Goal: Information Seeking & Learning: Get advice/opinions

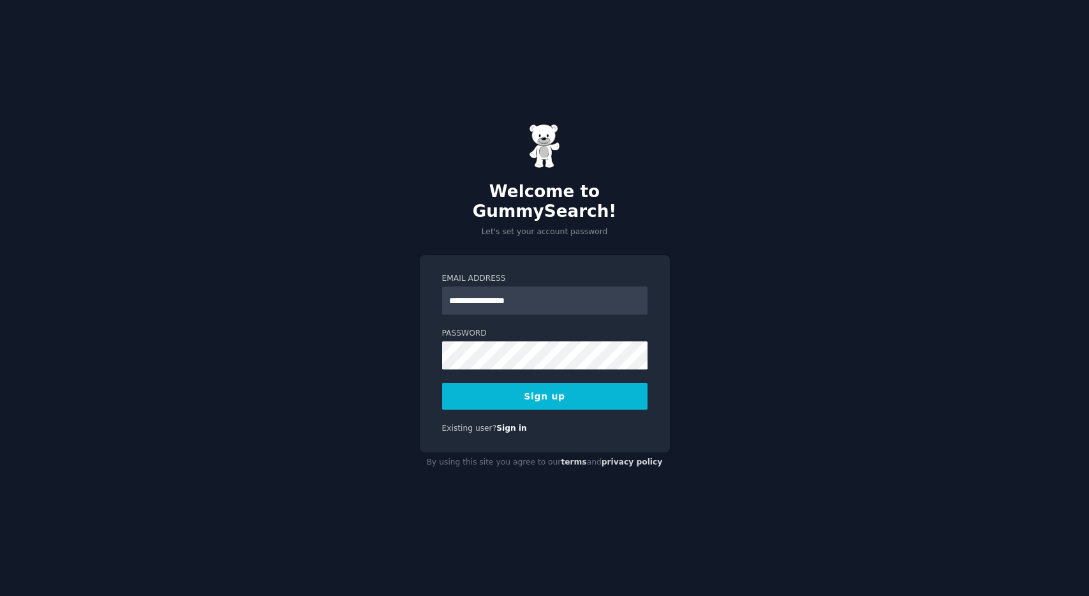
click at [400, 277] on div "**********" at bounding box center [544, 298] width 1089 height 596
click at [548, 385] on button "Sign up" at bounding box center [544, 396] width 205 height 27
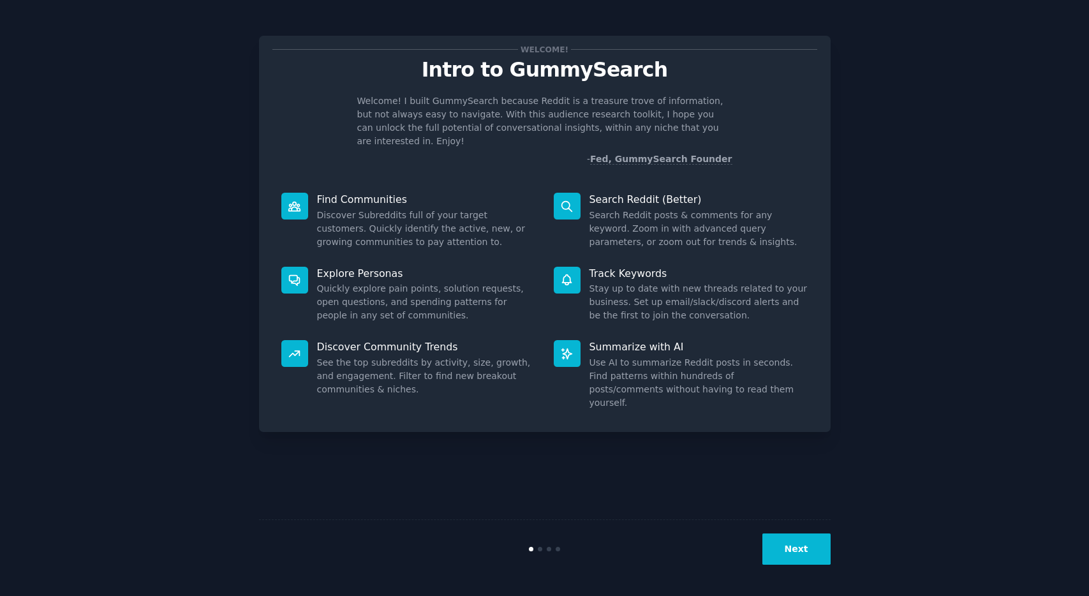
click at [790, 549] on button "Next" at bounding box center [797, 548] width 68 height 31
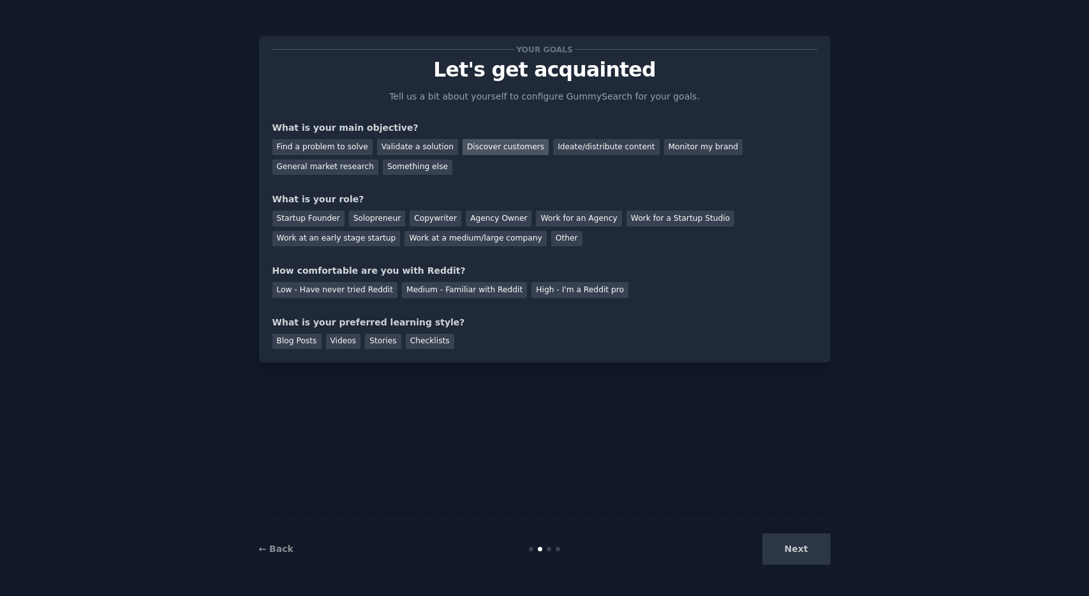
click at [480, 145] on div "Discover customers" at bounding box center [506, 147] width 86 height 16
click at [352, 220] on div "Solopreneur" at bounding box center [377, 219] width 56 height 16
click at [435, 287] on div "Medium - Familiar with Reddit" at bounding box center [464, 290] width 125 height 16
click at [281, 334] on div "Blog Posts" at bounding box center [296, 342] width 49 height 16
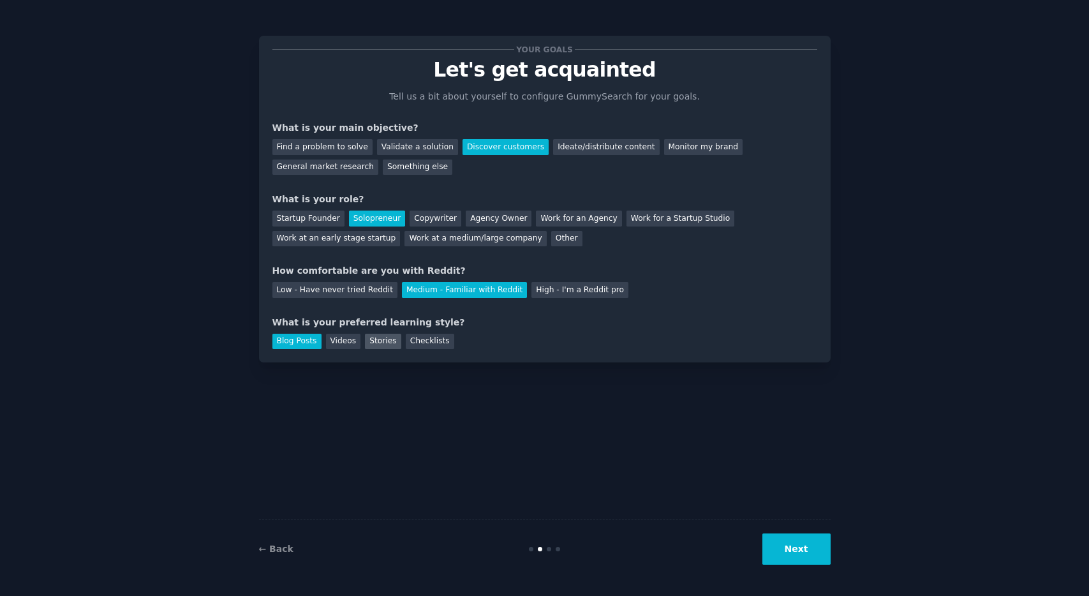
click at [378, 345] on div "Stories" at bounding box center [383, 342] width 36 height 16
click at [422, 343] on div "Checklists" at bounding box center [430, 342] width 48 height 16
click at [781, 545] on button "Next" at bounding box center [797, 548] width 68 height 31
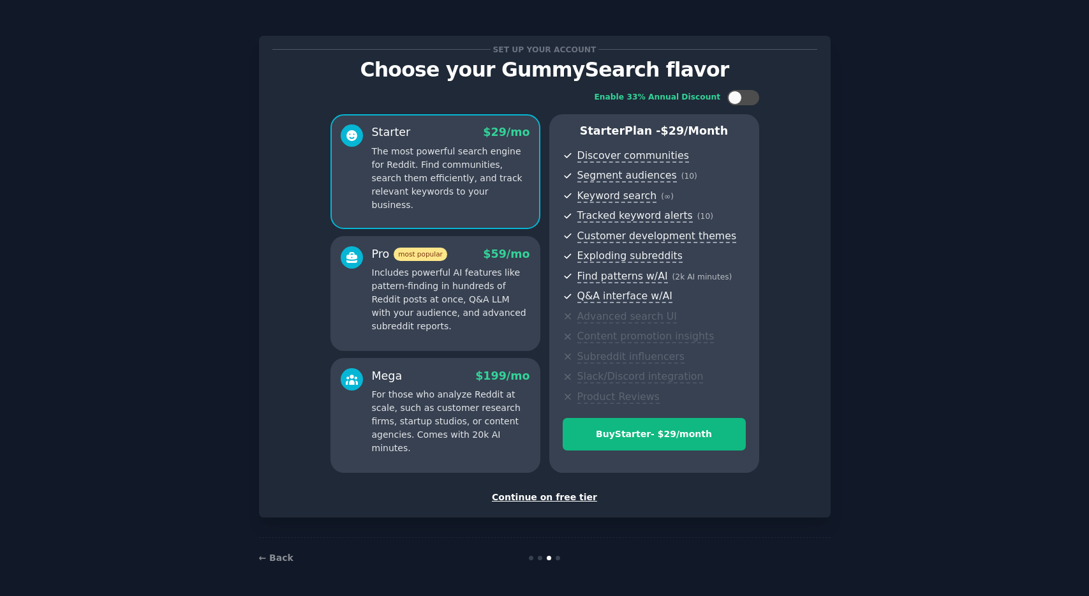
click at [552, 496] on div "Continue on free tier" at bounding box center [544, 497] width 545 height 13
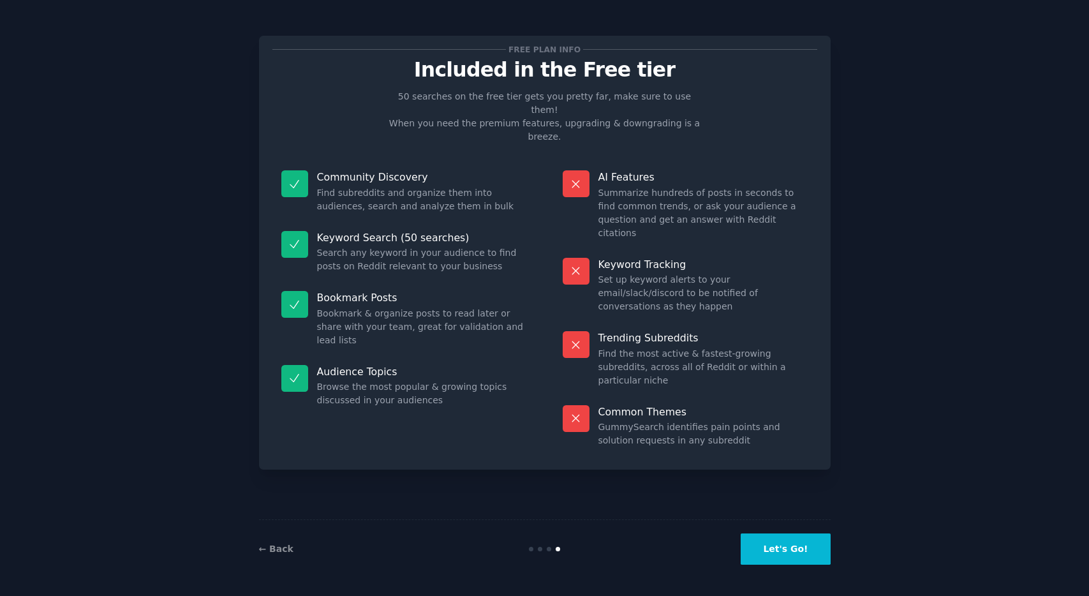
click at [793, 547] on button "Let's Go!" at bounding box center [785, 548] width 89 height 31
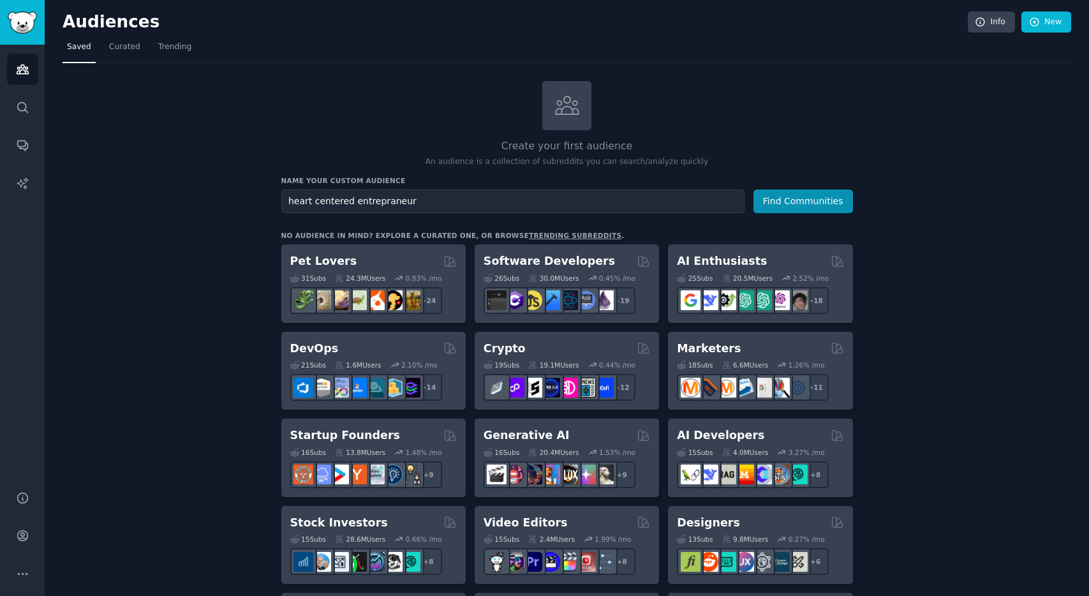
click at [385, 199] on input "heart centered entrepraneur" at bounding box center [512, 202] width 463 height 24
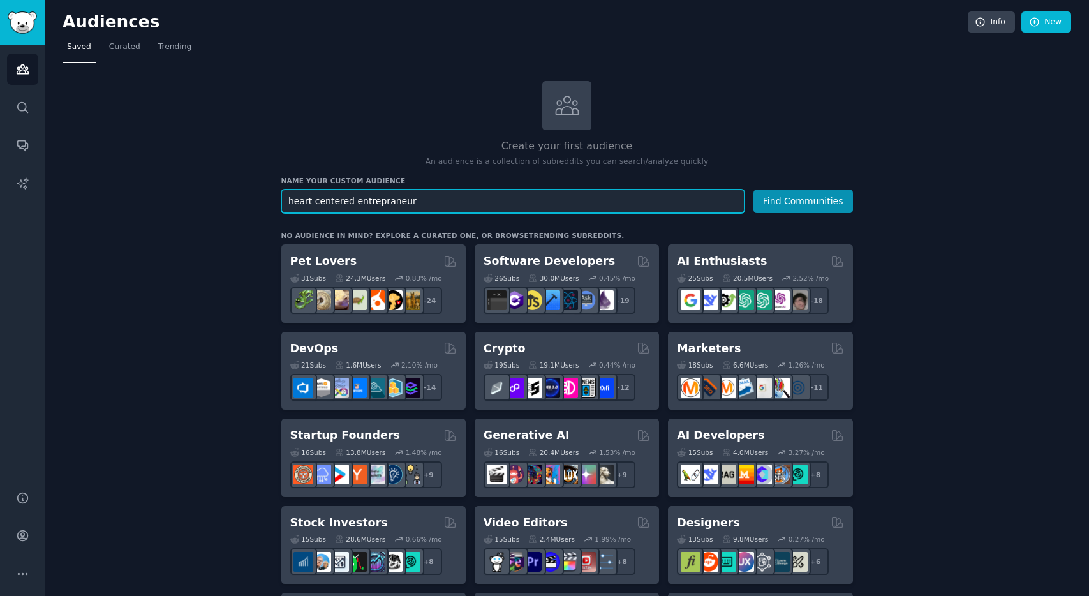
paste input "e"
type input "heart centered entrepreneur"
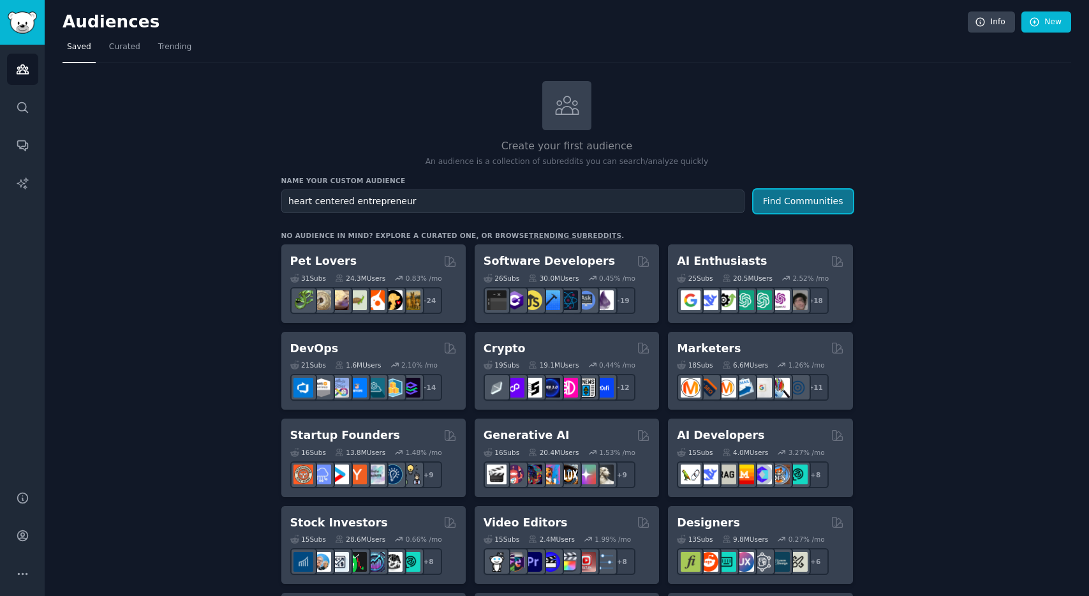
click at [773, 198] on button "Find Communities" at bounding box center [804, 202] width 100 height 24
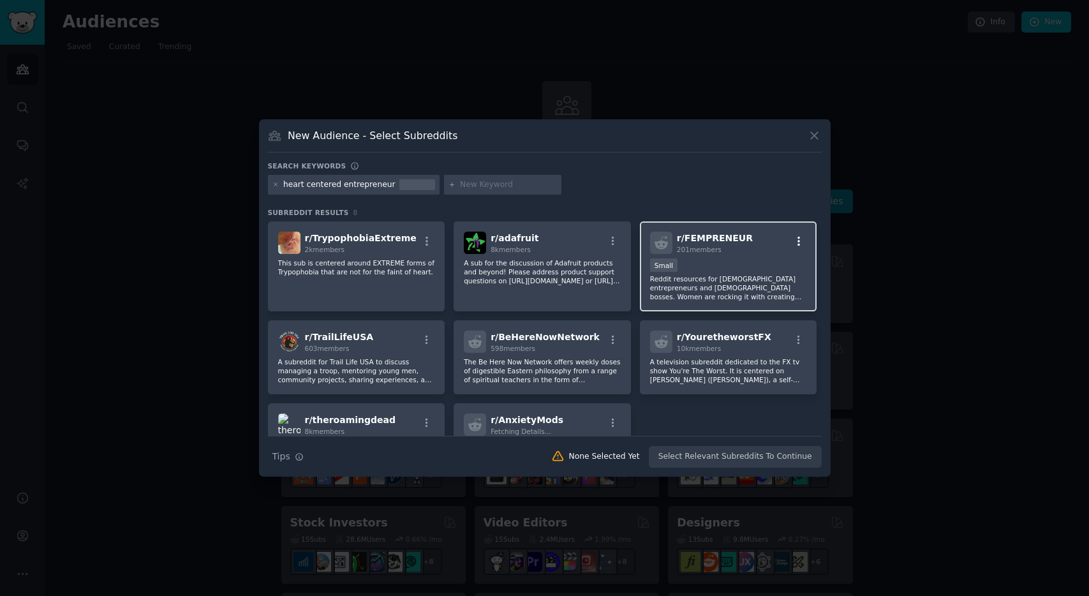
click at [794, 239] on icon "button" at bounding box center [798, 240] width 11 height 11
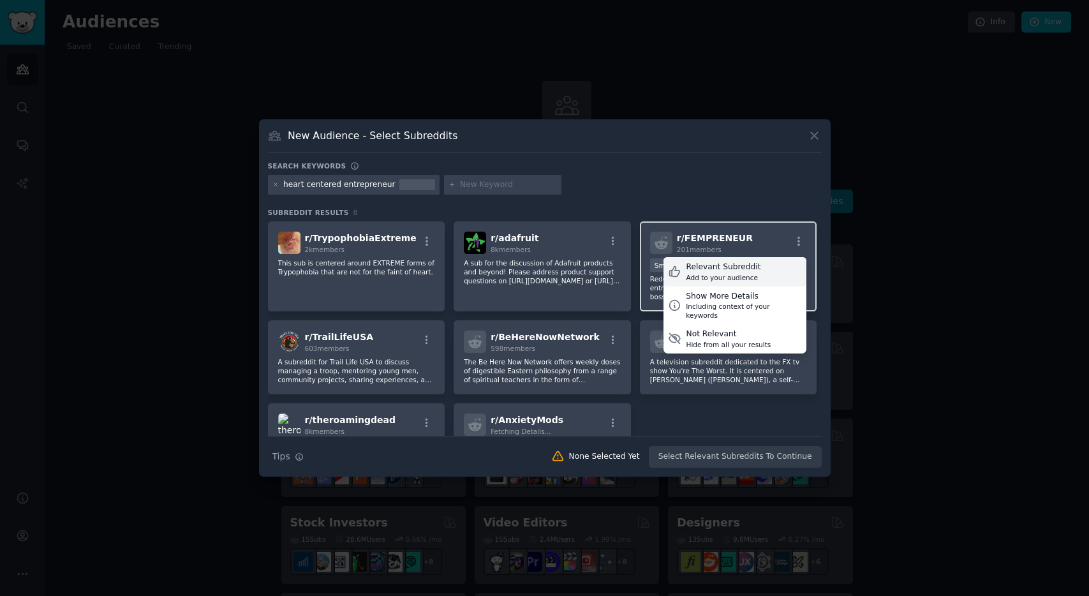
click at [754, 270] on div "Relevant Subreddit Add to your audience" at bounding box center [735, 271] width 143 height 29
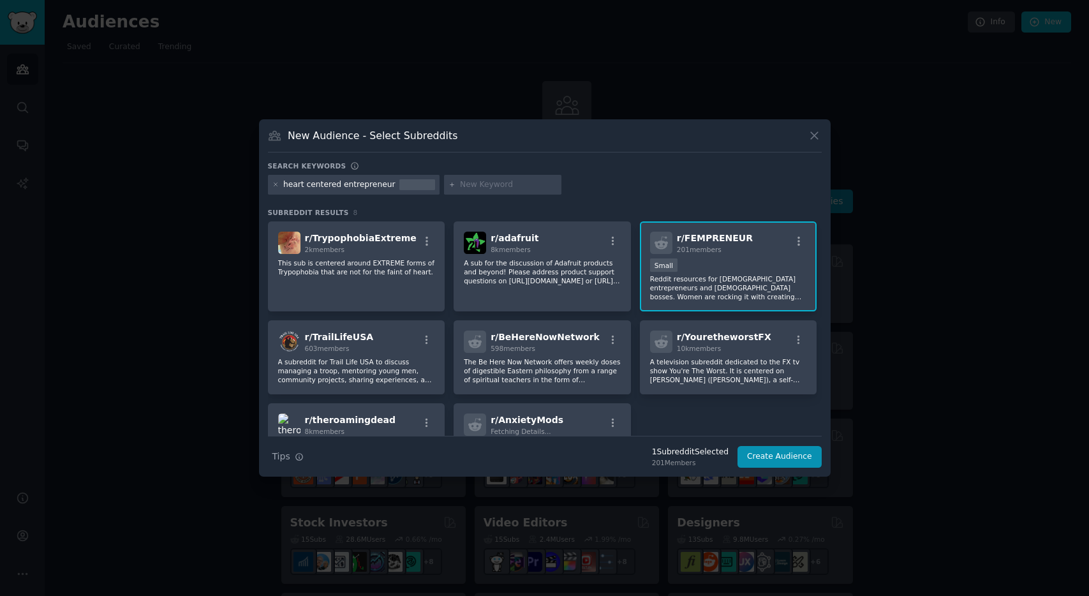
click at [485, 184] on input "text" at bounding box center [508, 184] width 97 height 11
type input "fempreneur"
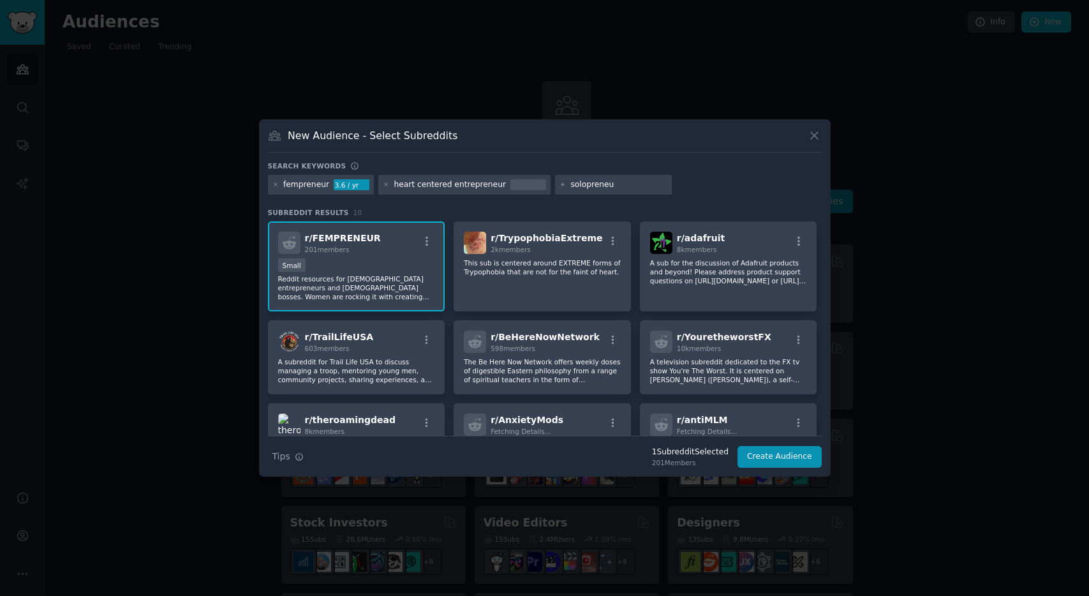
type input "solopreneur"
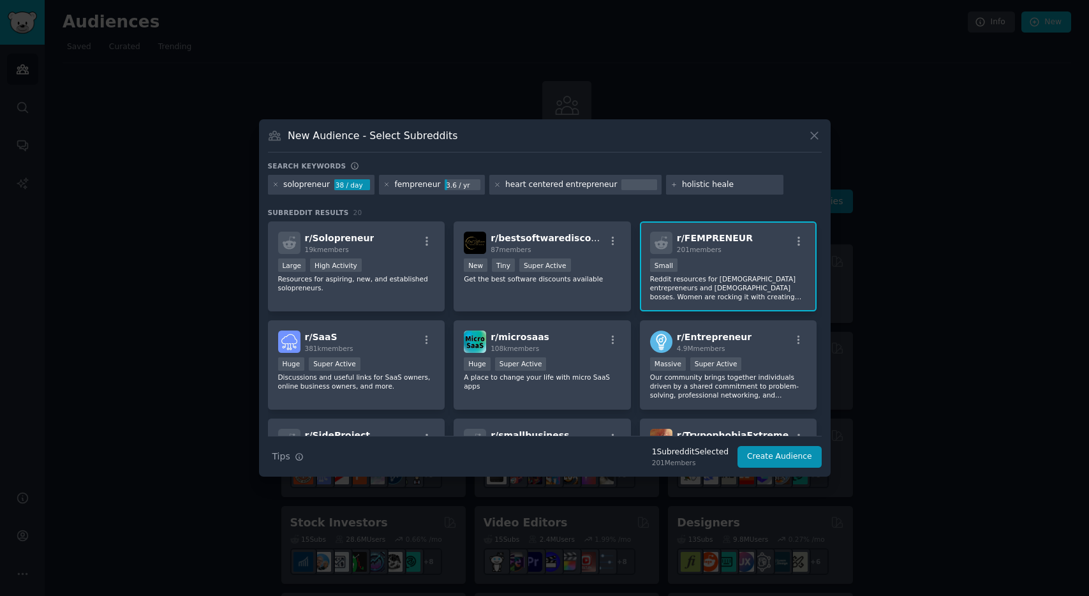
type input "holistic healer"
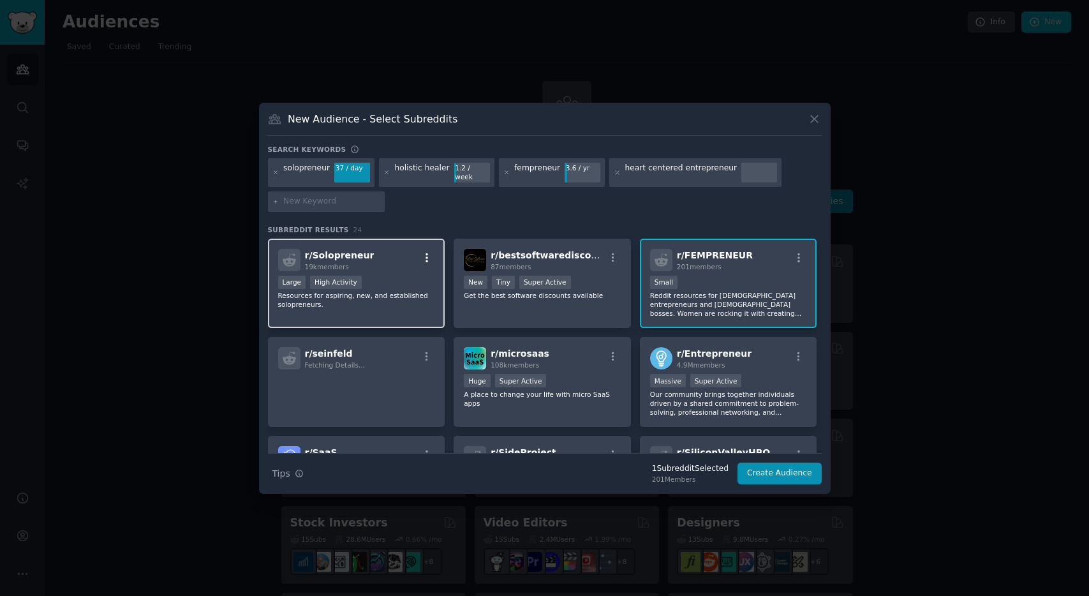
click at [426, 253] on icon "button" at bounding box center [427, 257] width 3 height 9
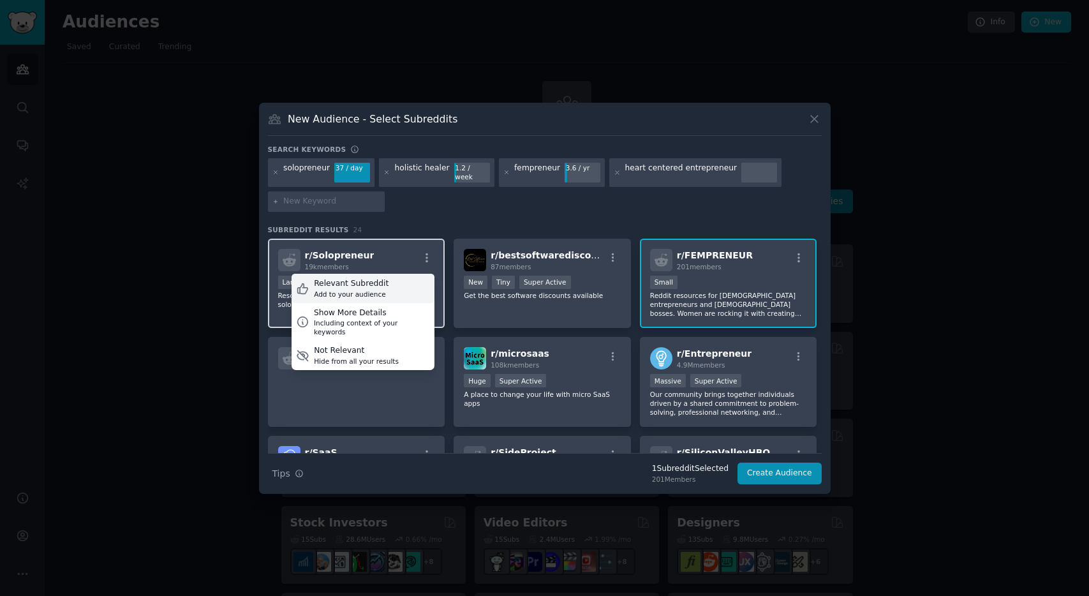
click at [407, 279] on div "Relevant Subreddit Add to your audience" at bounding box center [363, 288] width 143 height 29
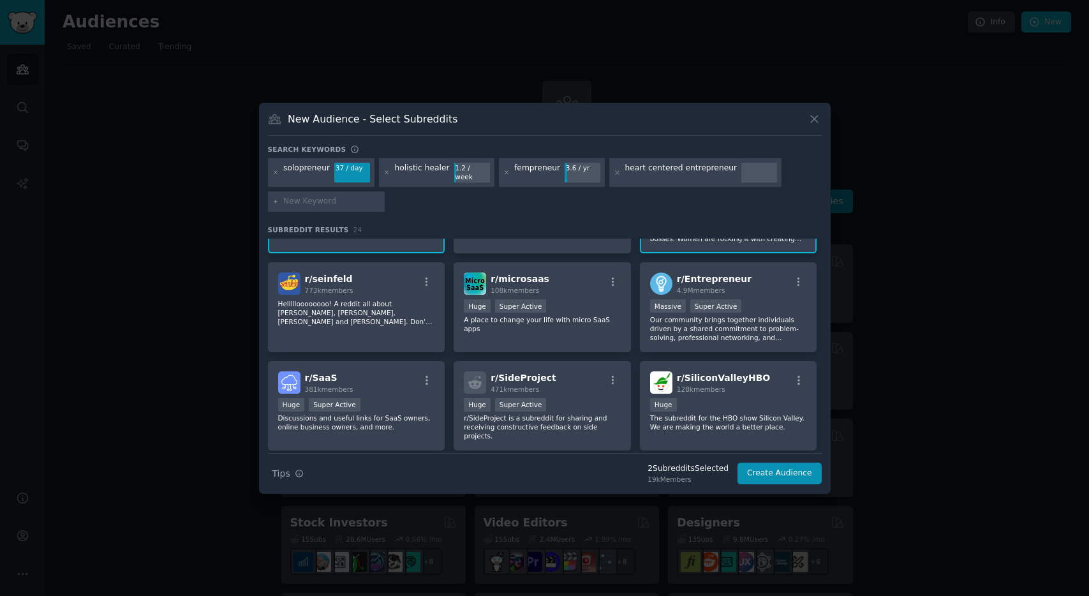
scroll to position [91, 0]
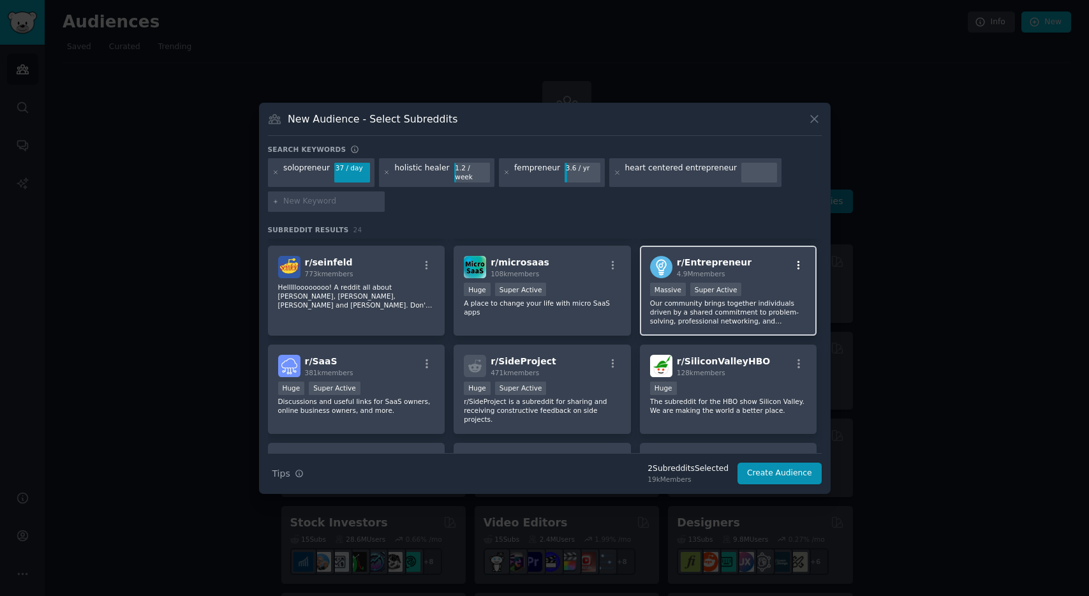
click at [797, 261] on icon "button" at bounding box center [798, 265] width 11 height 11
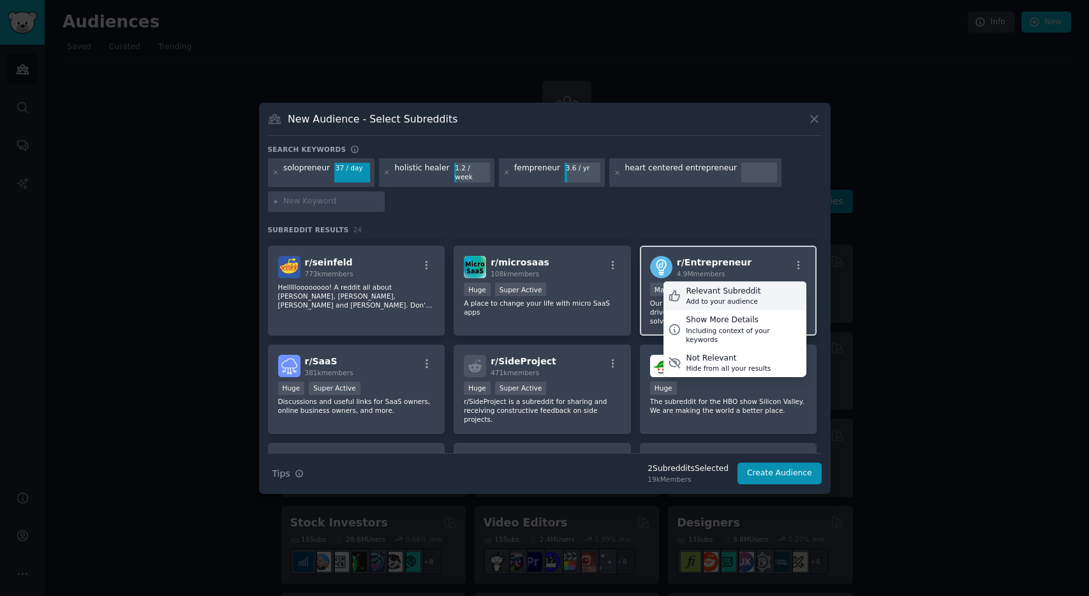
click at [729, 291] on div "Relevant Subreddit" at bounding box center [723, 291] width 75 height 11
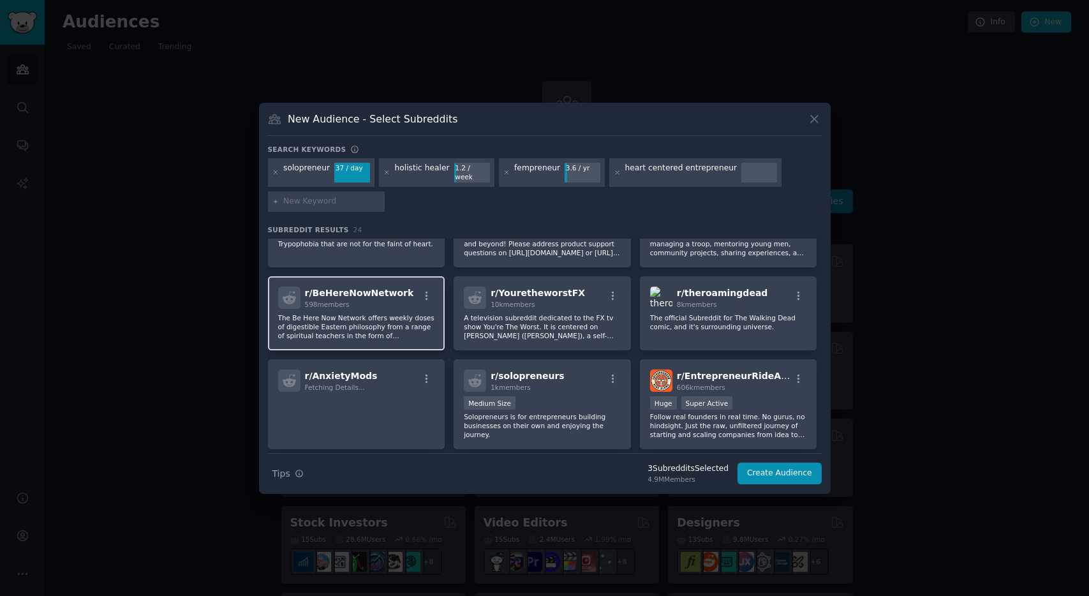
scroll to position [347, 0]
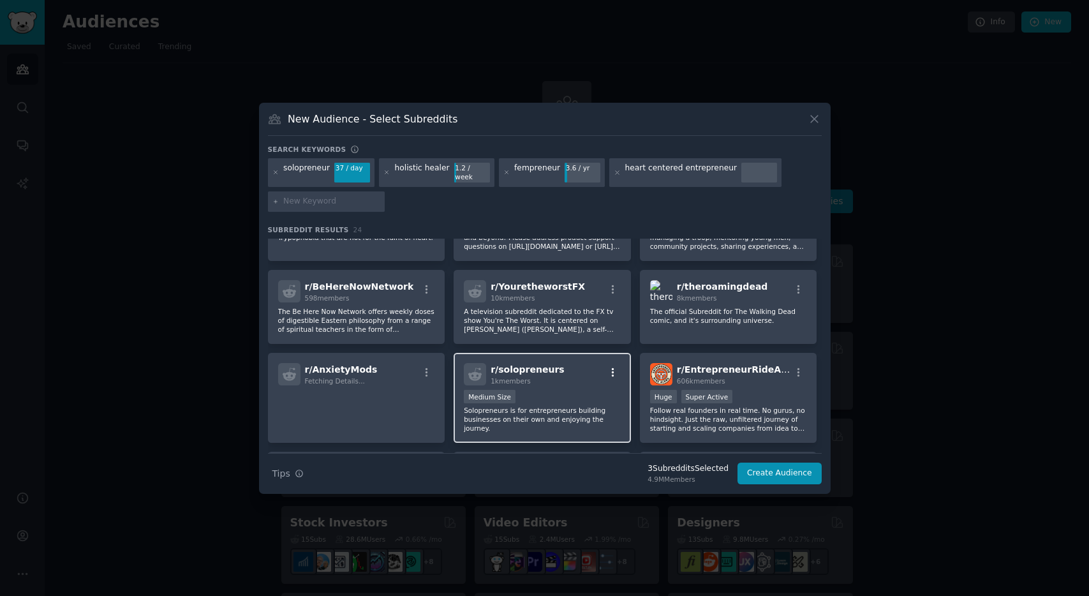
click at [611, 367] on icon "button" at bounding box center [612, 372] width 11 height 11
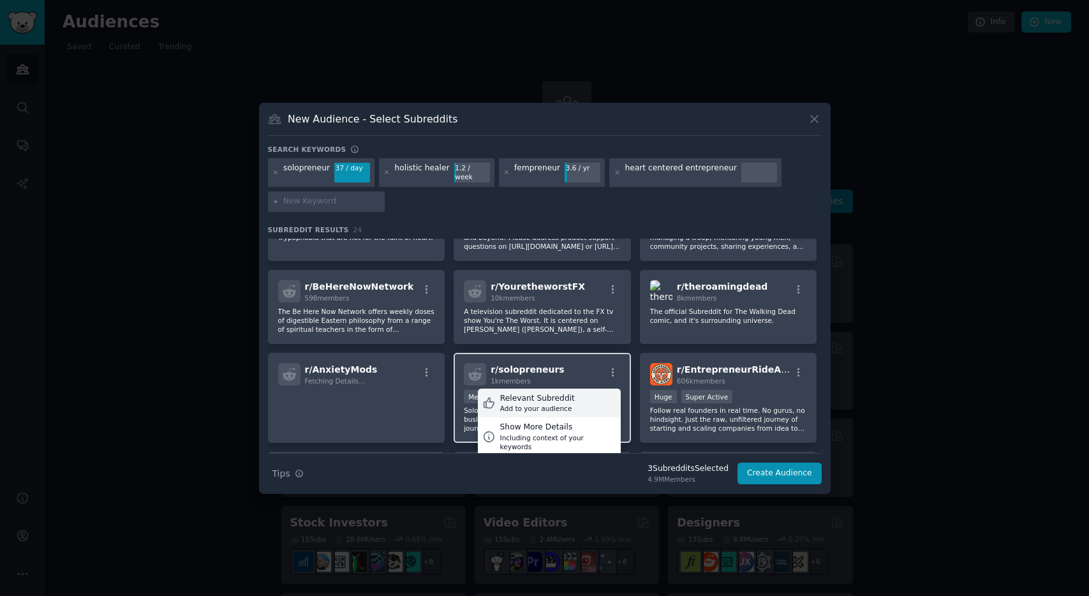
click at [552, 398] on div "Relevant Subreddit" at bounding box center [537, 398] width 75 height 11
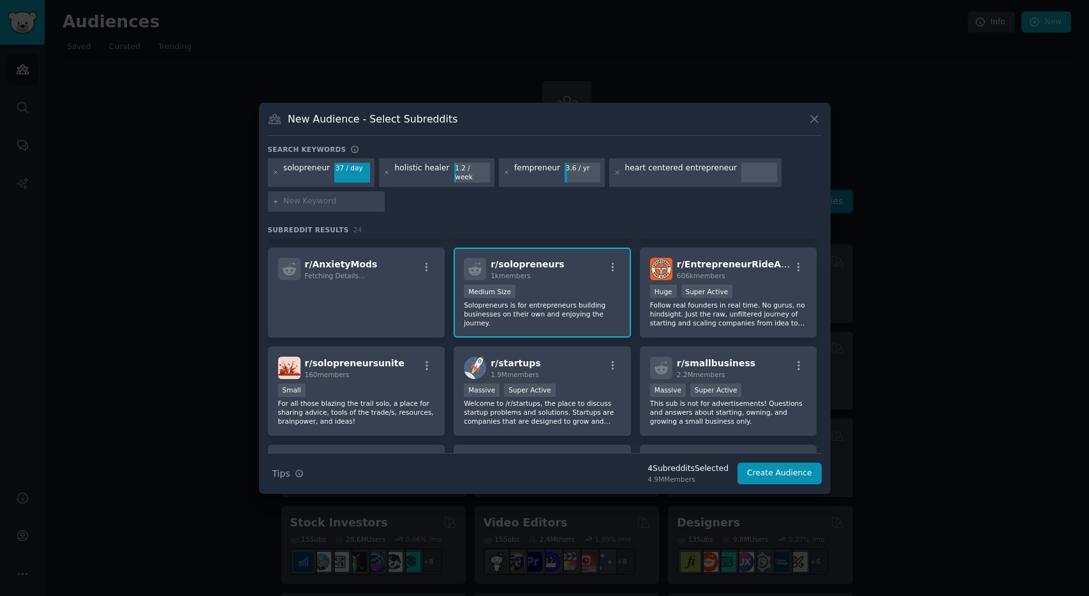
scroll to position [479, 0]
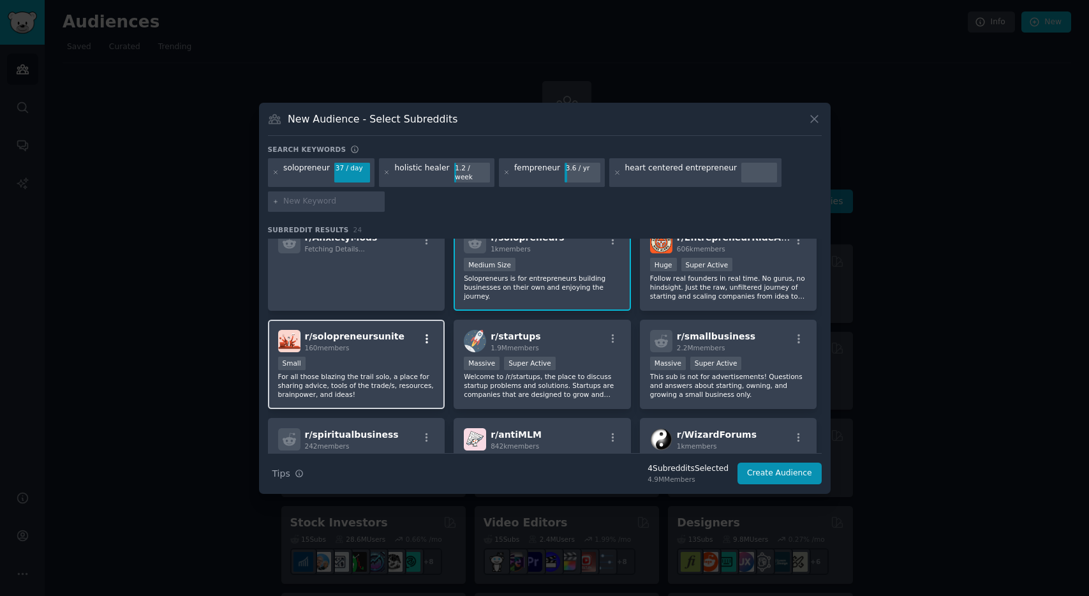
click at [425, 333] on icon "button" at bounding box center [426, 338] width 11 height 11
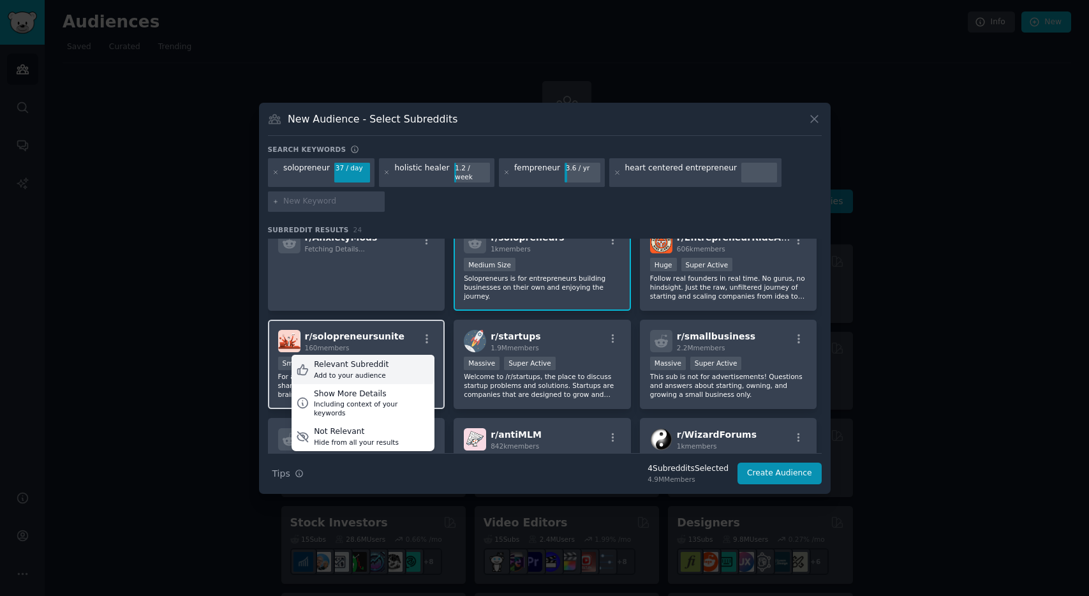
click at [369, 364] on div "Relevant Subreddit" at bounding box center [351, 364] width 75 height 11
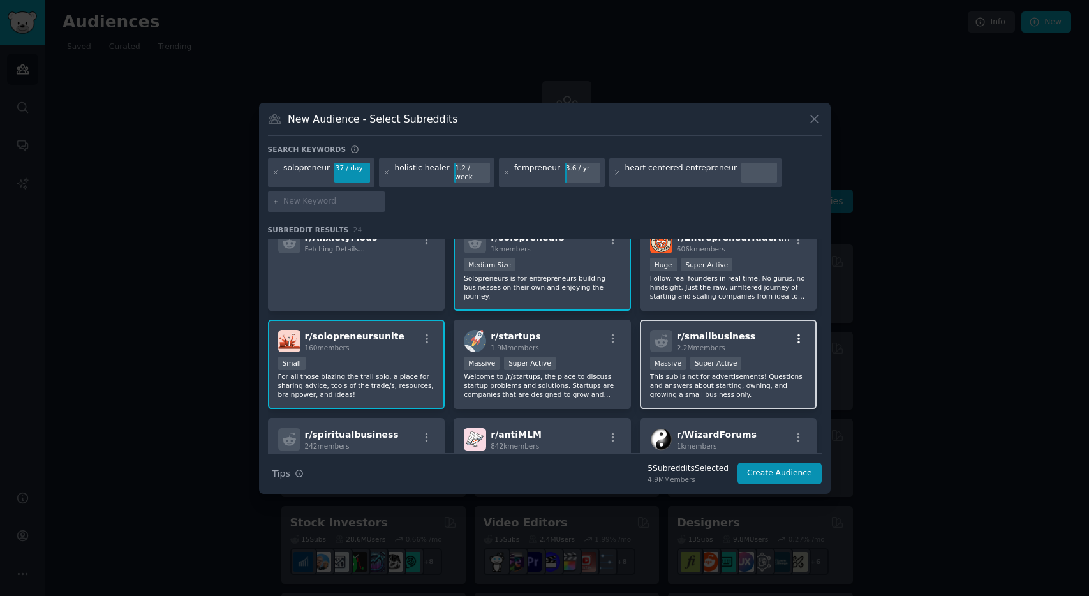
click at [798, 338] on icon "button" at bounding box center [799, 338] width 3 height 9
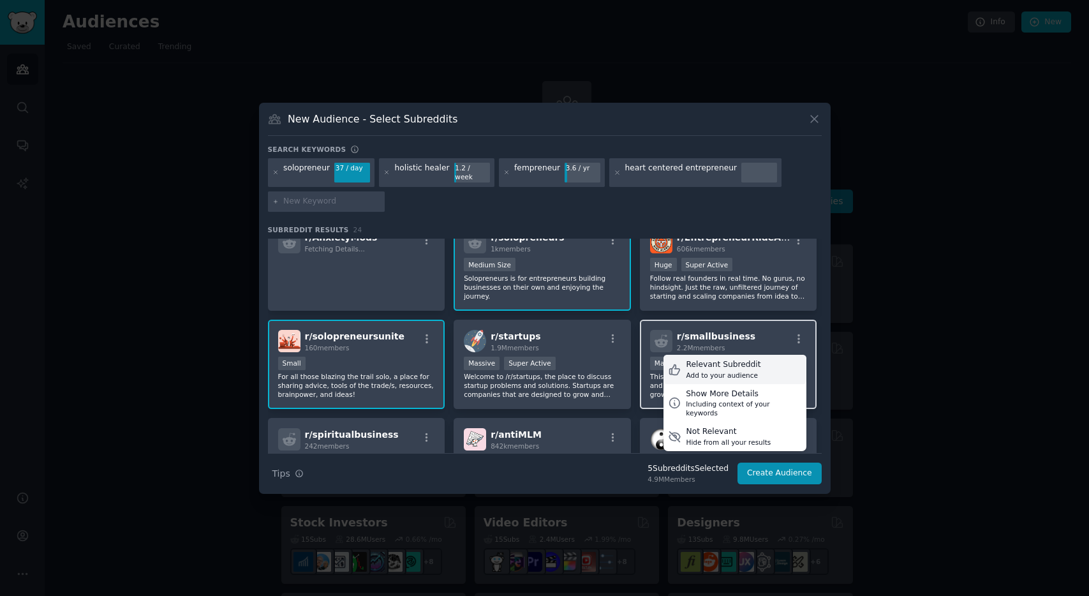
click at [765, 366] on div "Relevant Subreddit Add to your audience" at bounding box center [735, 369] width 143 height 29
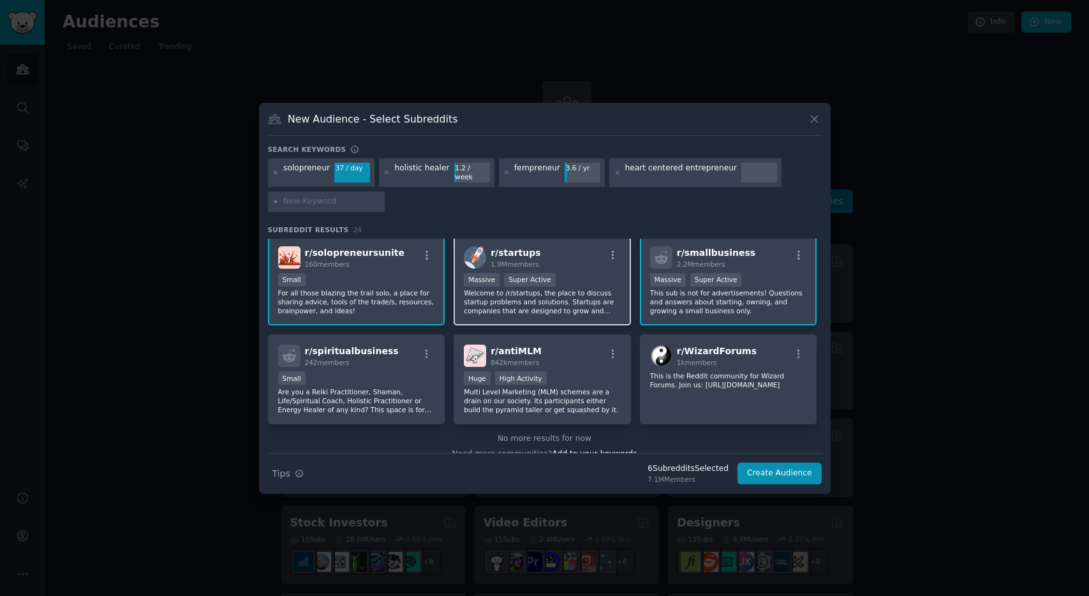
scroll to position [564, 0]
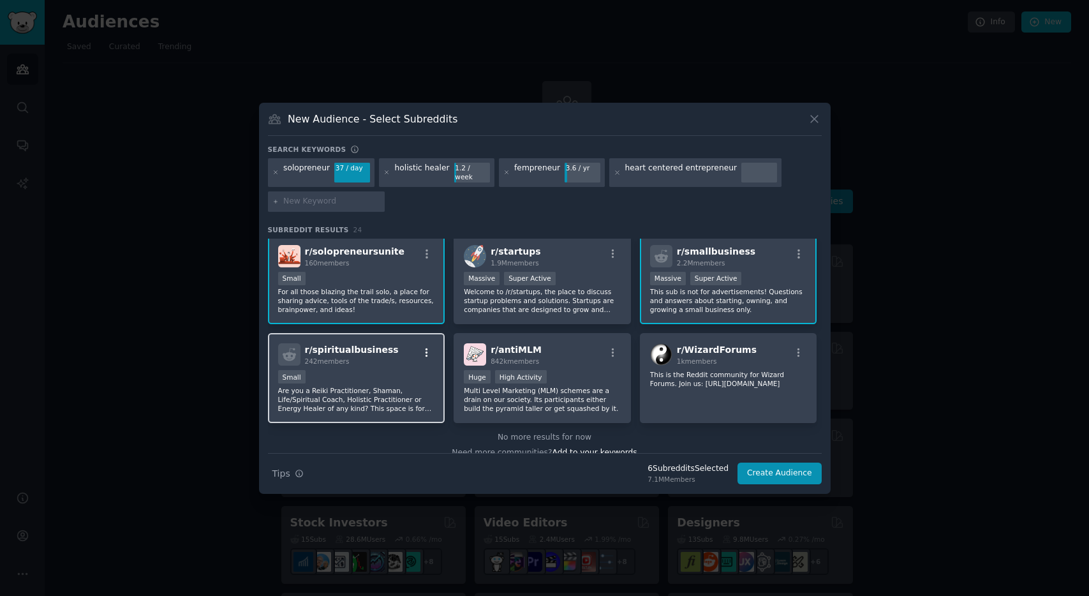
click at [428, 350] on icon "button" at bounding box center [426, 352] width 11 height 11
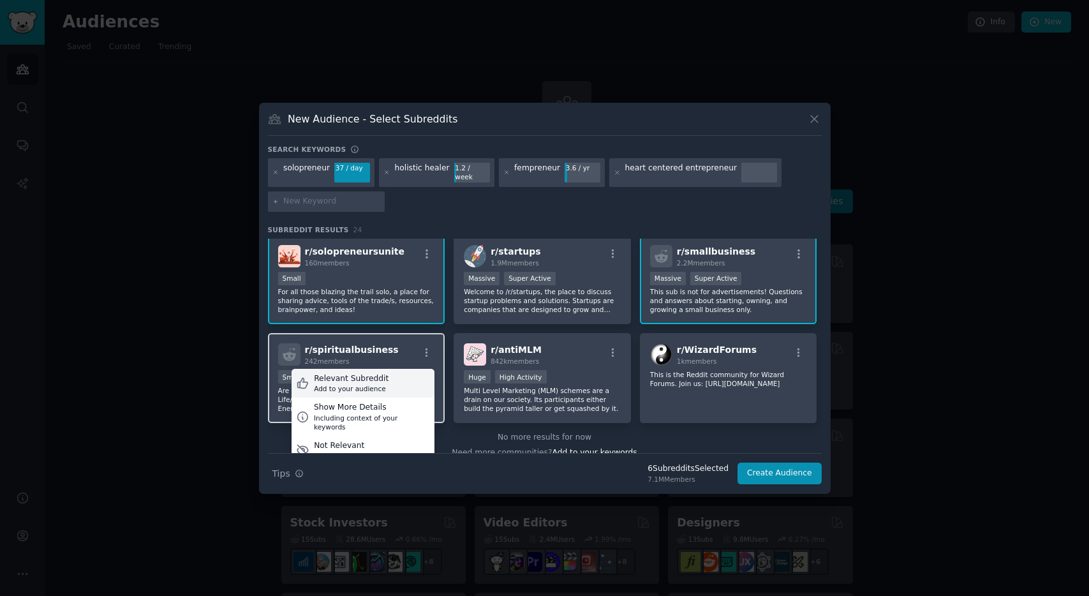
click at [394, 383] on div "Relevant Subreddit Add to your audience" at bounding box center [363, 383] width 143 height 29
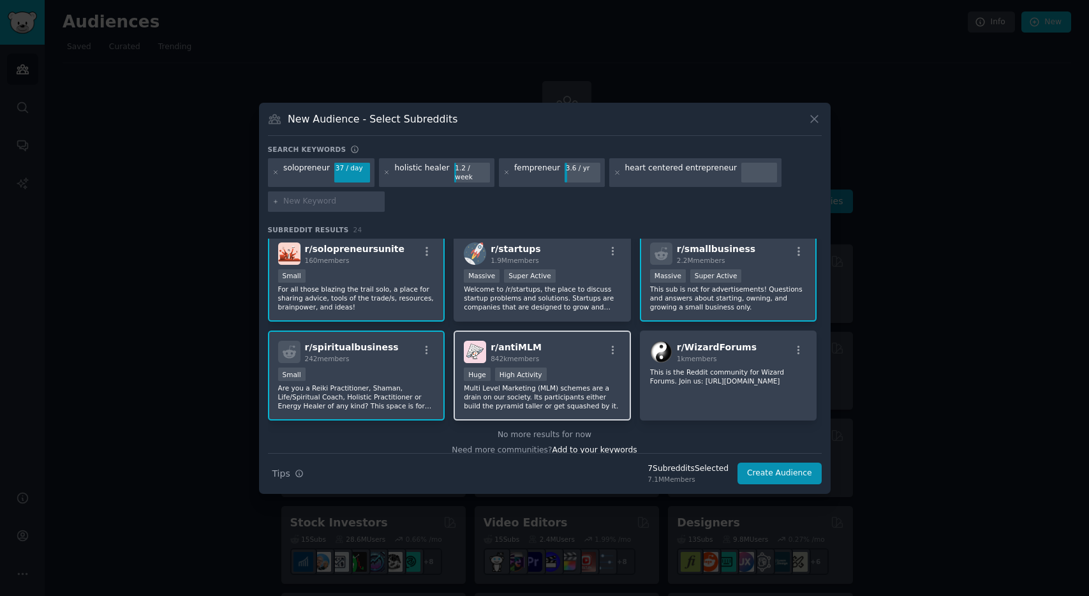
scroll to position [579, 0]
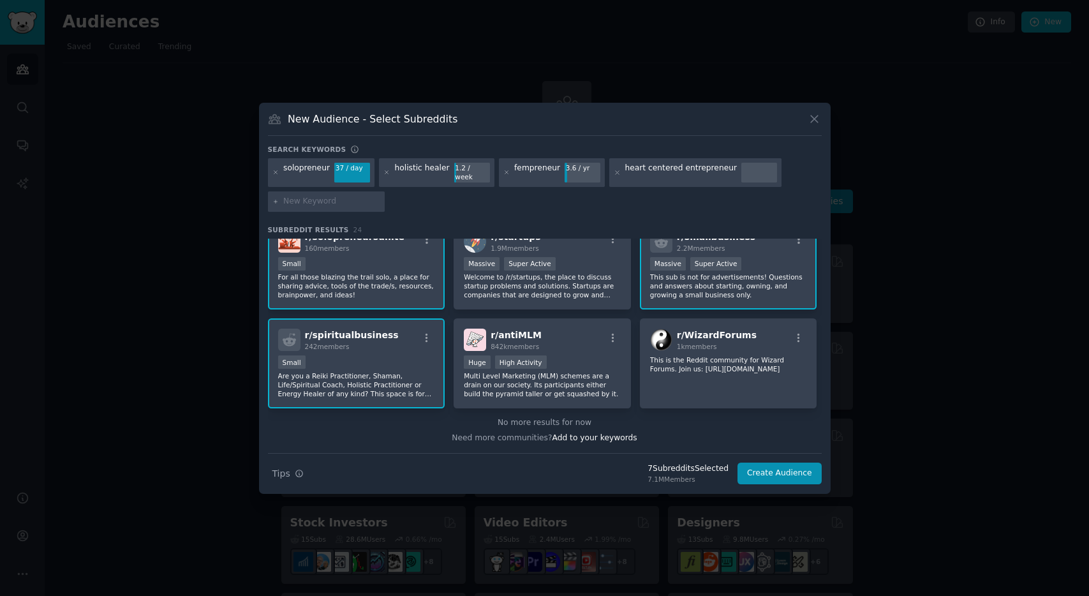
click at [325, 200] on input "text" at bounding box center [331, 201] width 97 height 11
type input "spiritual business"
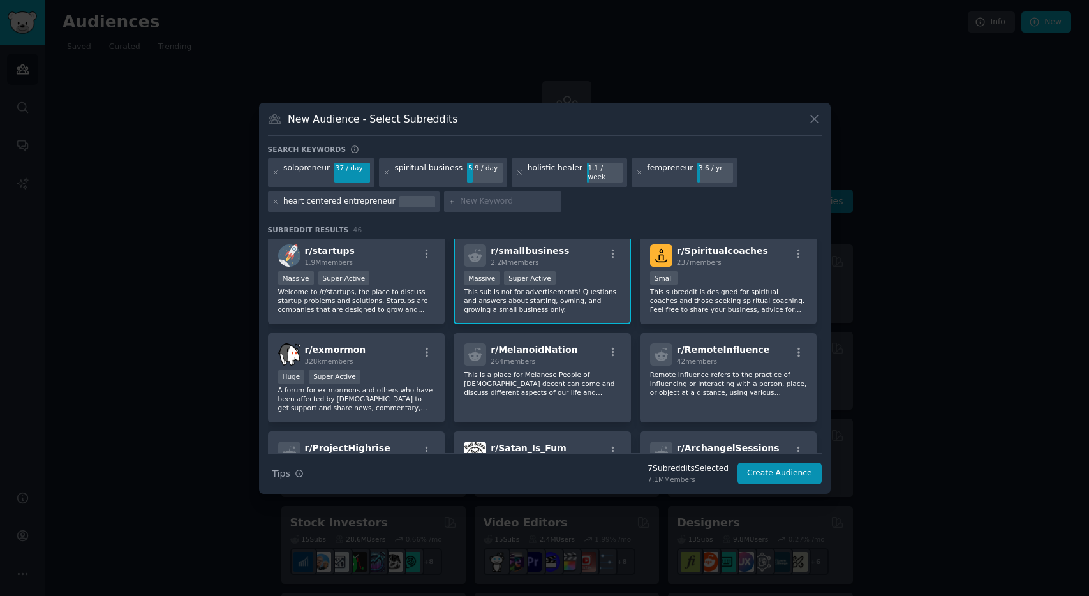
scroll to position [630, 0]
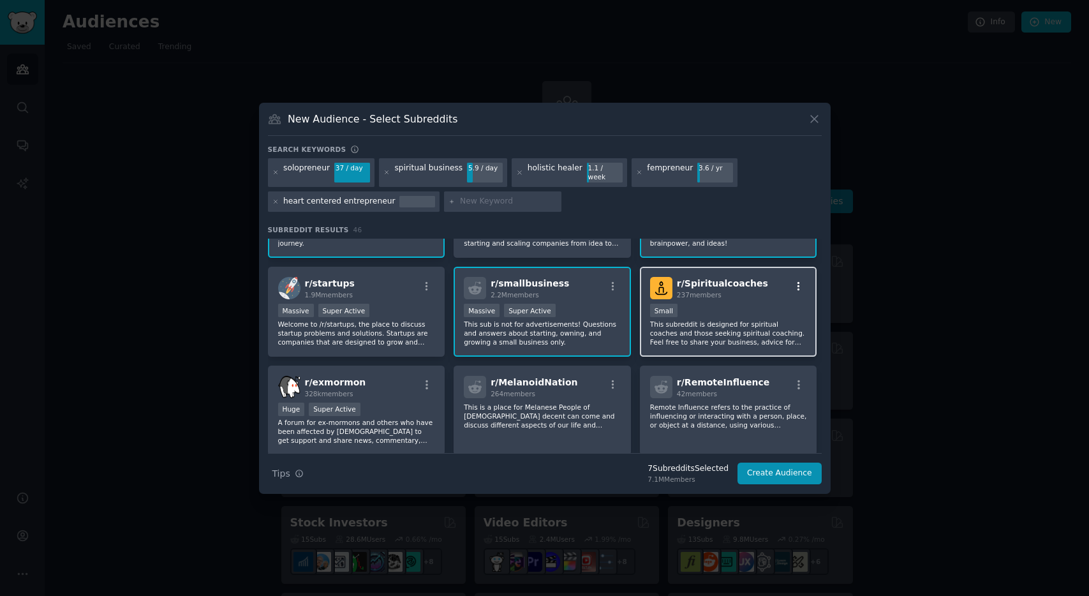
click at [803, 281] on button "button" at bounding box center [799, 286] width 16 height 11
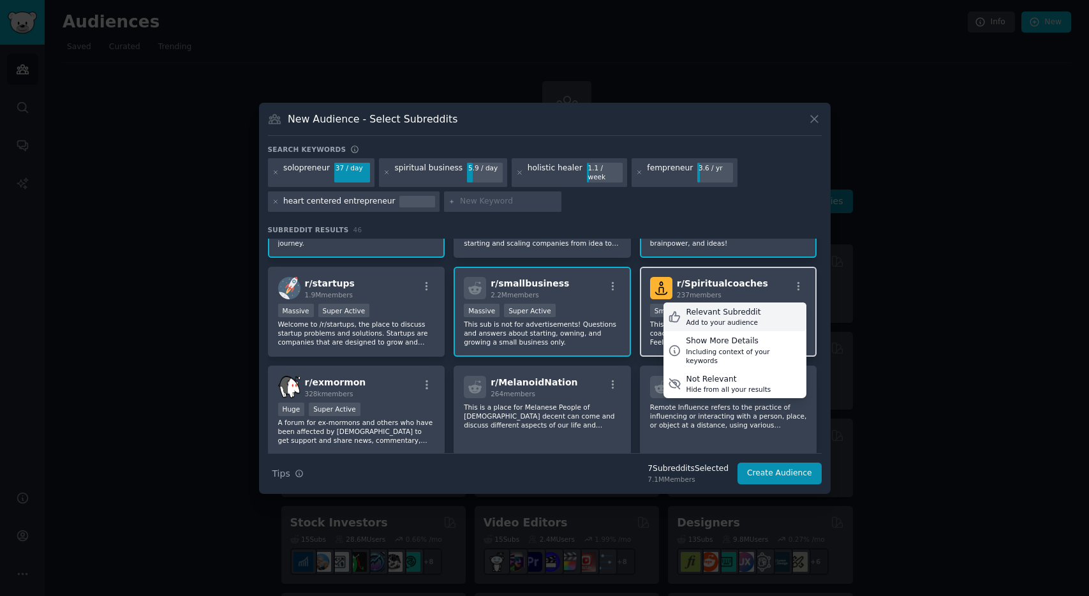
click at [756, 310] on div "Relevant Subreddit Add to your audience" at bounding box center [735, 316] width 143 height 29
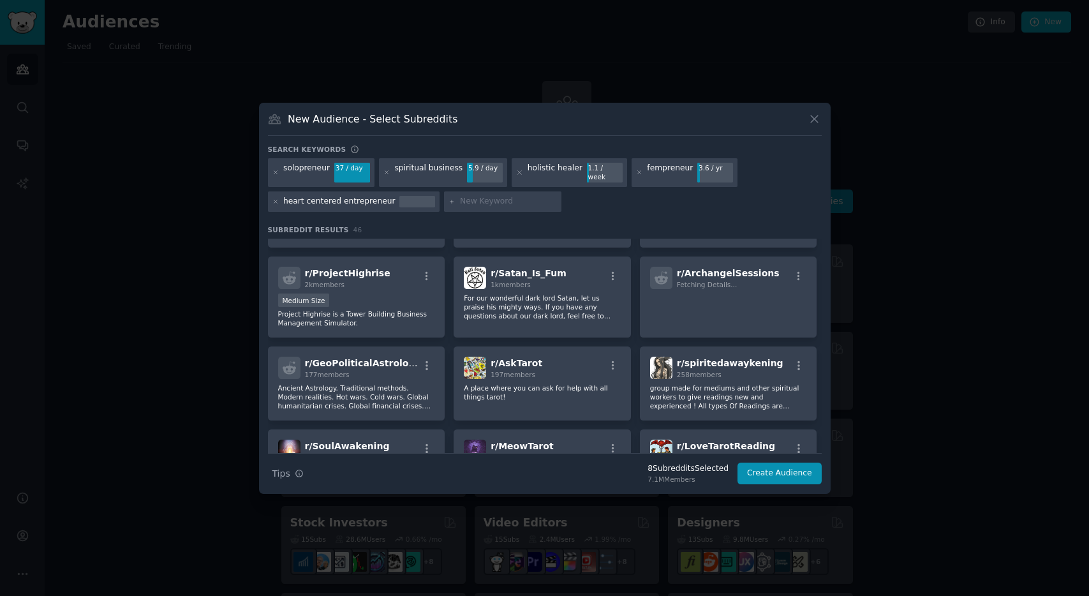
scroll to position [904, 0]
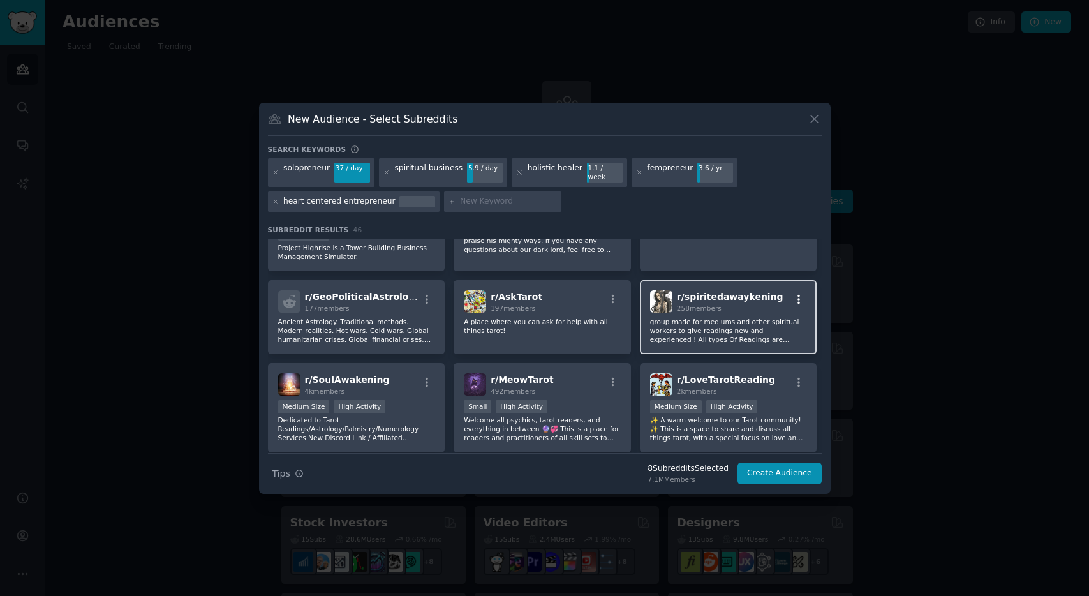
click at [798, 298] on icon "button" at bounding box center [799, 299] width 3 height 9
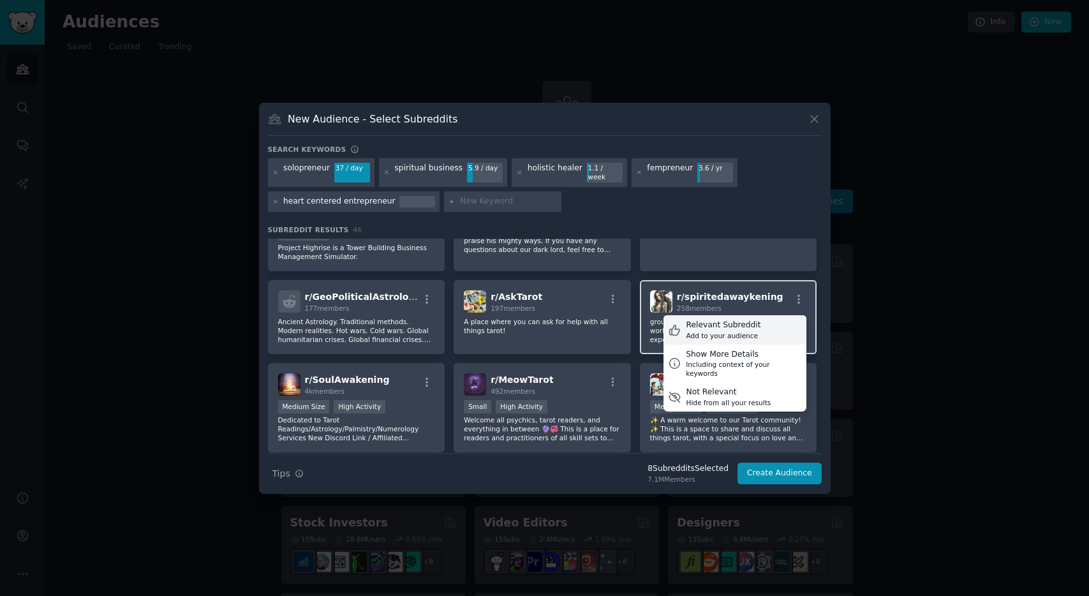
click at [748, 323] on div "Relevant Subreddit" at bounding box center [723, 325] width 75 height 11
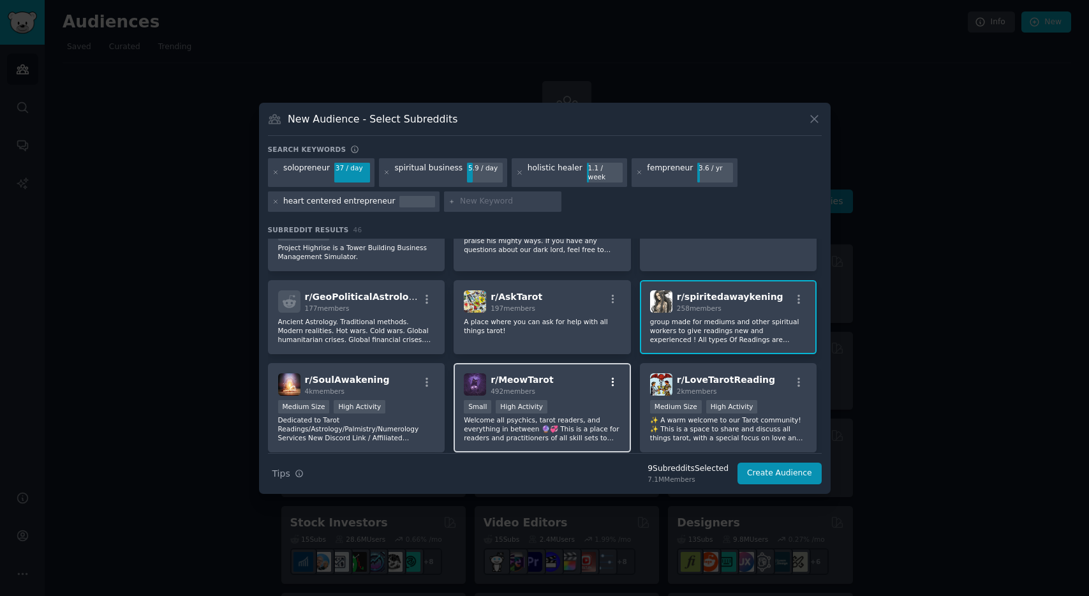
click at [612, 378] on icon "button" at bounding box center [613, 382] width 3 height 9
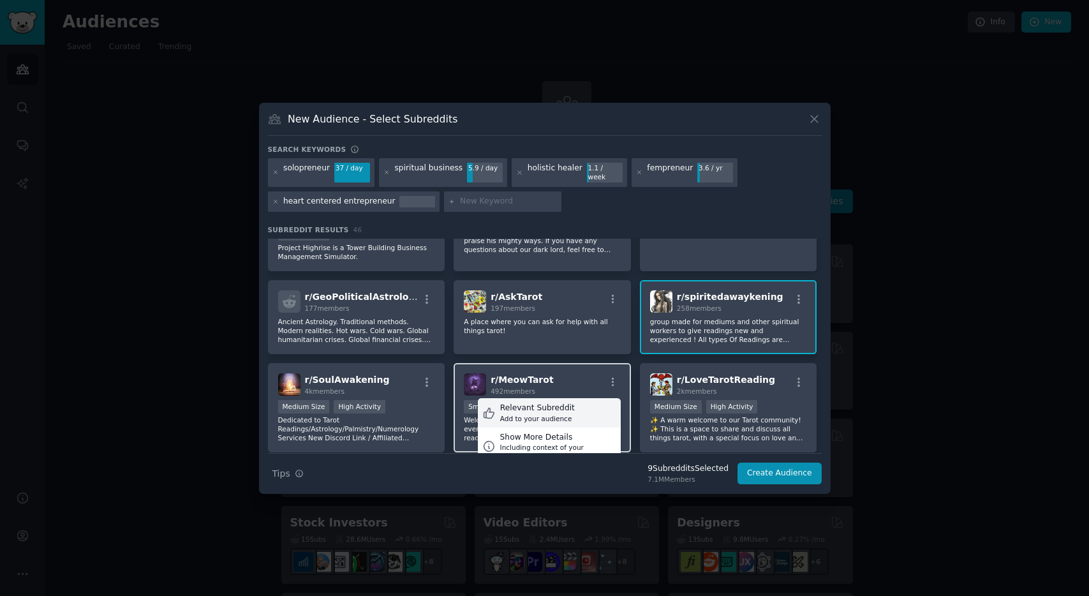
click at [540, 408] on div "Relevant Subreddit" at bounding box center [537, 408] width 75 height 11
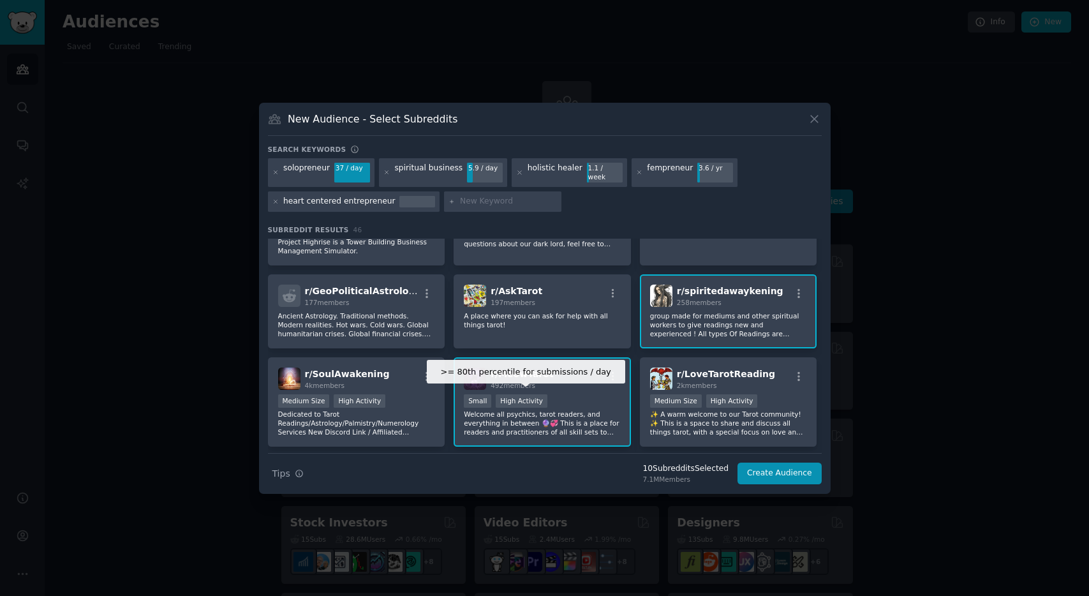
scroll to position [976, 0]
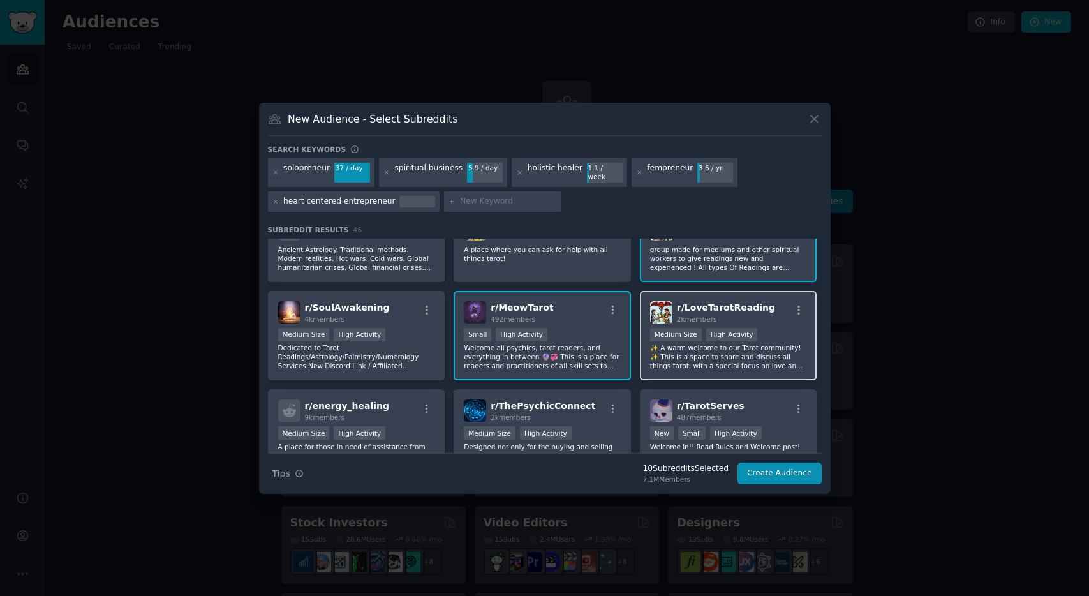
click at [794, 301] on div "r/ LoveTarotReading 2k members" at bounding box center [728, 312] width 157 height 22
click at [796, 307] on icon "button" at bounding box center [798, 309] width 11 height 11
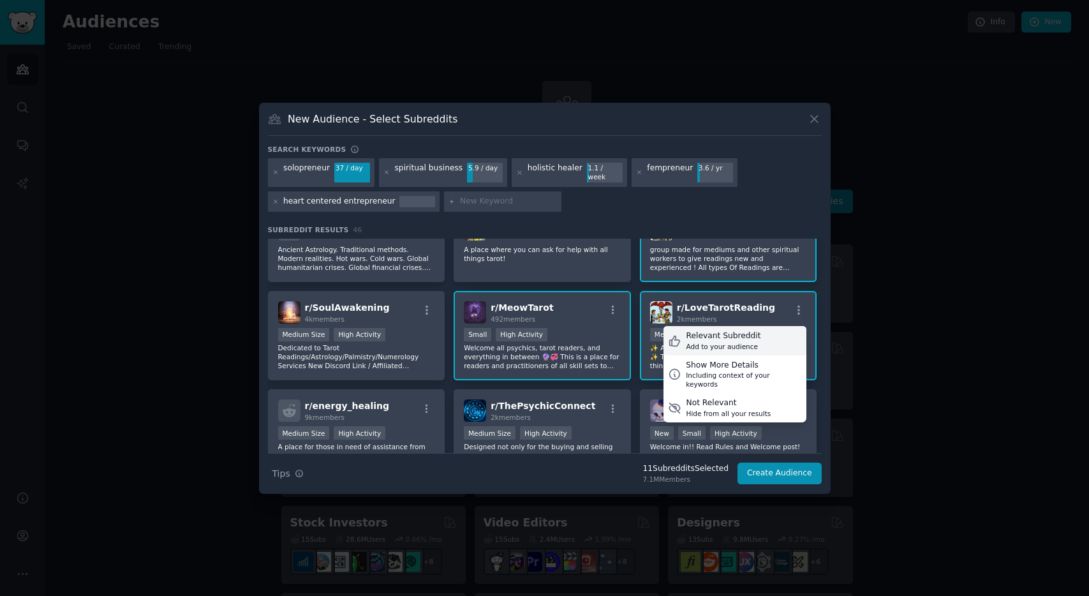
click at [747, 342] on div "Add to your audience" at bounding box center [723, 346] width 75 height 9
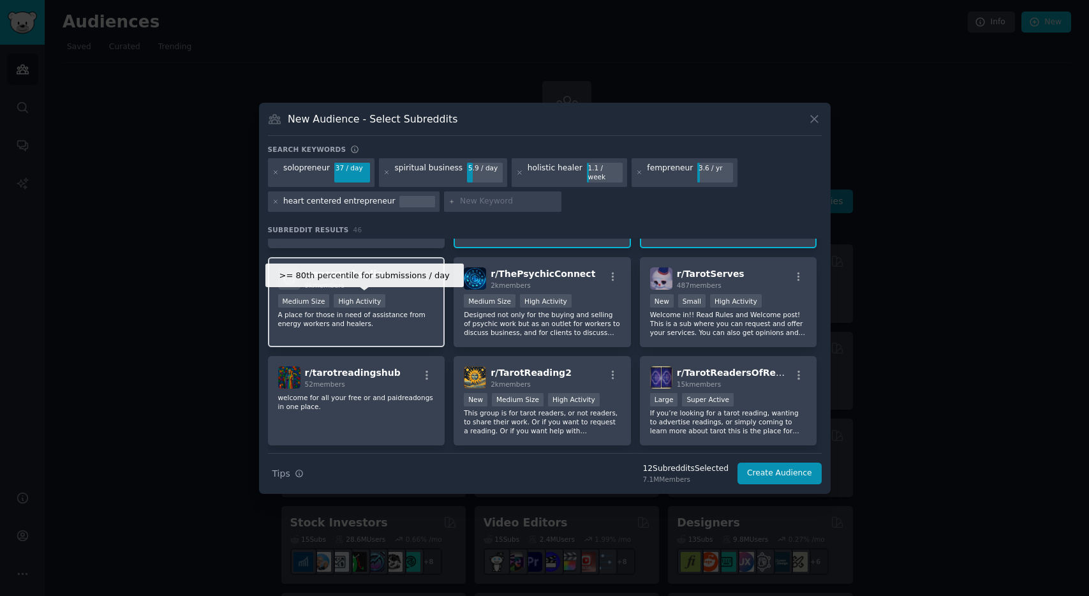
scroll to position [1096, 0]
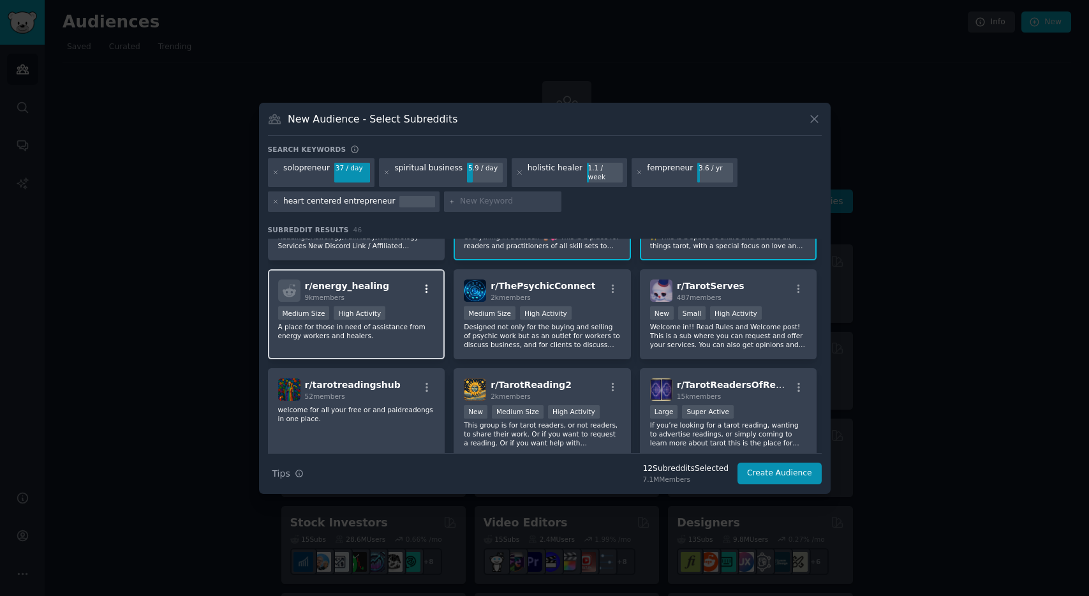
click at [428, 283] on icon "button" at bounding box center [426, 288] width 11 height 11
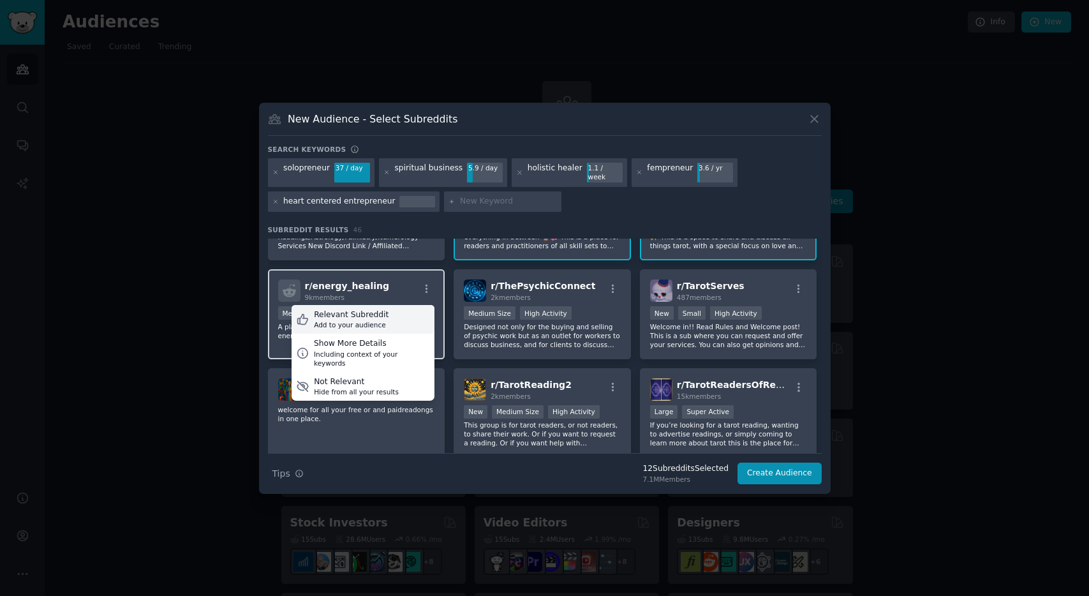
click at [380, 320] on div "Add to your audience" at bounding box center [351, 324] width 75 height 9
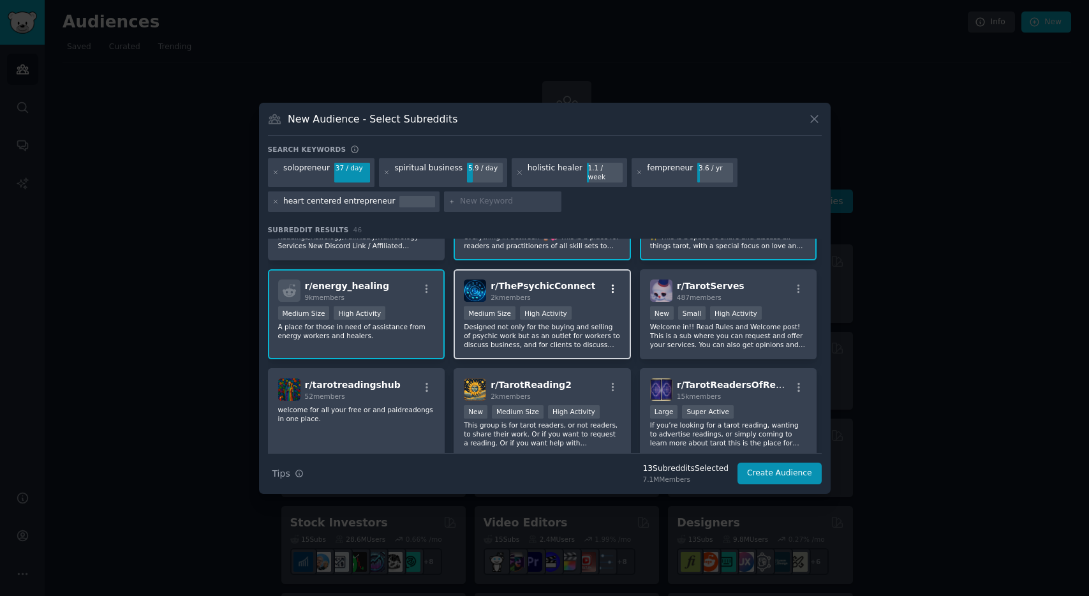
click at [612, 288] on icon "button" at bounding box center [613, 289] width 3 height 9
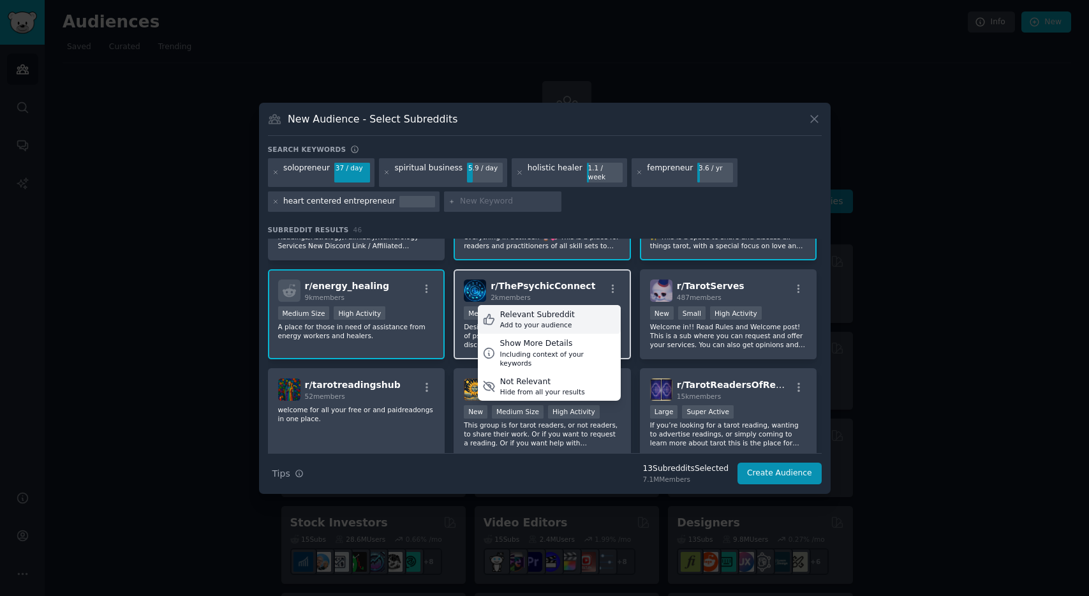
click at [596, 315] on div "Relevant Subreddit Add to your audience" at bounding box center [549, 319] width 143 height 29
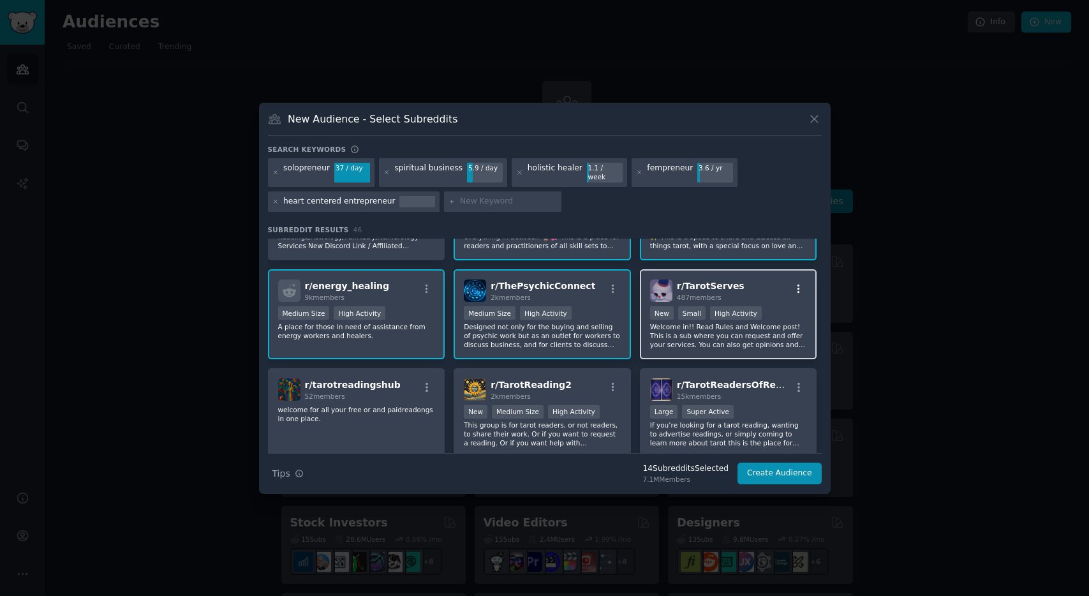
click at [793, 285] on icon "button" at bounding box center [798, 288] width 11 height 11
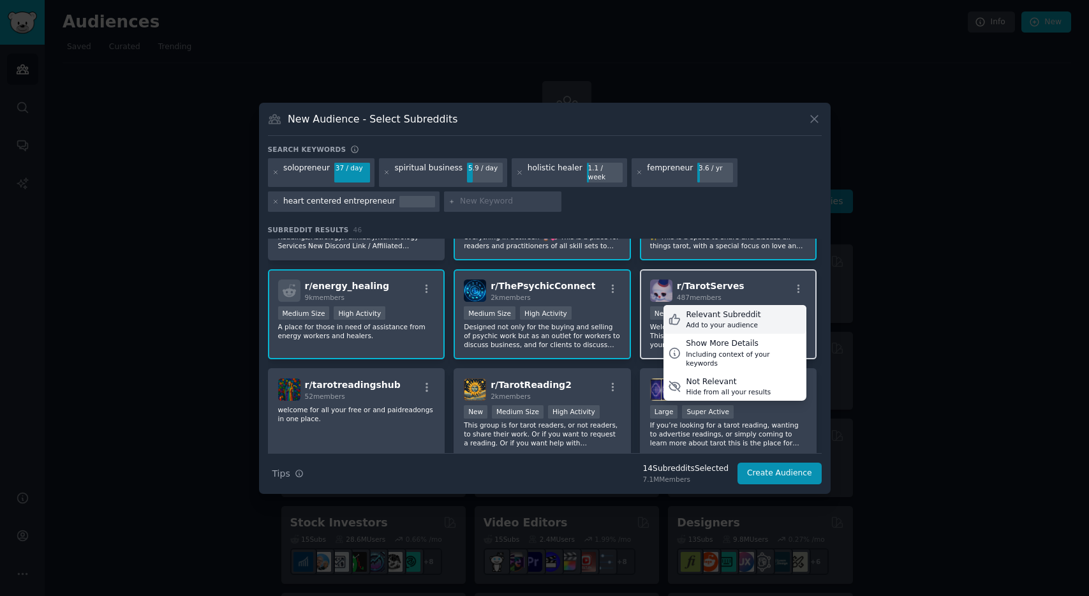
click at [774, 305] on div "Relevant Subreddit Add to your audience" at bounding box center [735, 319] width 143 height 29
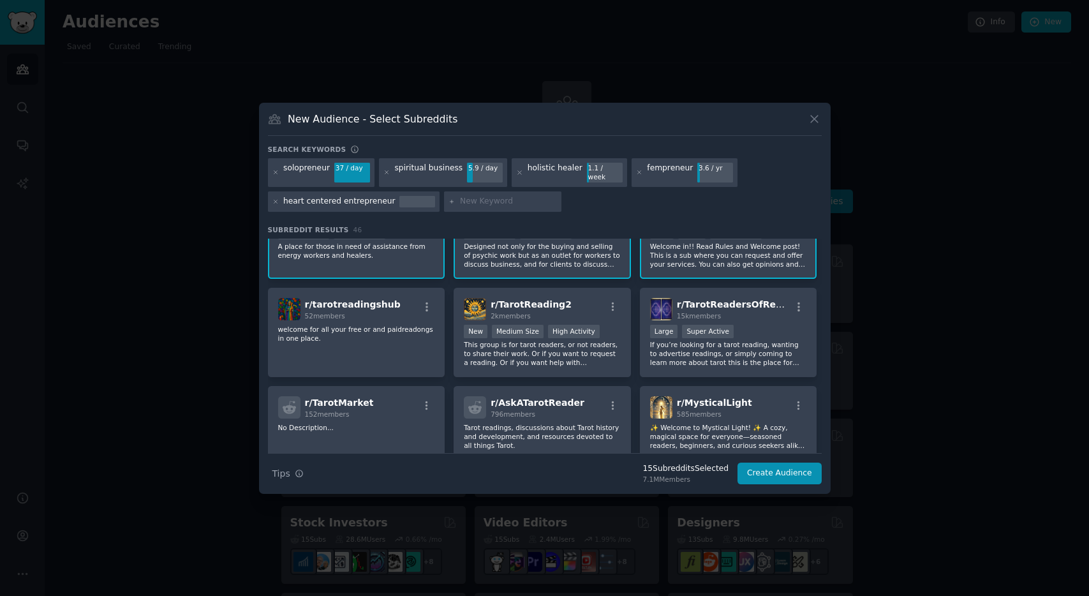
scroll to position [1177, 0]
click at [793, 302] on icon "button" at bounding box center [798, 306] width 11 height 11
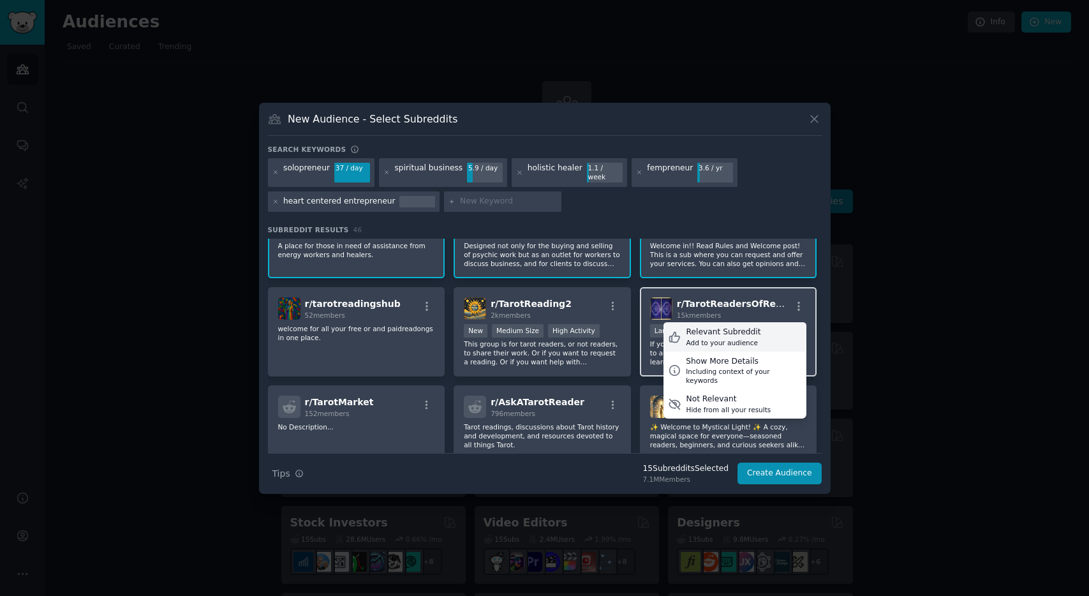
click at [768, 325] on div "Relevant Subreddit Add to your audience" at bounding box center [735, 336] width 143 height 29
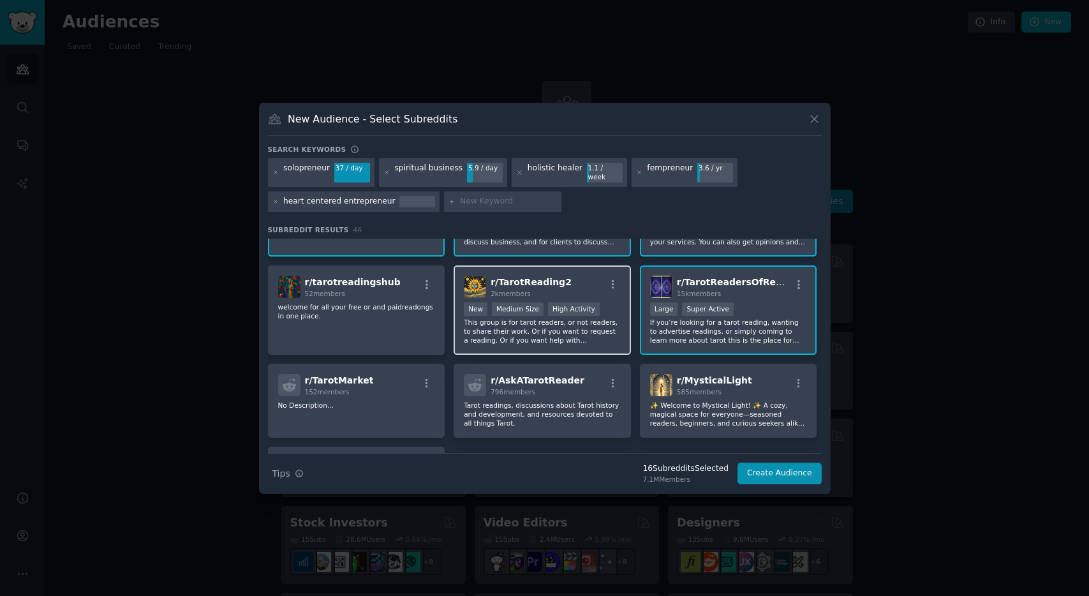
scroll to position [1210, 0]
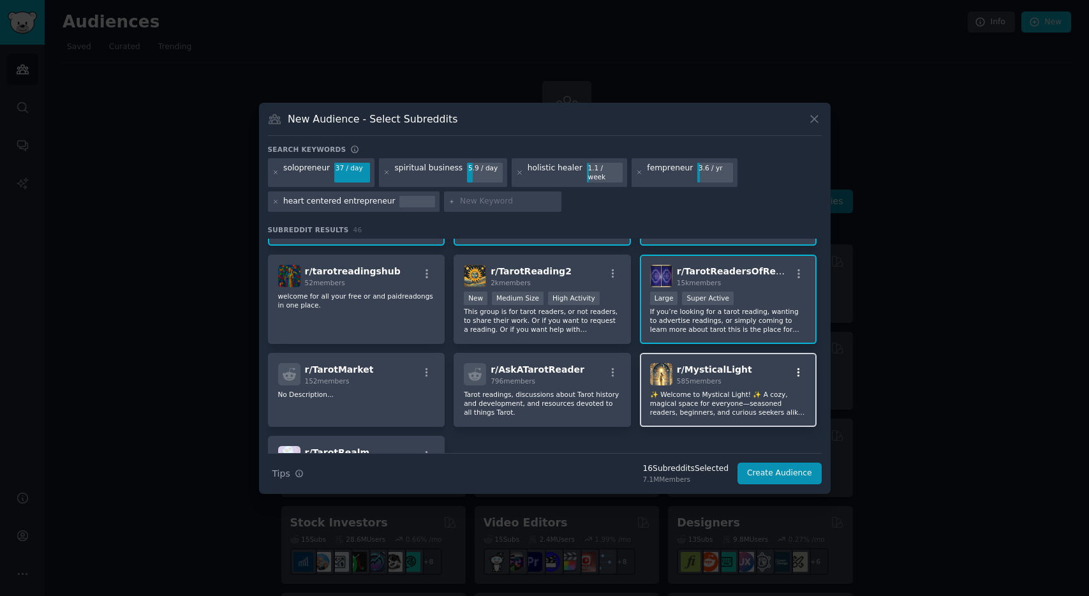
click at [795, 367] on icon "button" at bounding box center [798, 372] width 11 height 11
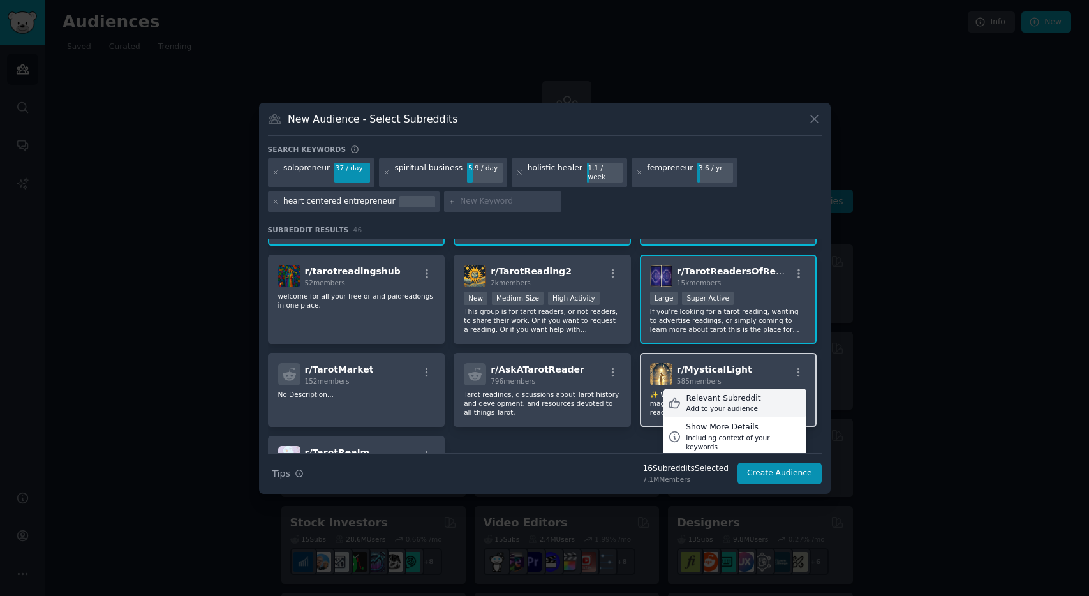
click at [748, 389] on div "Relevant Subreddit Add to your audience" at bounding box center [735, 403] width 143 height 29
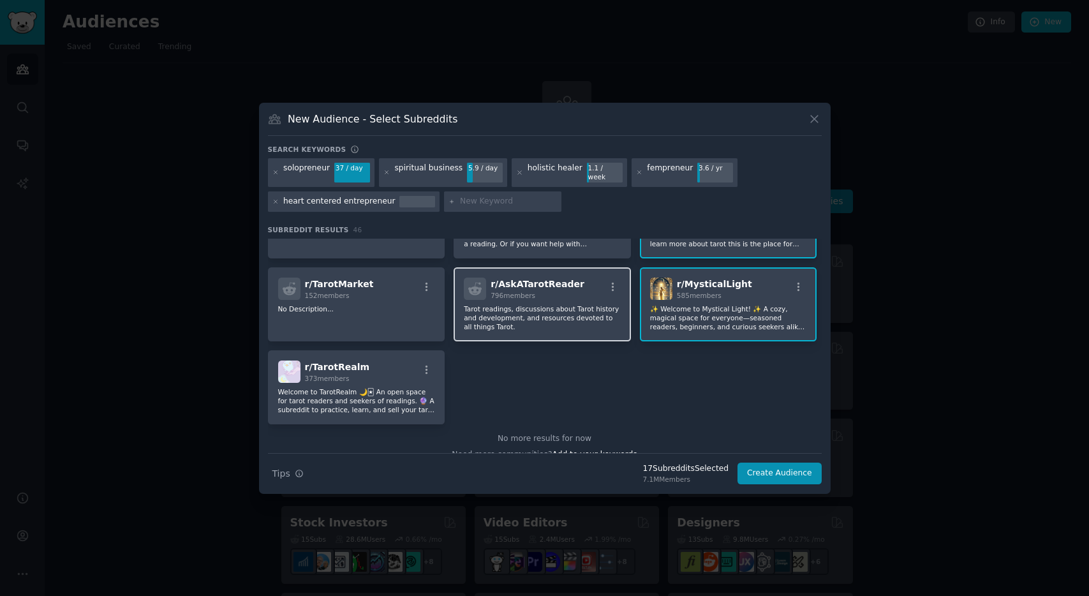
scroll to position [1311, 0]
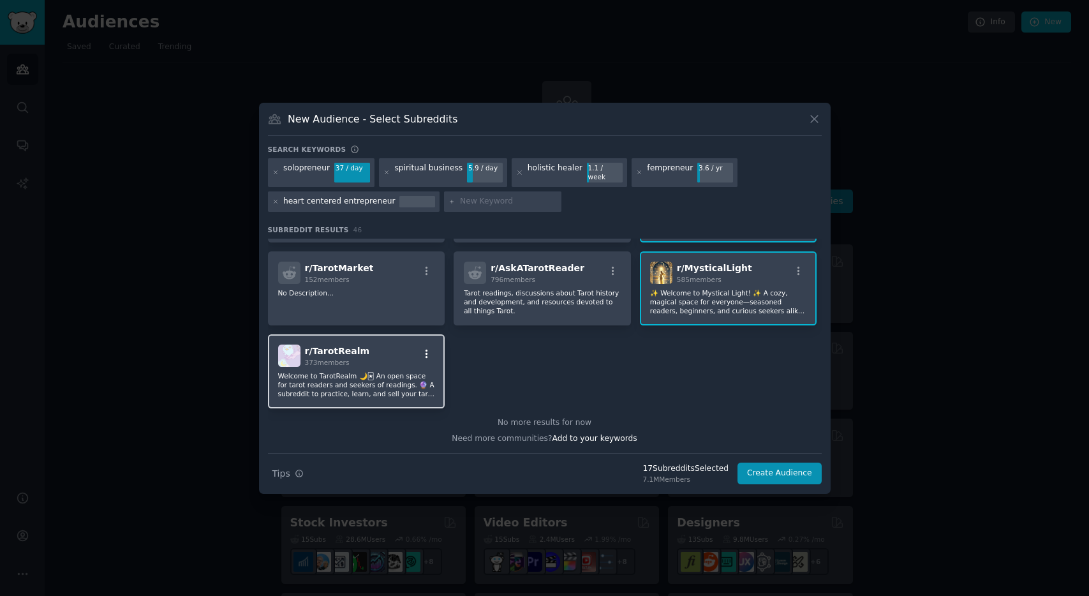
click at [428, 350] on icon "button" at bounding box center [426, 353] width 11 height 11
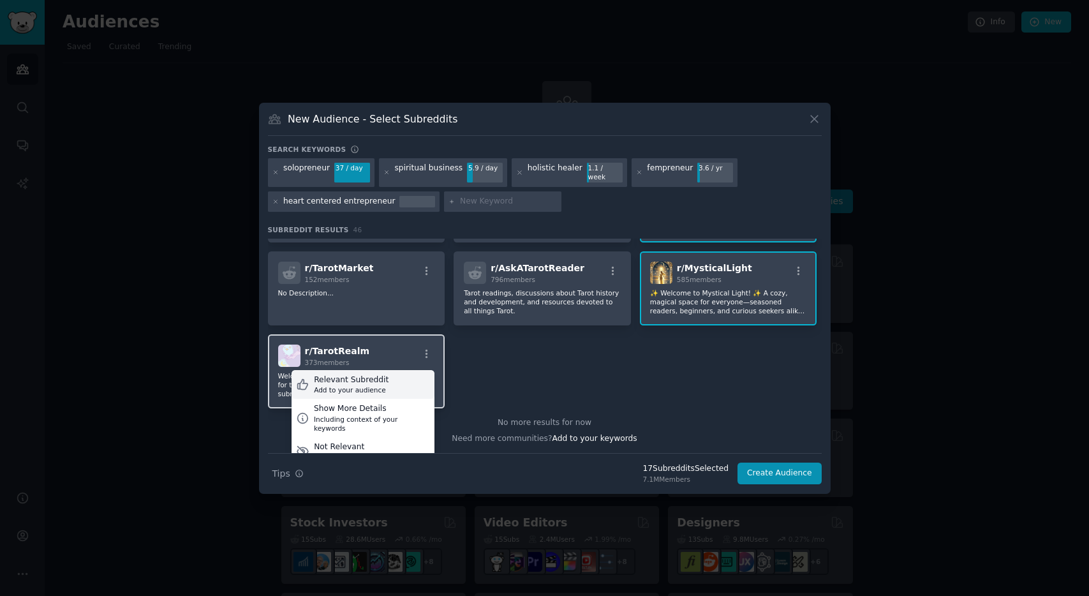
click at [407, 376] on div "Relevant Subreddit Add to your audience" at bounding box center [363, 384] width 143 height 29
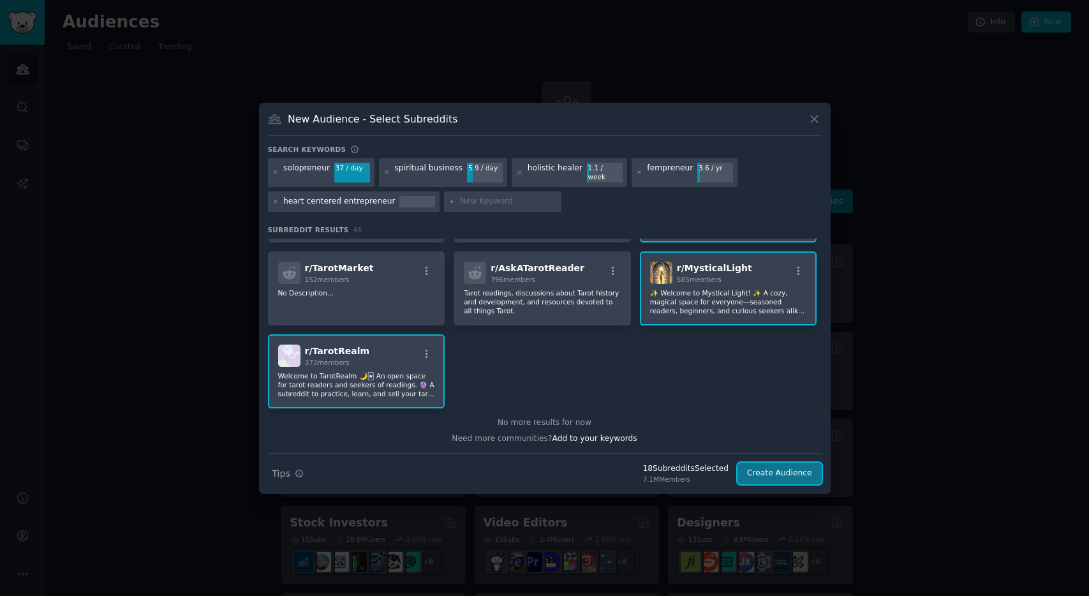
click at [778, 468] on button "Create Audience" at bounding box center [780, 474] width 84 height 22
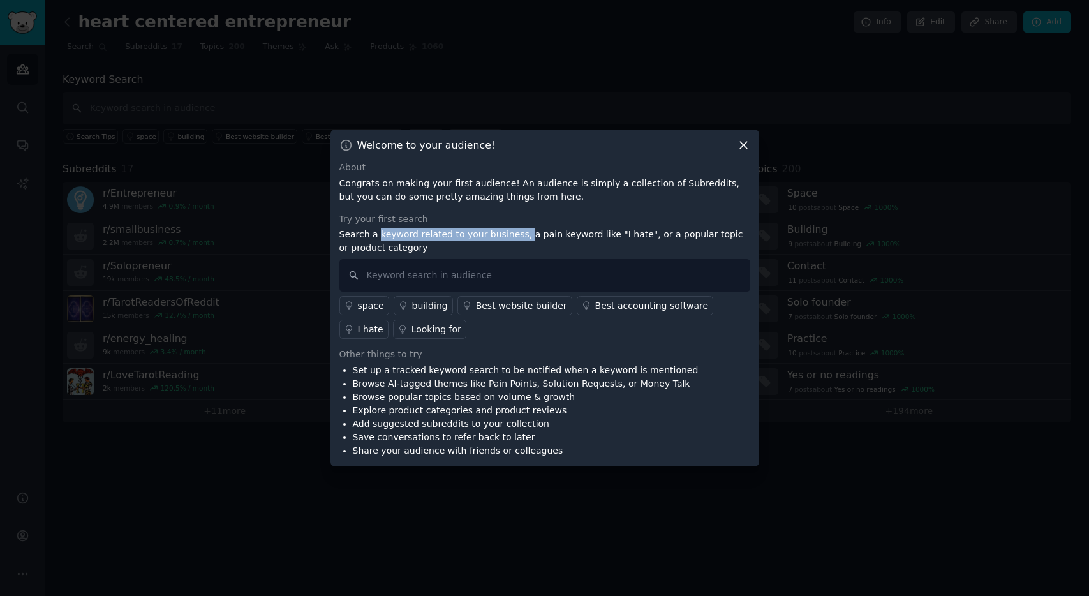
drag, startPoint x: 378, startPoint y: 240, endPoint x: 518, endPoint y: 232, distance: 140.6
click at [518, 232] on p "Search a keyword related to your business, a pain keyword like "I hate", or a p…" at bounding box center [544, 241] width 411 height 27
click at [566, 237] on p "Search a keyword related to your business, a pain keyword like "I hate", or a p…" at bounding box center [544, 241] width 411 height 27
click at [391, 274] on input "text" at bounding box center [544, 275] width 411 height 33
click at [500, 304] on div "Best website builder" at bounding box center [521, 305] width 91 height 13
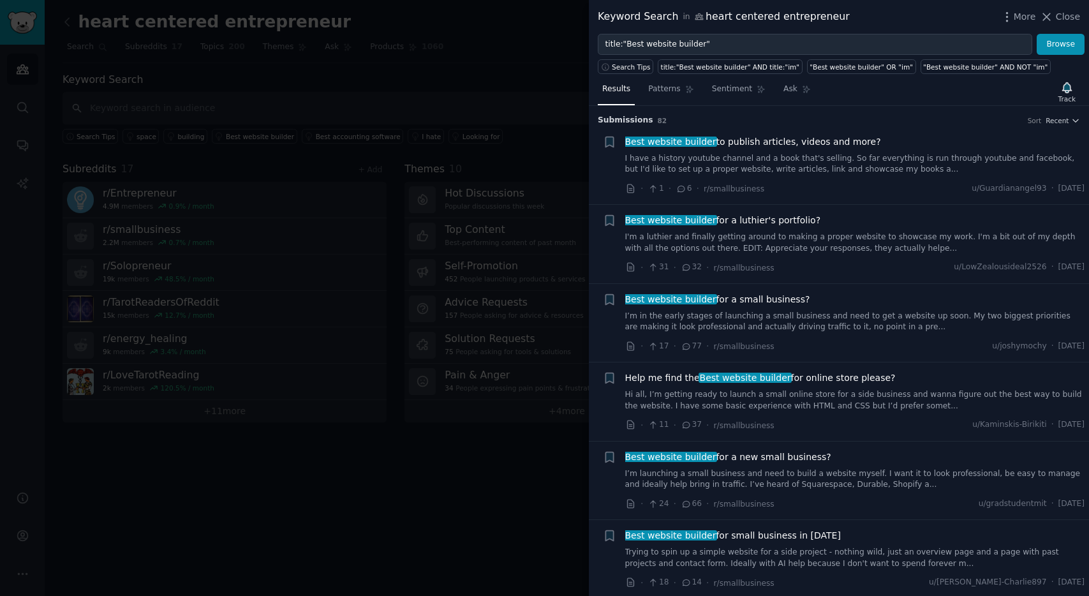
click at [766, 223] on span "Best website builder for a luthier's portfolio?" at bounding box center [723, 220] width 196 height 13
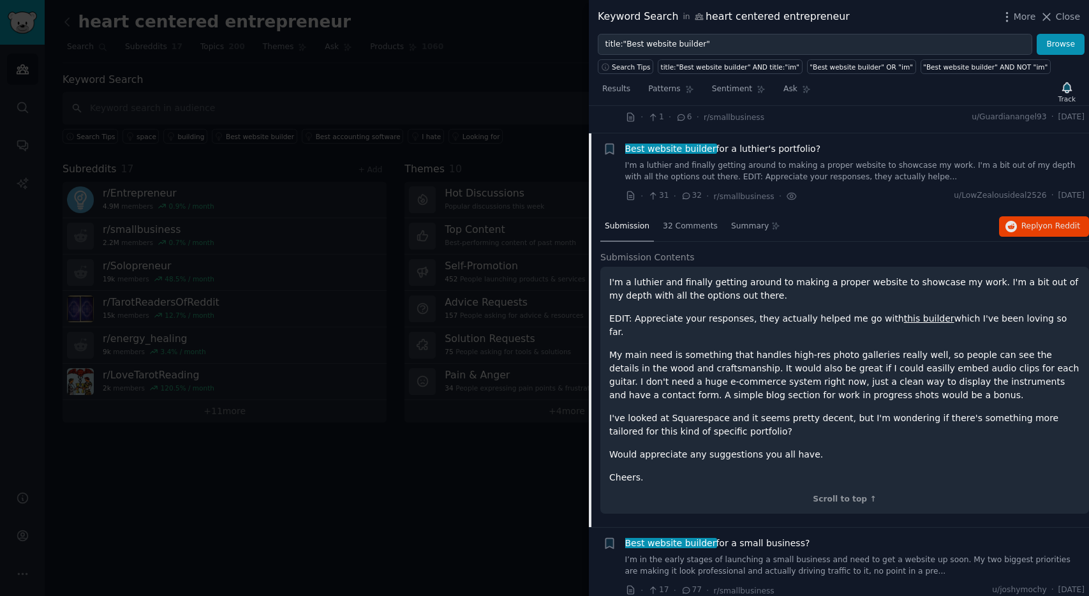
scroll to position [99, 0]
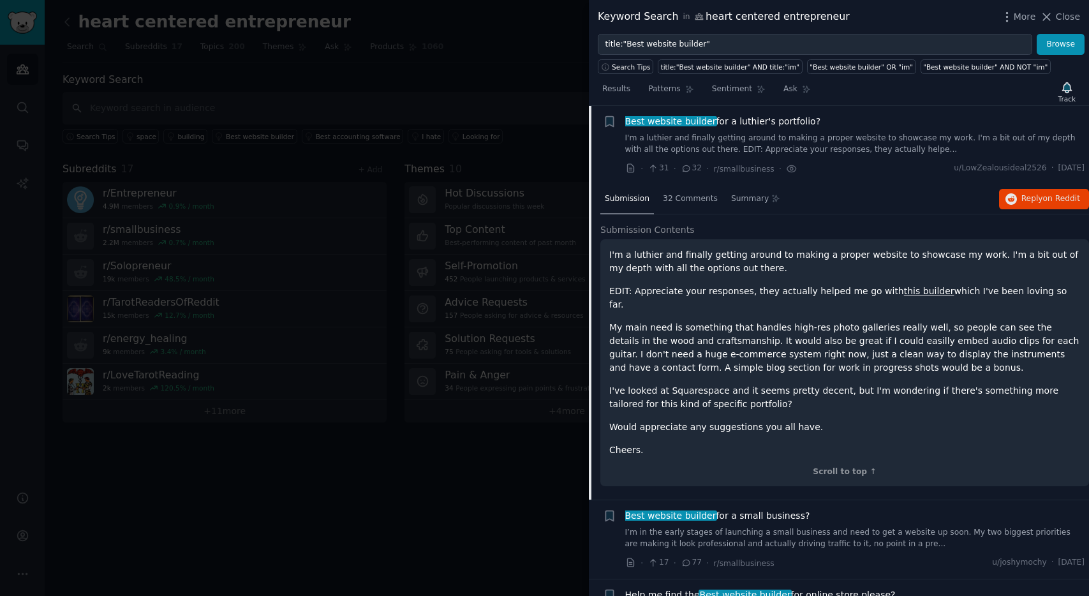
click at [909, 292] on link "this builder" at bounding box center [929, 291] width 50 height 10
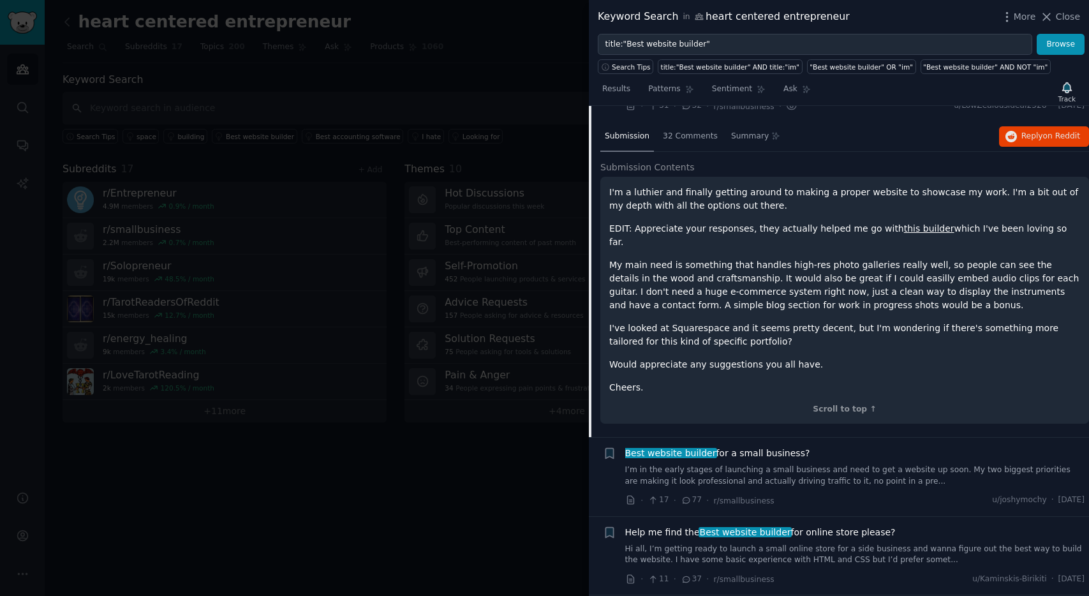
scroll to position [263, 0]
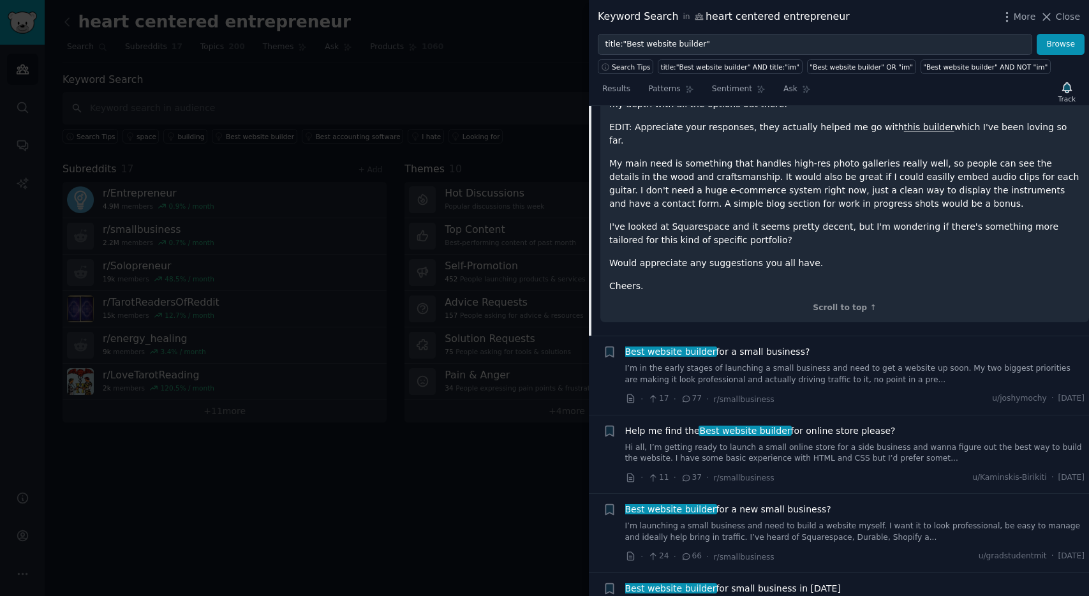
click at [854, 366] on link "I’m in the early stages of launching a small business and need to get a website…" at bounding box center [855, 374] width 460 height 22
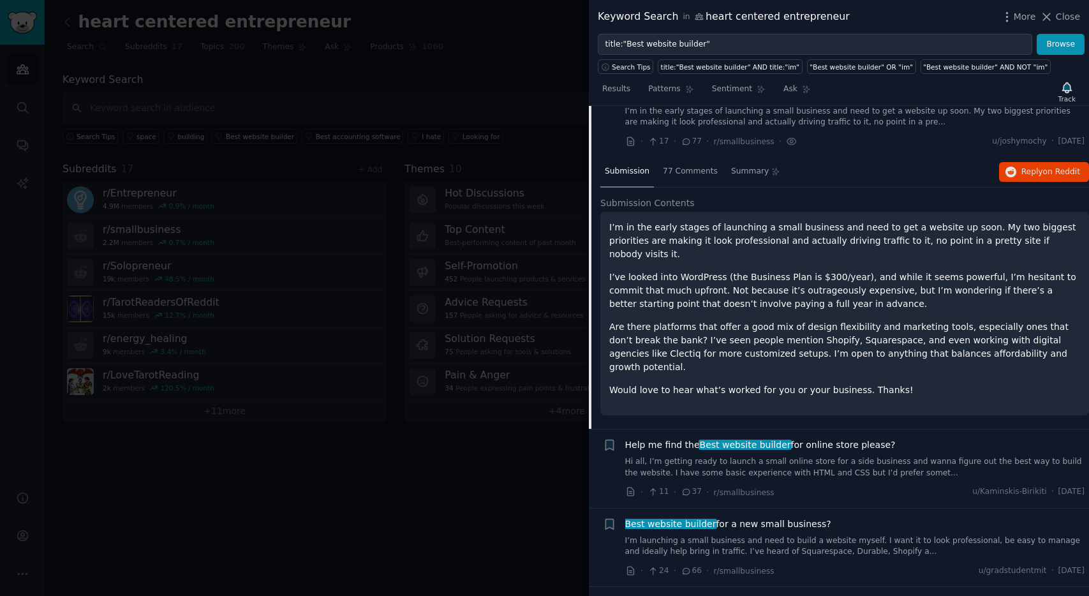
scroll to position [178, 0]
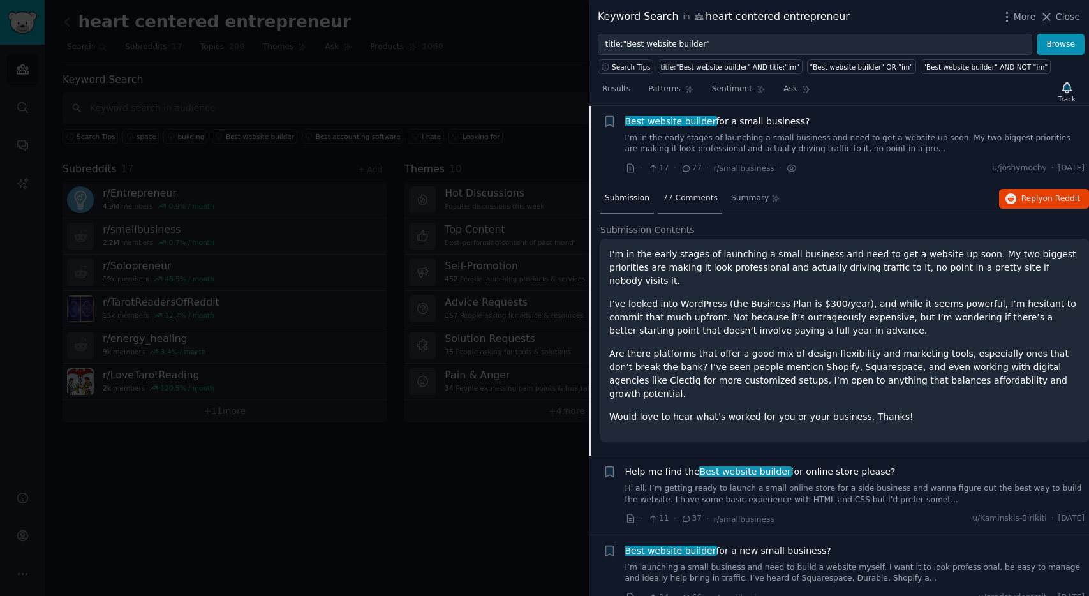
click at [680, 193] on span "77 Comments" at bounding box center [690, 198] width 55 height 11
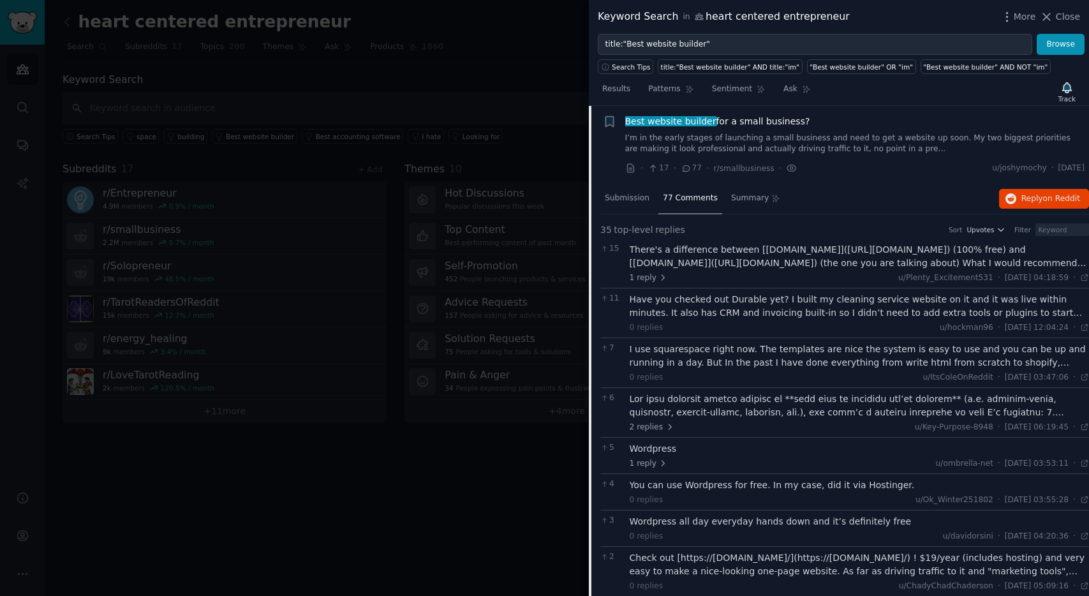
click at [705, 300] on div "Have you checked out Durable yet? I built my cleaning service website on it and…" at bounding box center [860, 306] width 460 height 27
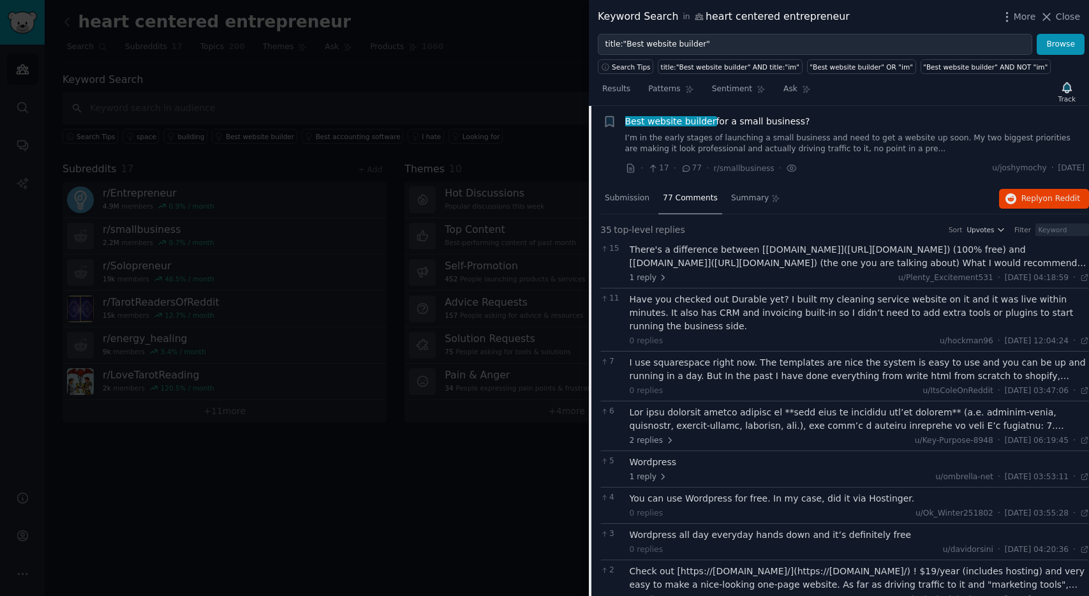
click at [736, 301] on div "Have you checked out Durable yet? I built my cleaning service website on it and…" at bounding box center [860, 313] width 460 height 40
copy div "Durable"
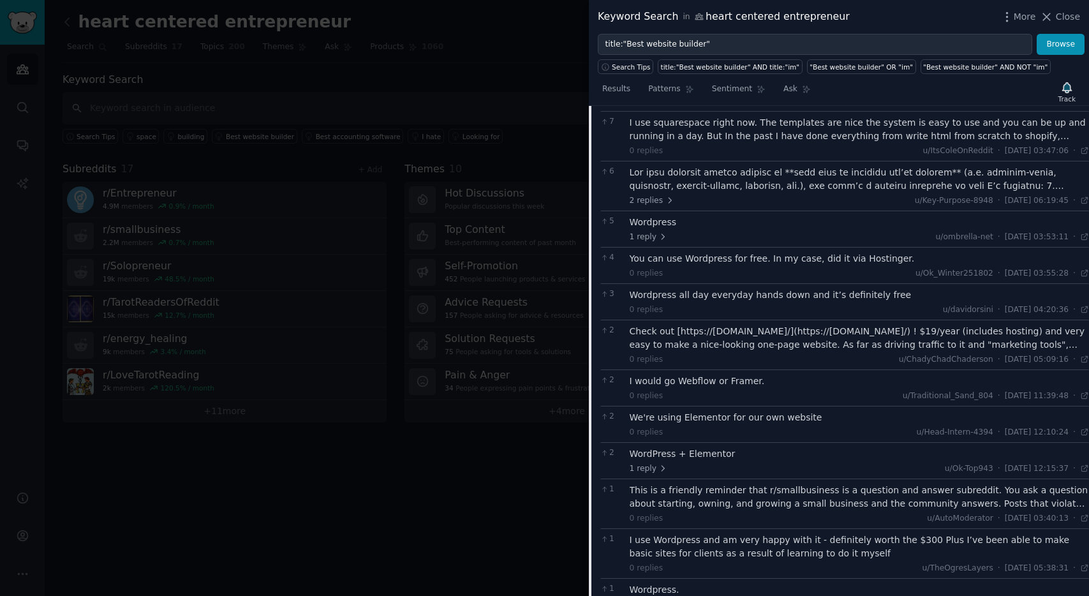
scroll to position [420, 0]
click at [969, 343] on div "Check out [https://[DOMAIN_NAME]/](https://[DOMAIN_NAME]/) ! $19/year (includes…" at bounding box center [860, 336] width 460 height 27
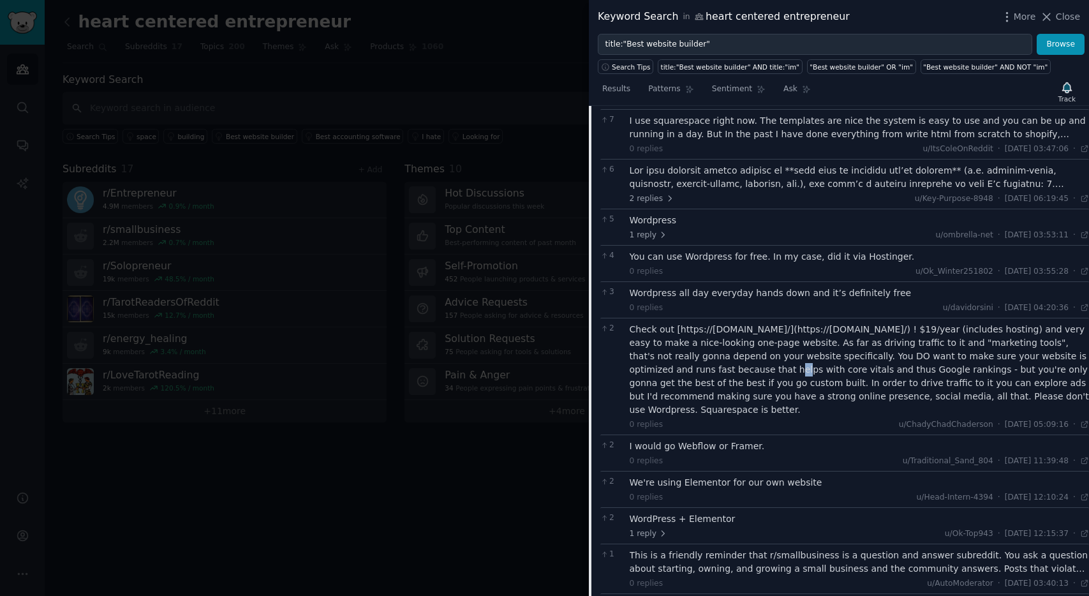
drag, startPoint x: 674, startPoint y: 371, endPoint x: 685, endPoint y: 352, distance: 22.3
click at [685, 373] on div "Check out [https://[DOMAIN_NAME]/](https://[DOMAIN_NAME]/) ! $19/year (includes…" at bounding box center [860, 370] width 460 height 94
drag, startPoint x: 679, startPoint y: 331, endPoint x: 742, endPoint y: 335, distance: 63.3
click at [742, 335] on div "Check out [https://[DOMAIN_NAME]/](https://[DOMAIN_NAME]/) ! $19/year (includes…" at bounding box center [860, 370] width 460 height 94
copy div "[URL][DOMAIN_NAME]"
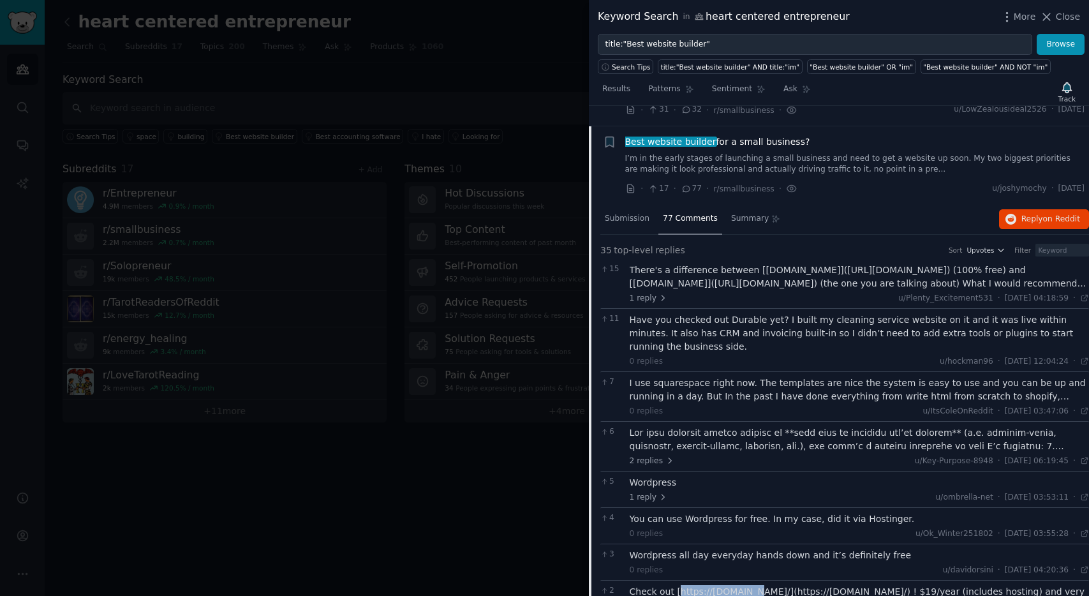
scroll to position [0, 0]
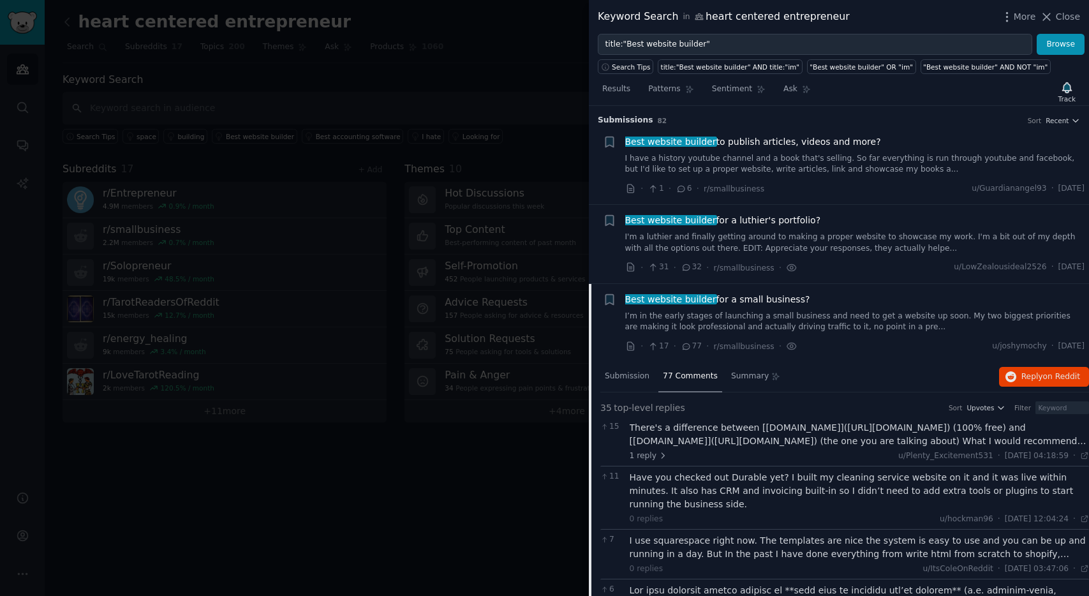
click at [721, 324] on link "I’m in the early stages of launching a small business and need to get a website…" at bounding box center [855, 322] width 460 height 22
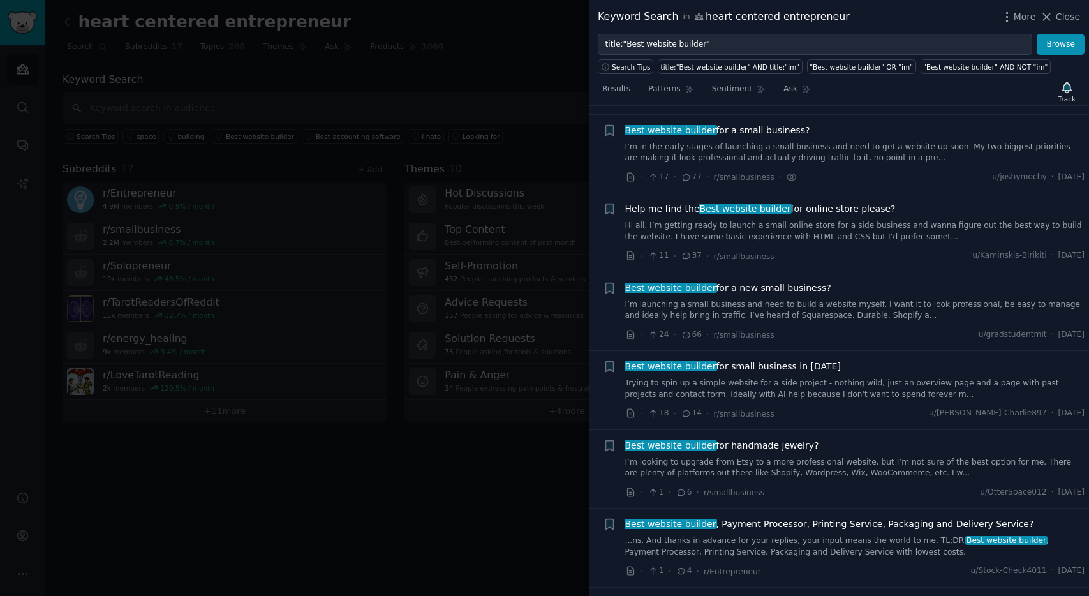
scroll to position [178, 0]
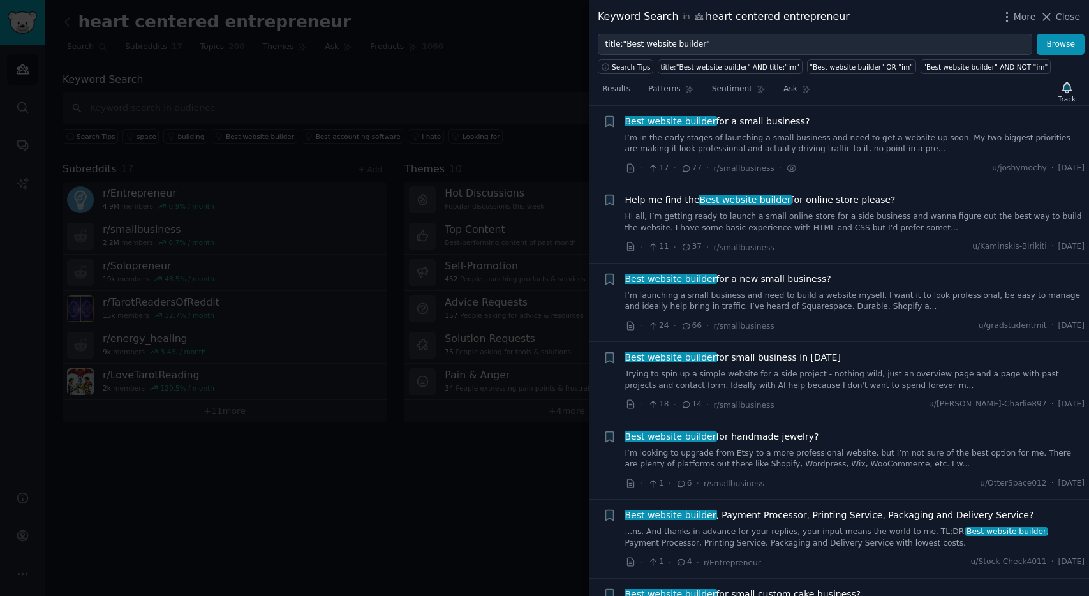
click at [807, 314] on div "Best website builder for a new small business? I’m launching a small business a…" at bounding box center [855, 302] width 460 height 61
click at [805, 299] on link "I’m launching a small business and need to build a website myself. I want it to…" at bounding box center [855, 301] width 460 height 22
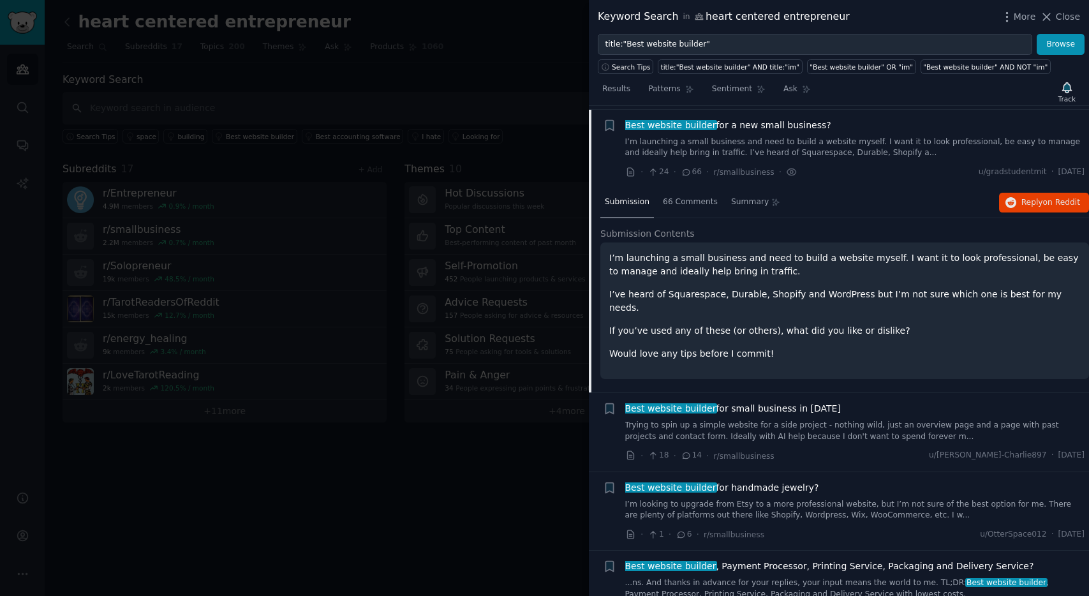
scroll to position [336, 0]
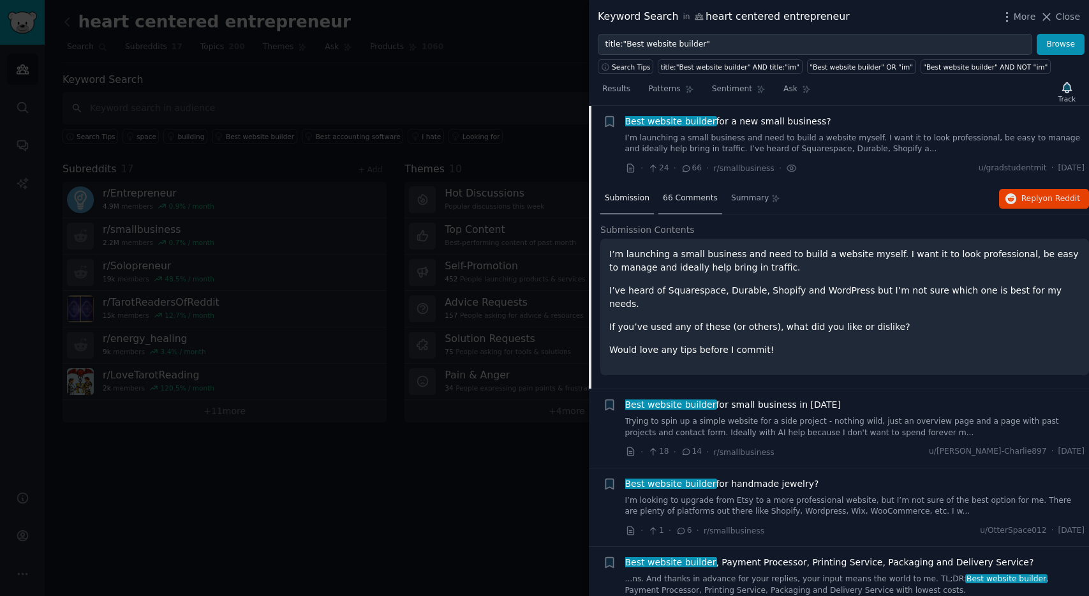
click at [676, 204] on div "66 Comments" at bounding box center [691, 199] width 64 height 31
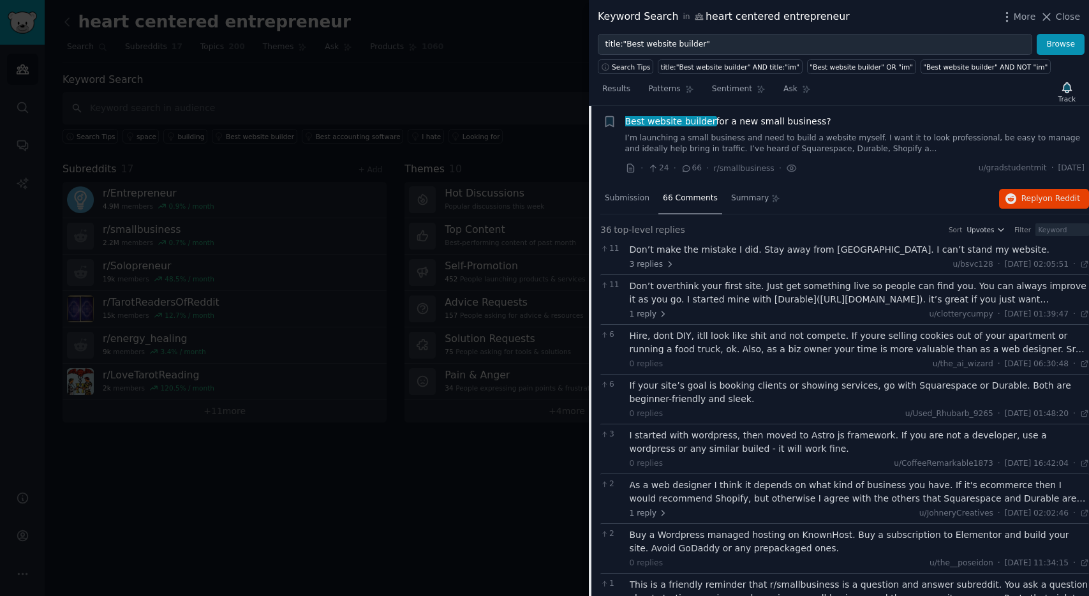
click at [754, 337] on div "Hire, dont DIY, itll look like shit and not compete. If youre selling cookies o…" at bounding box center [860, 342] width 460 height 27
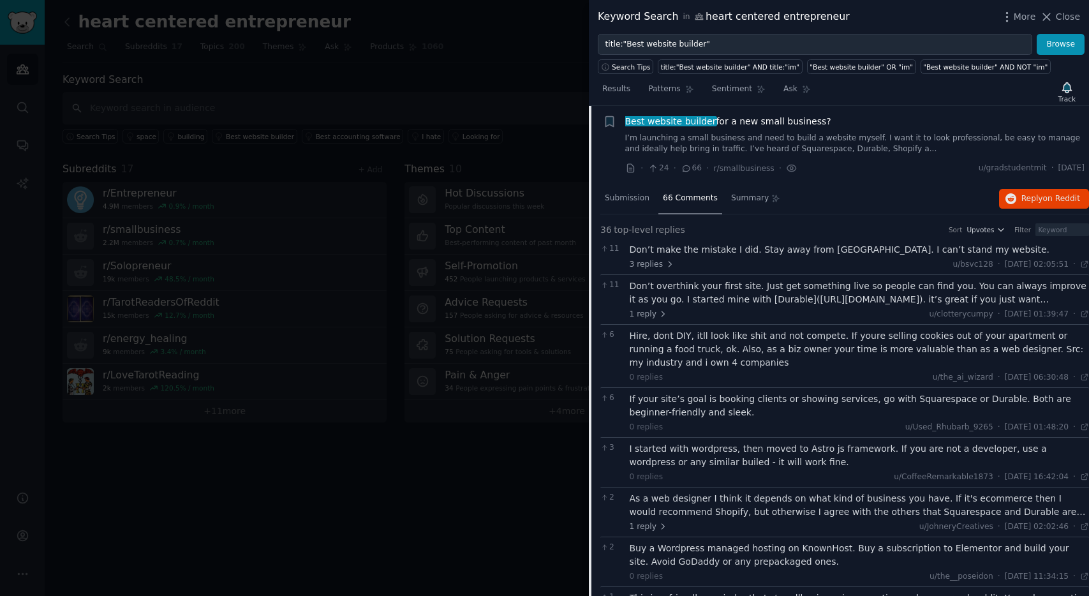
click at [662, 124] on span "Best website builder" at bounding box center [670, 121] width 93 height 10
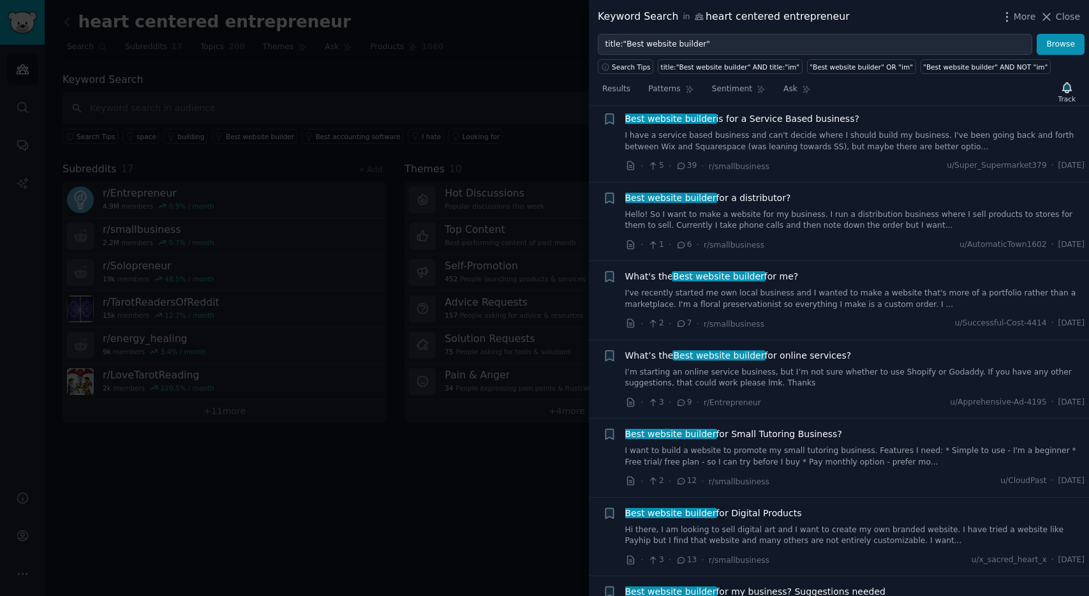
scroll to position [861, 0]
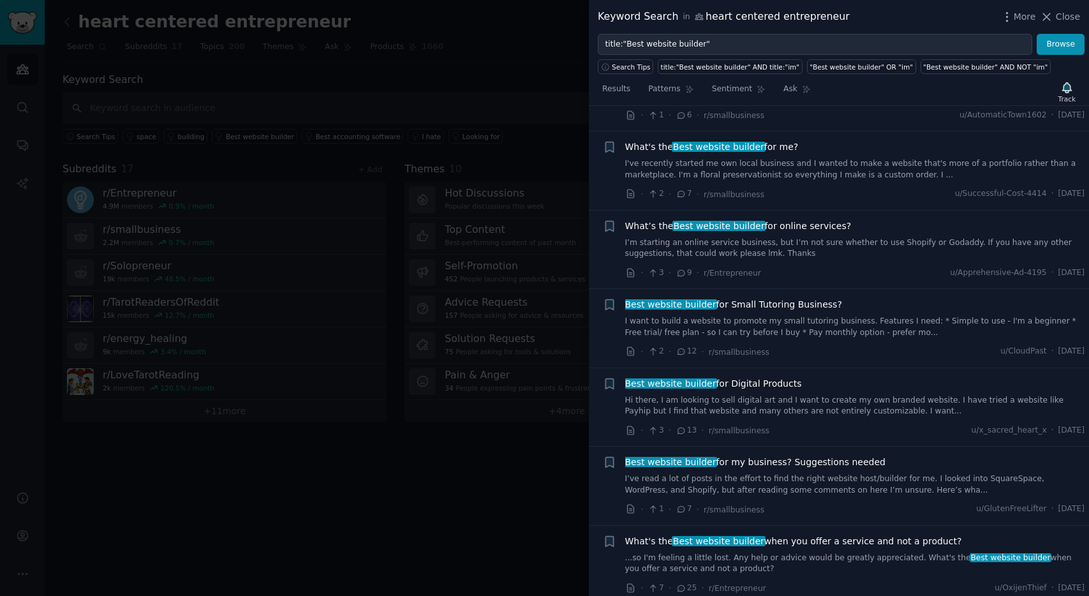
click at [736, 400] on link "Hi there, I am looking to sell digital art and I want to create my own branded …" at bounding box center [855, 406] width 460 height 22
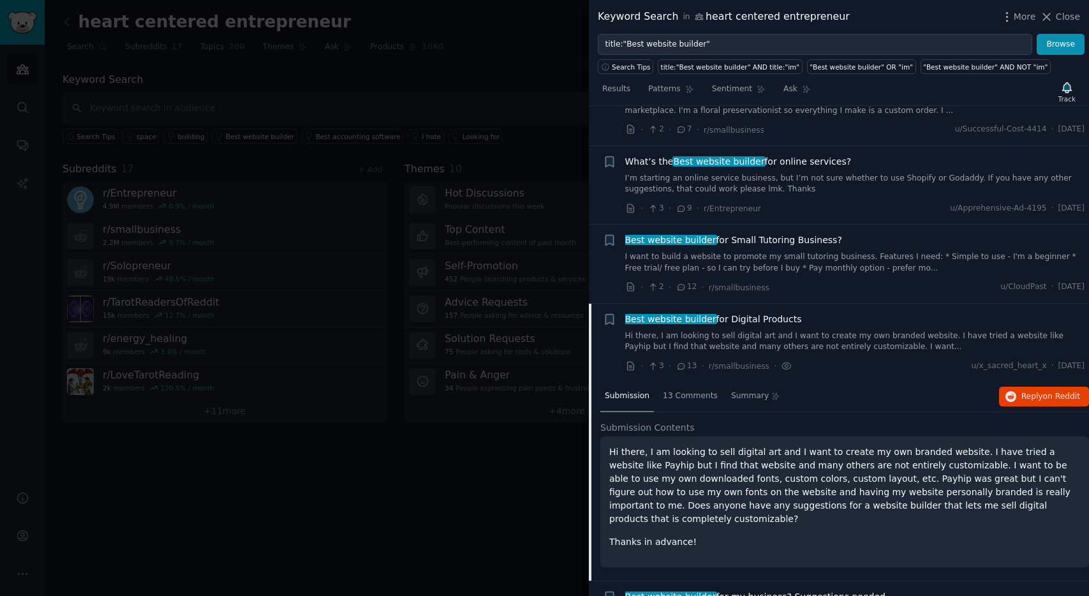
scroll to position [1124, 0]
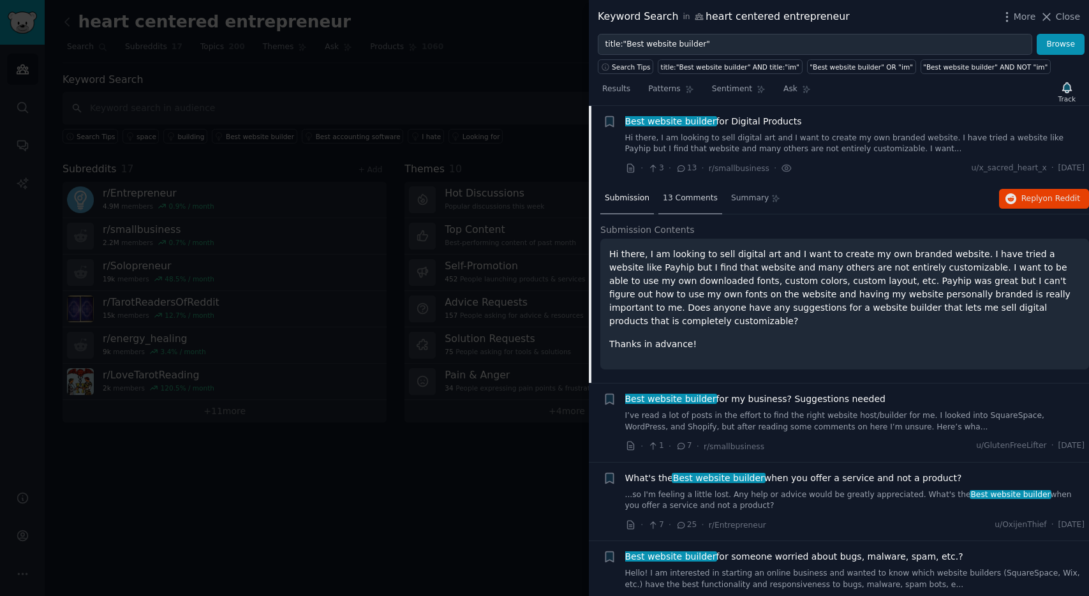
click at [679, 203] on span "13 Comments" at bounding box center [690, 198] width 55 height 11
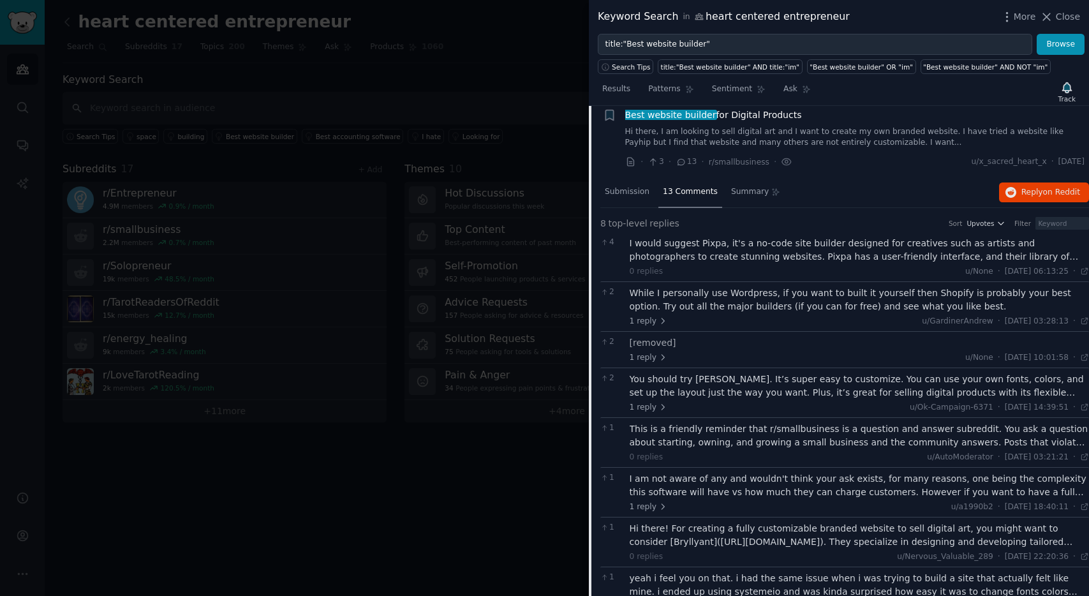
scroll to position [1138, 0]
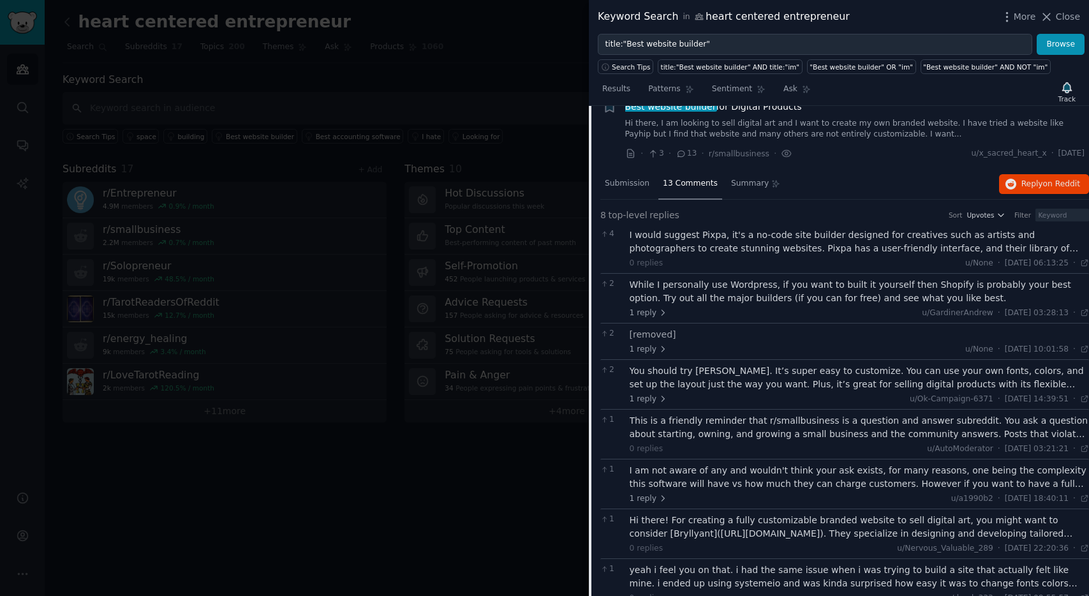
click at [699, 371] on div "You should try [PERSON_NAME]. It’s super easy to customize. You can use your ow…" at bounding box center [860, 377] width 460 height 27
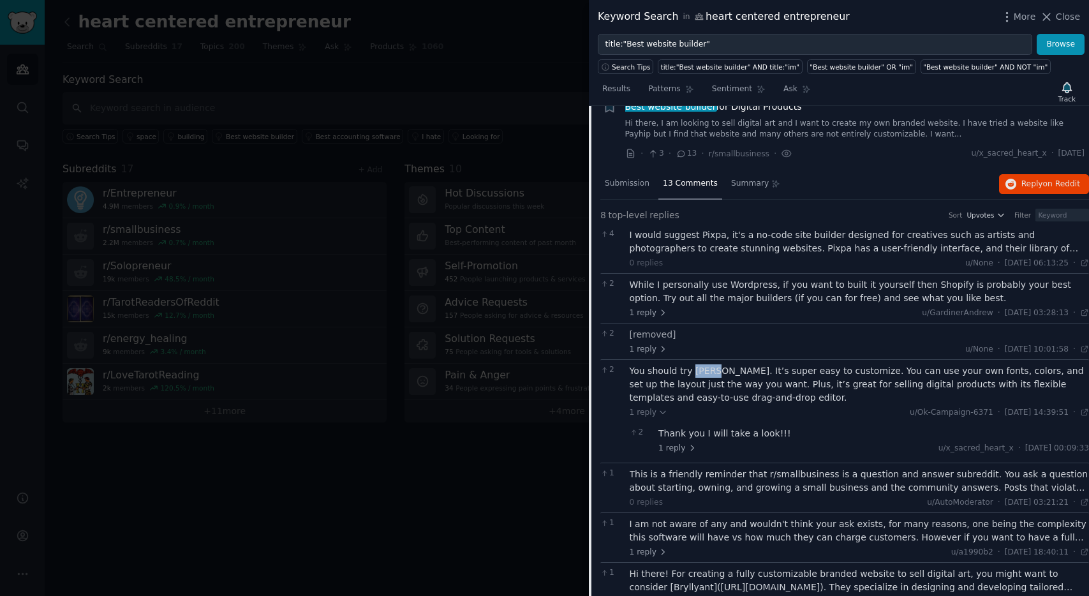
click at [699, 371] on div "You should try [PERSON_NAME]. It’s super easy to customize. You can use your ow…" at bounding box center [860, 384] width 460 height 40
copy div "[PERSON_NAME]"
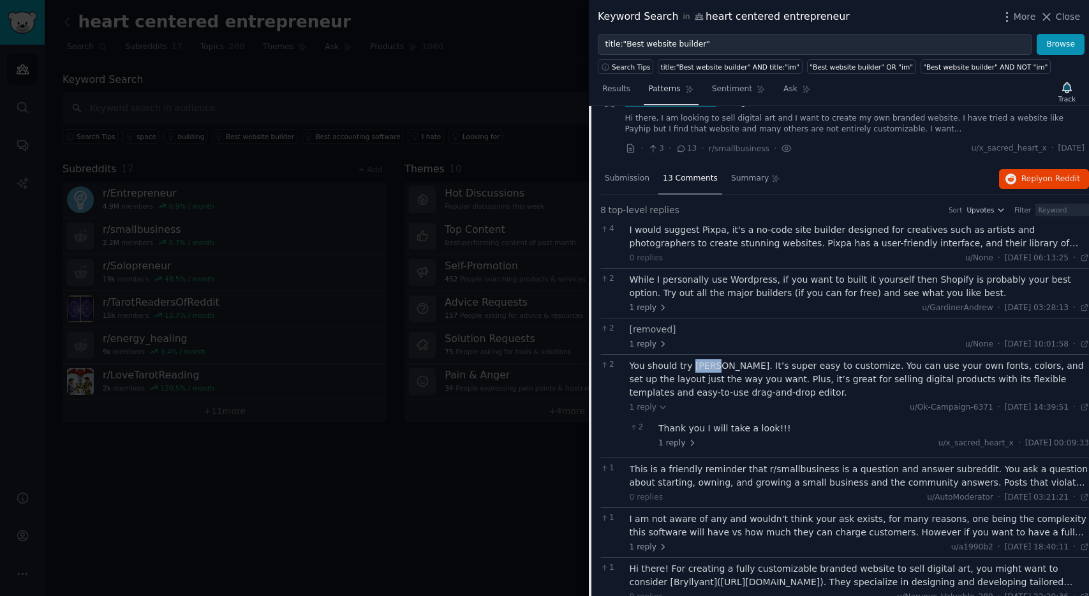
scroll to position [910, 0]
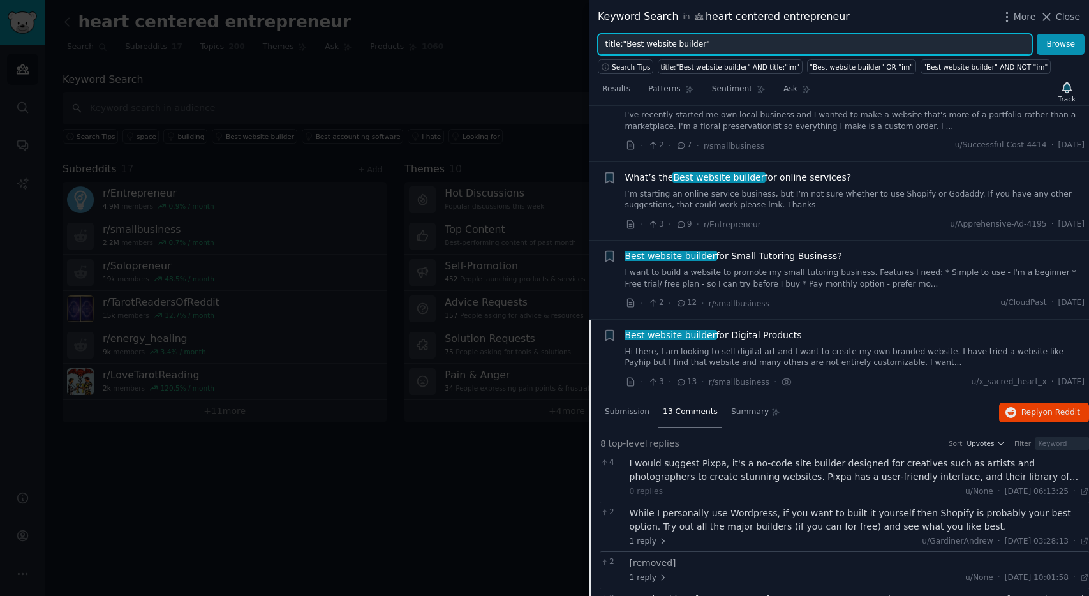
click at [632, 44] on input "title:"Best website builder"" at bounding box center [815, 45] width 435 height 22
click at [661, 45] on input "title:"website builder"" at bounding box center [815, 45] width 435 height 22
type input "title:"website design""
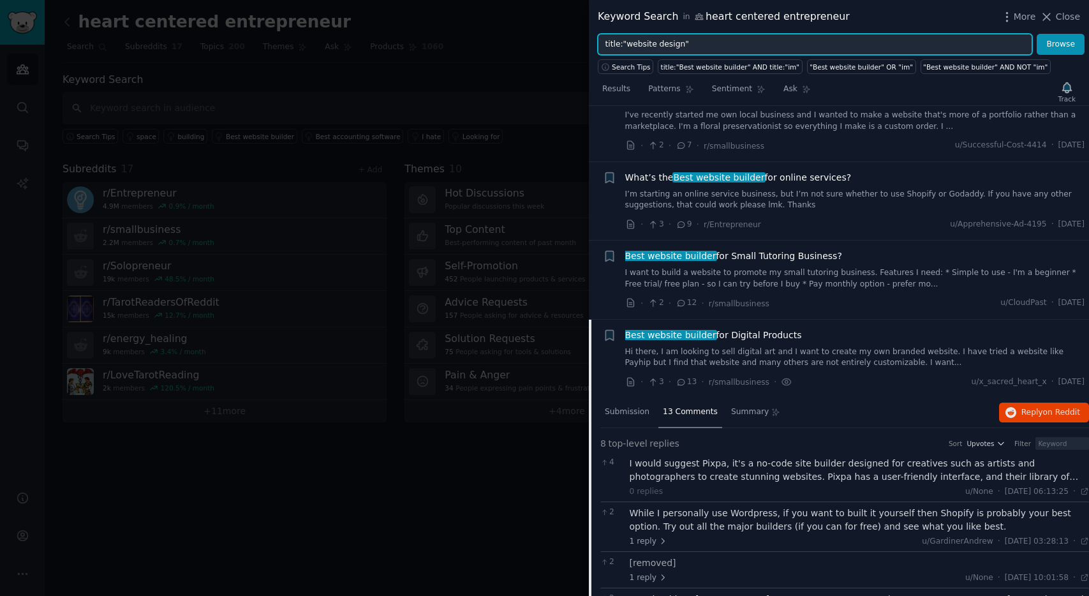
click at [1037, 34] on button "Browse" at bounding box center [1061, 45] width 48 height 22
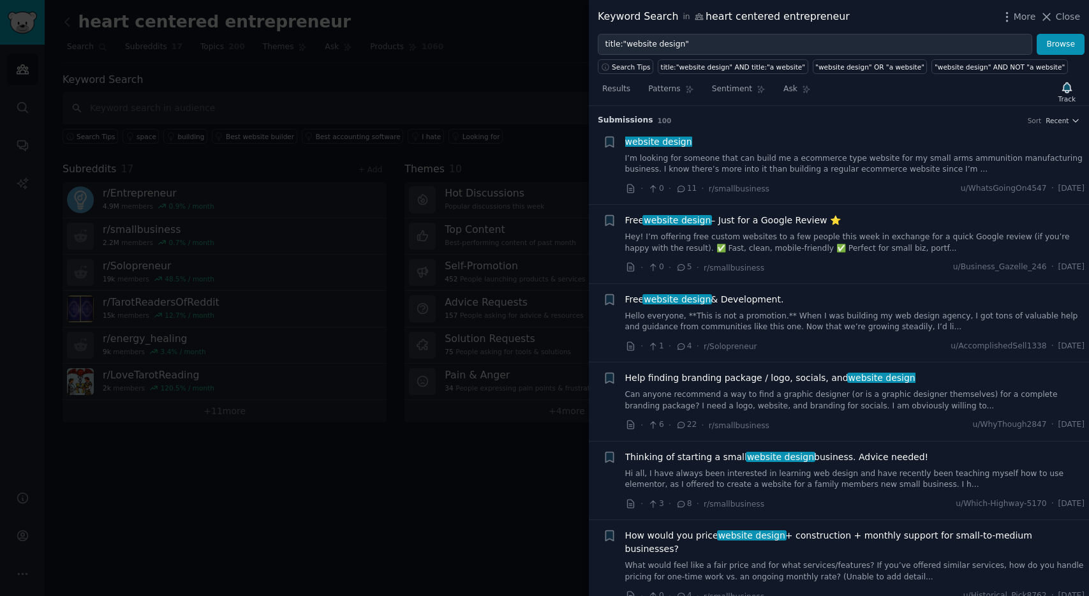
click at [828, 243] on link "Hey! I’m offering free custom websites to a few people this week in exchange fo…" at bounding box center [855, 243] width 460 height 22
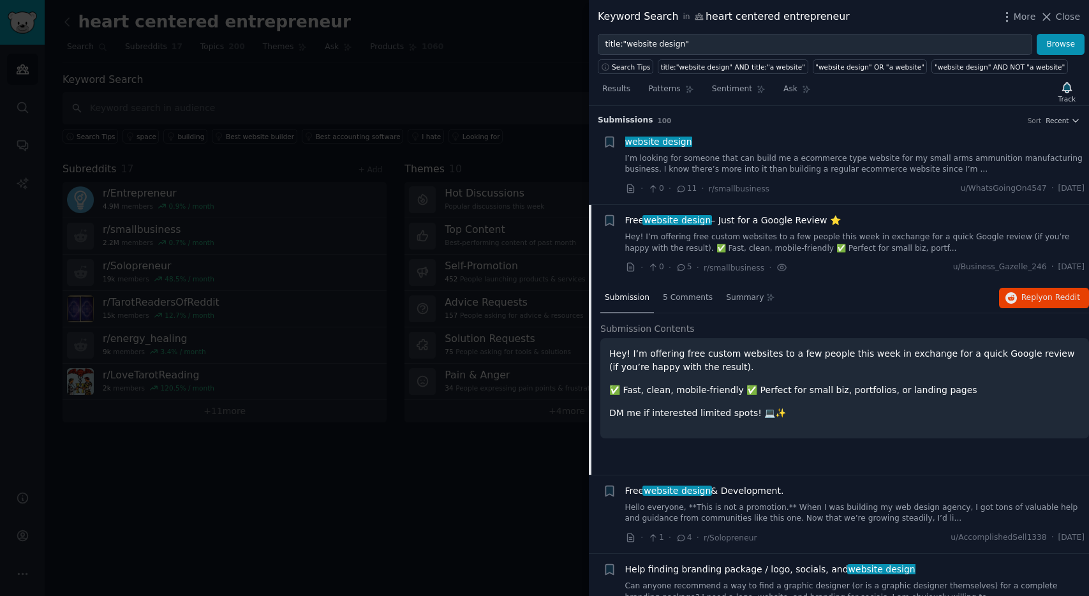
scroll to position [99, 0]
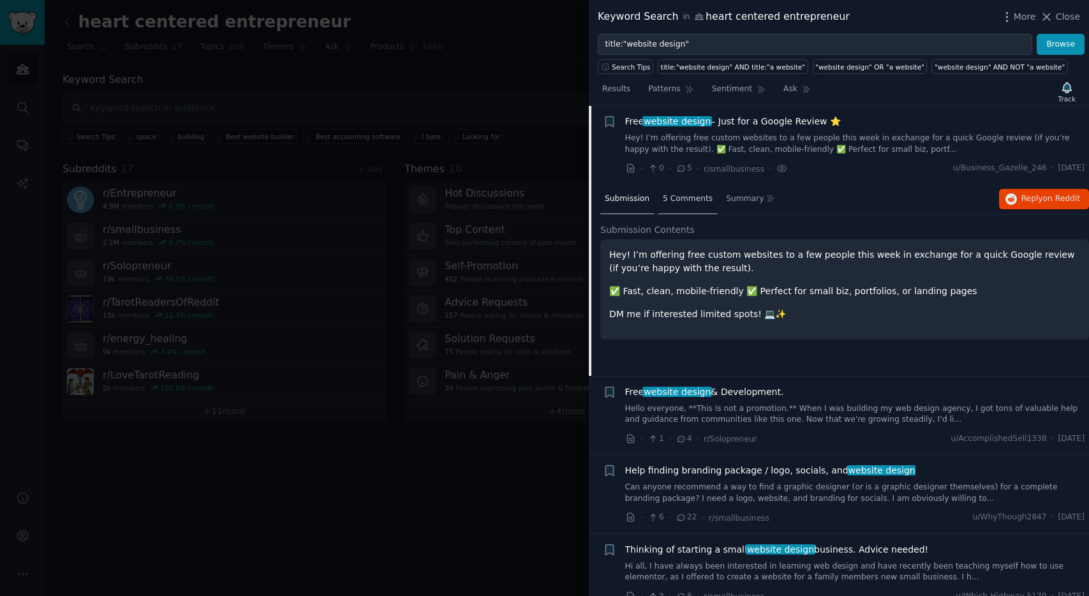
click at [694, 195] on span "5 Comments" at bounding box center [688, 198] width 50 height 11
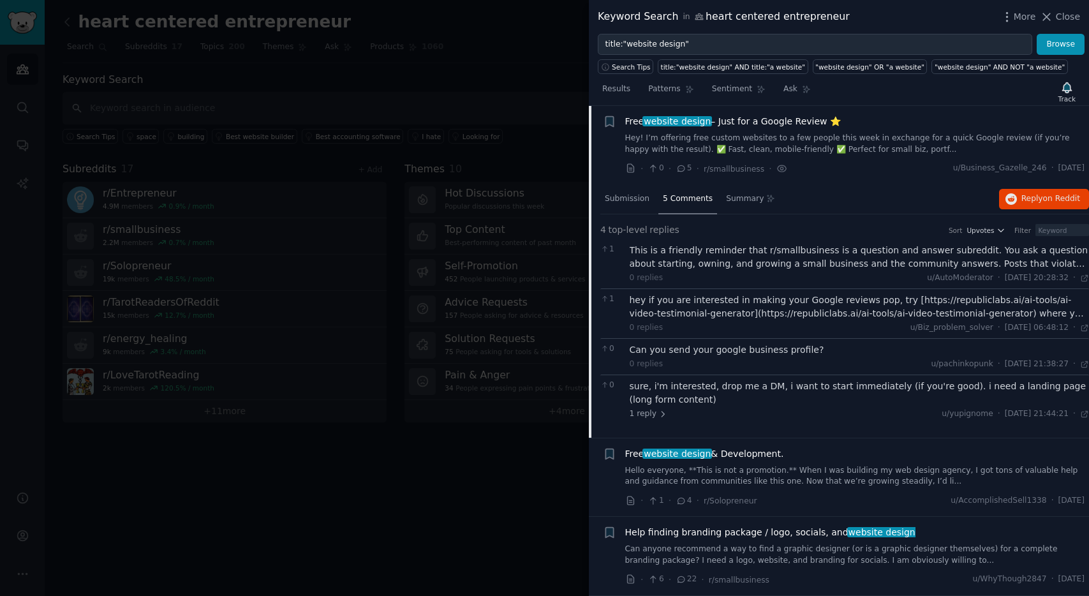
click at [800, 122] on span "Free website design – Just for a Google Review ⭐" at bounding box center [733, 121] width 216 height 13
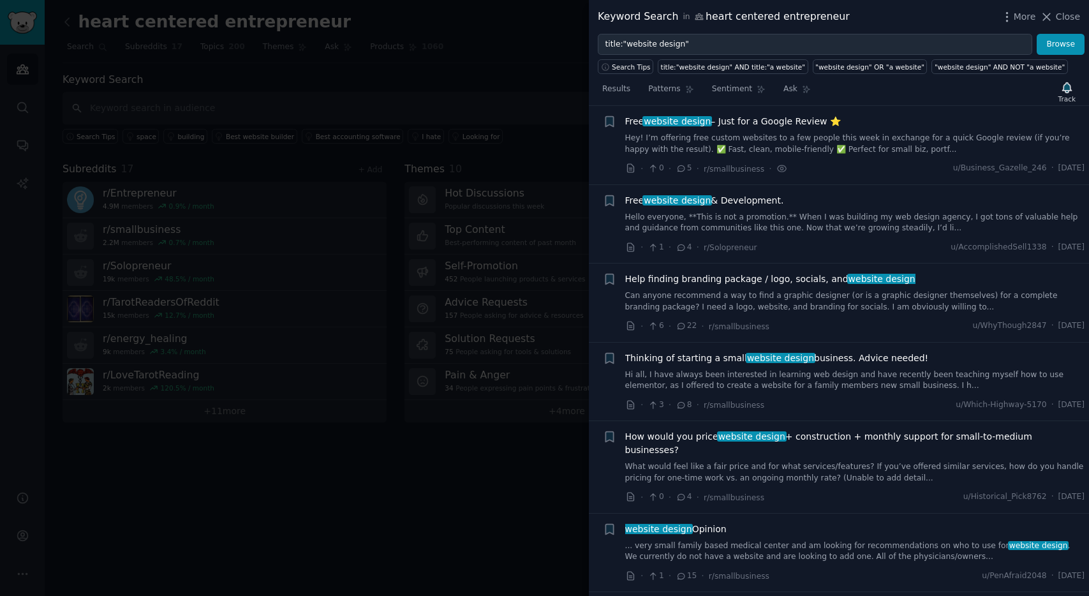
click at [852, 221] on link "Hello everyone, **This is not a promotion.** When I was building my web design …" at bounding box center [855, 223] width 460 height 22
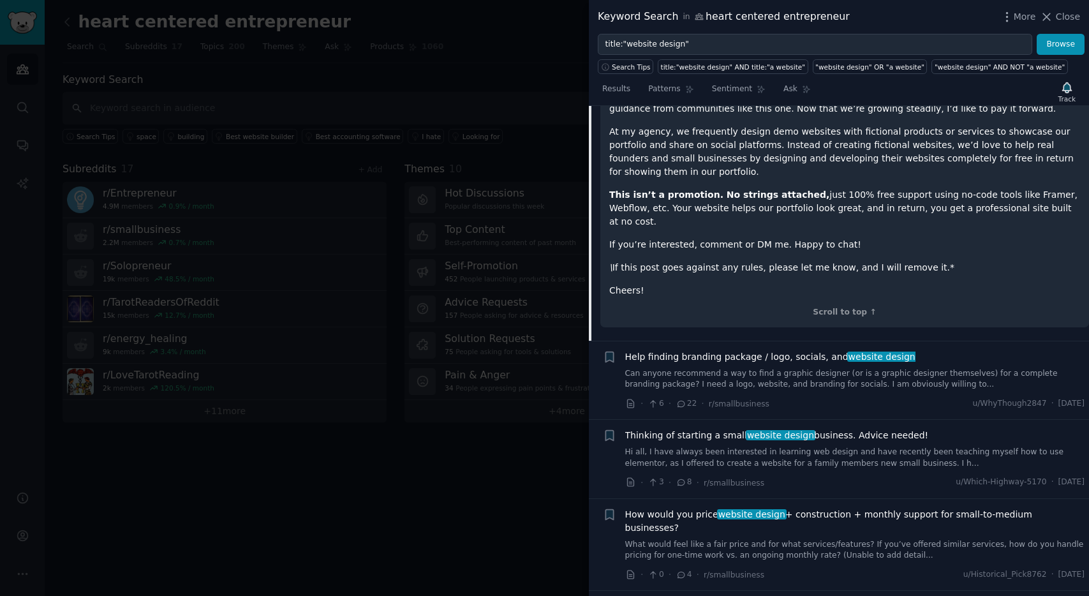
scroll to position [471, 0]
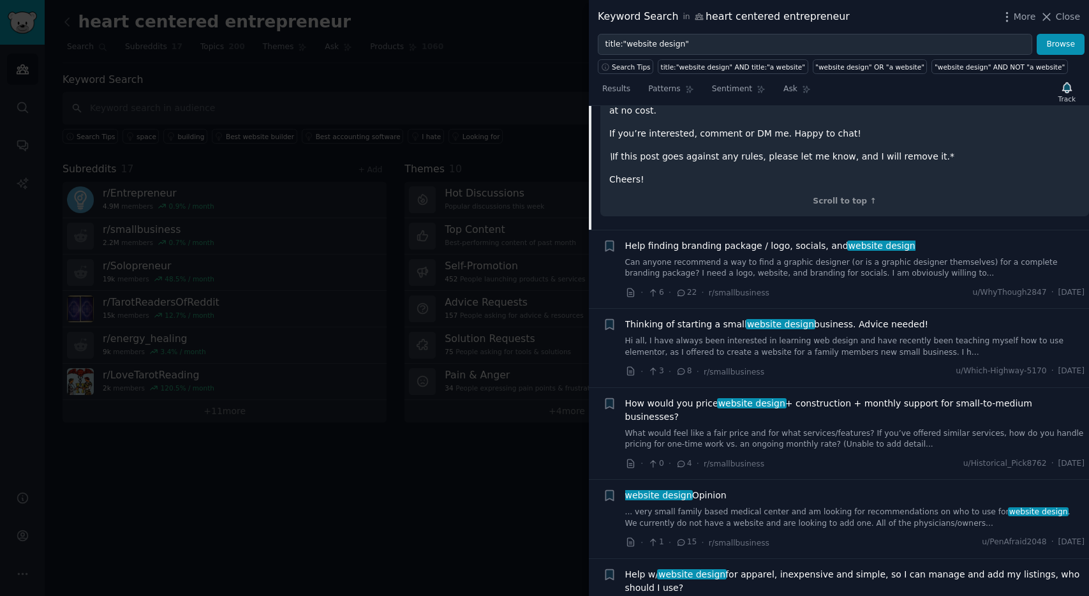
click at [747, 336] on link "Hi all, I have always been interested in learning web design and have recently …" at bounding box center [855, 347] width 460 height 22
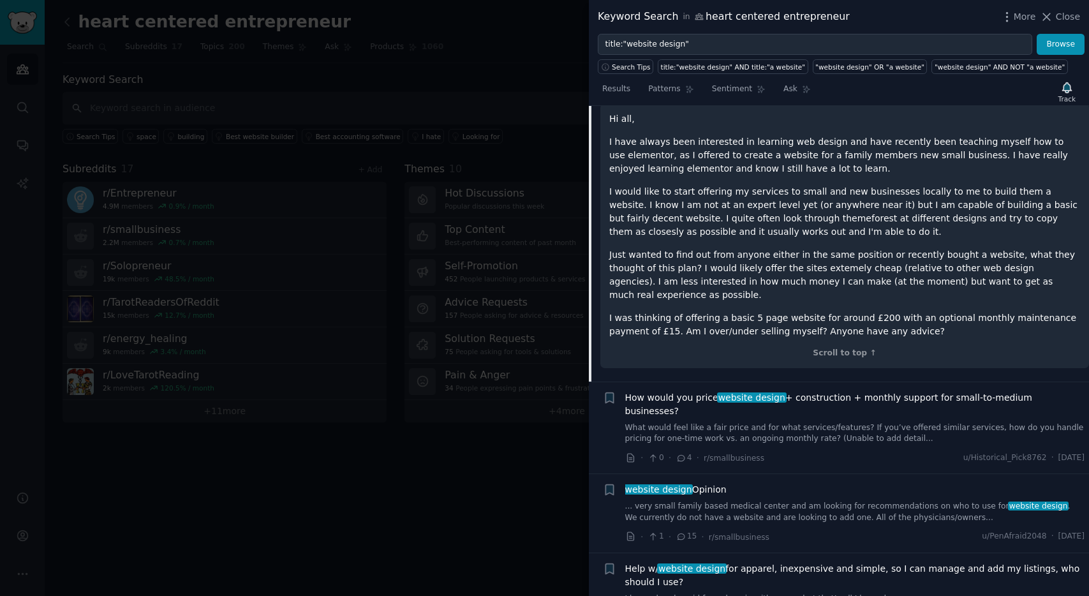
scroll to position [336, 0]
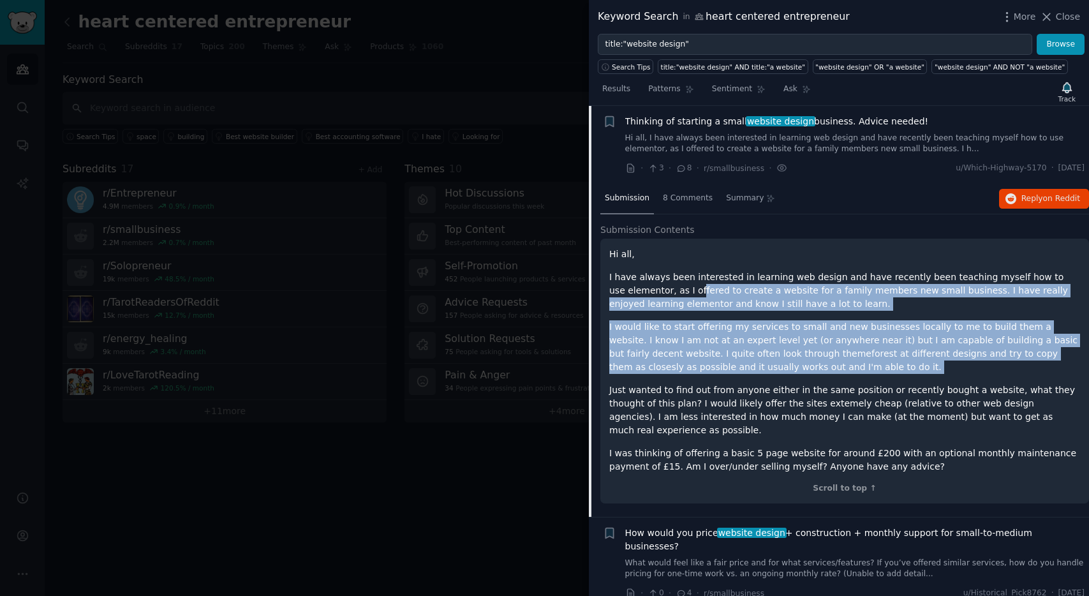
drag, startPoint x: 681, startPoint y: 285, endPoint x: 695, endPoint y: 381, distance: 97.4
click at [695, 381] on div "Hi all, I have always been interested in learning web design and have recently …" at bounding box center [844, 361] width 471 height 226
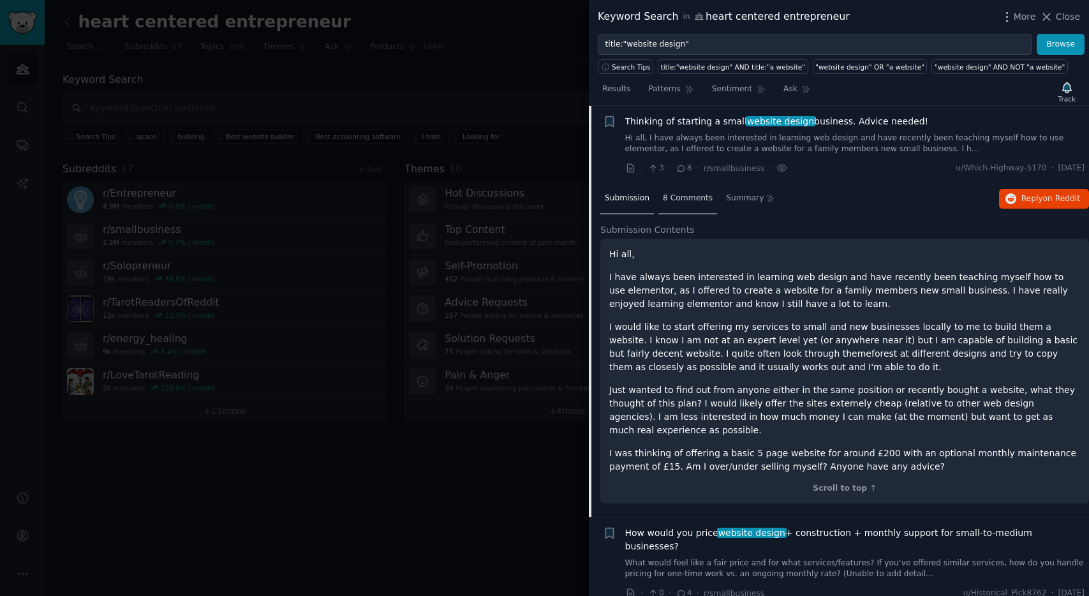
click at [696, 205] on div "8 Comments" at bounding box center [688, 199] width 59 height 31
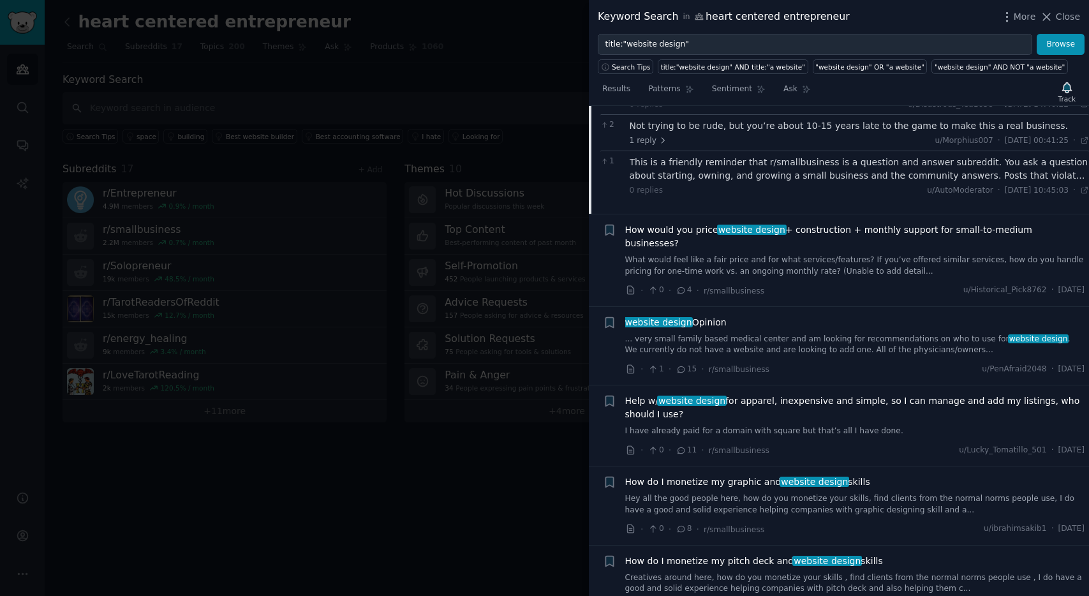
scroll to position [705, 0]
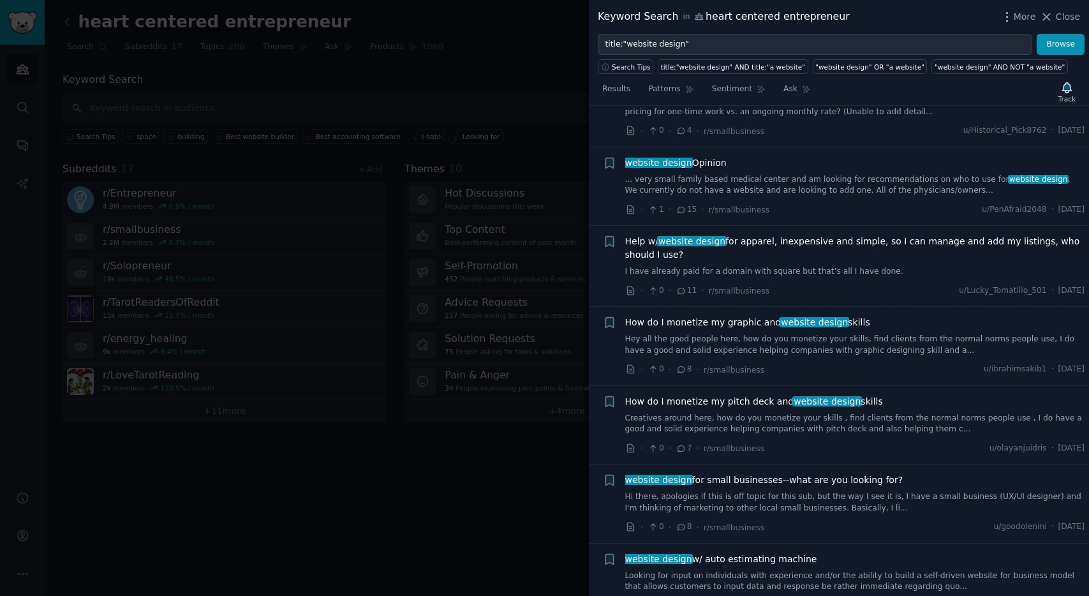
click at [729, 334] on link "Hey all the good people here, how do you monetize your skills, find clients fro…" at bounding box center [855, 345] width 460 height 22
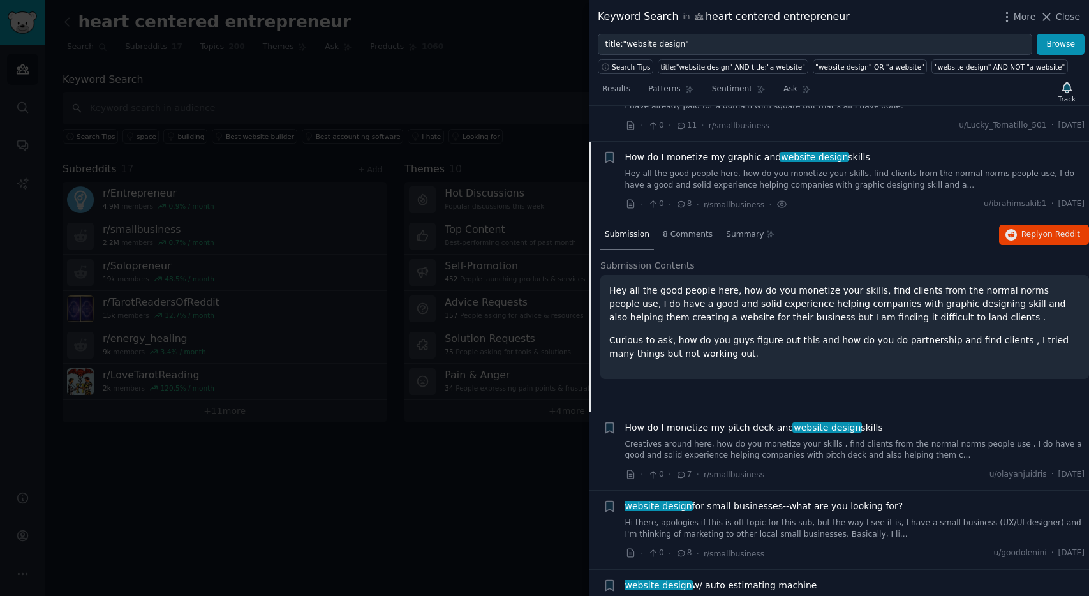
scroll to position [653, 0]
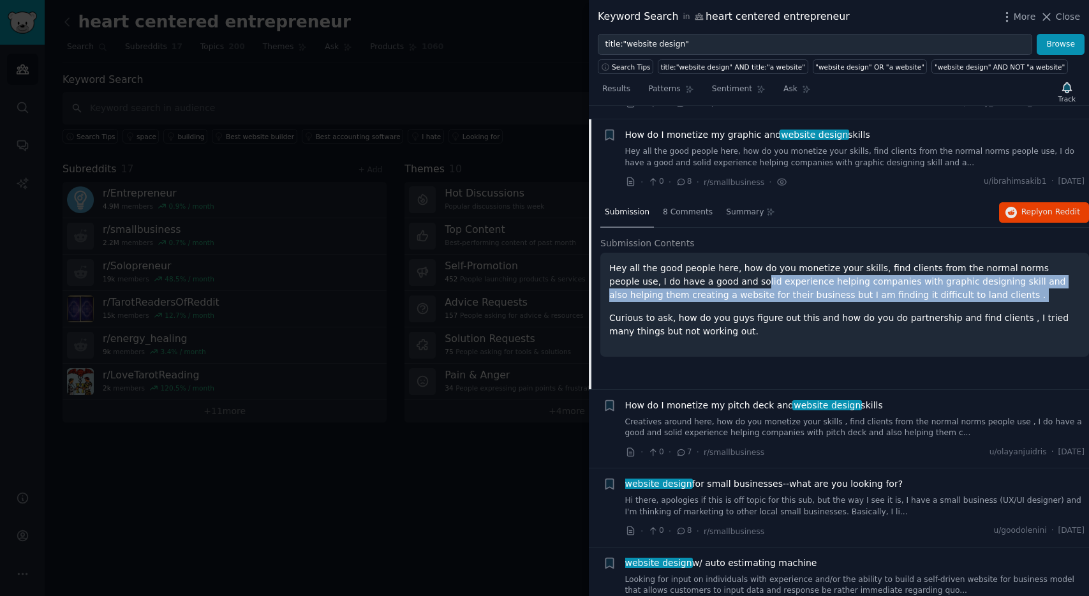
drag, startPoint x: 701, startPoint y: 269, endPoint x: 703, endPoint y: 294, distance: 25.0
click at [703, 294] on div "Hey all the good people here, how do you monetize your skills, find clients fro…" at bounding box center [844, 300] width 471 height 77
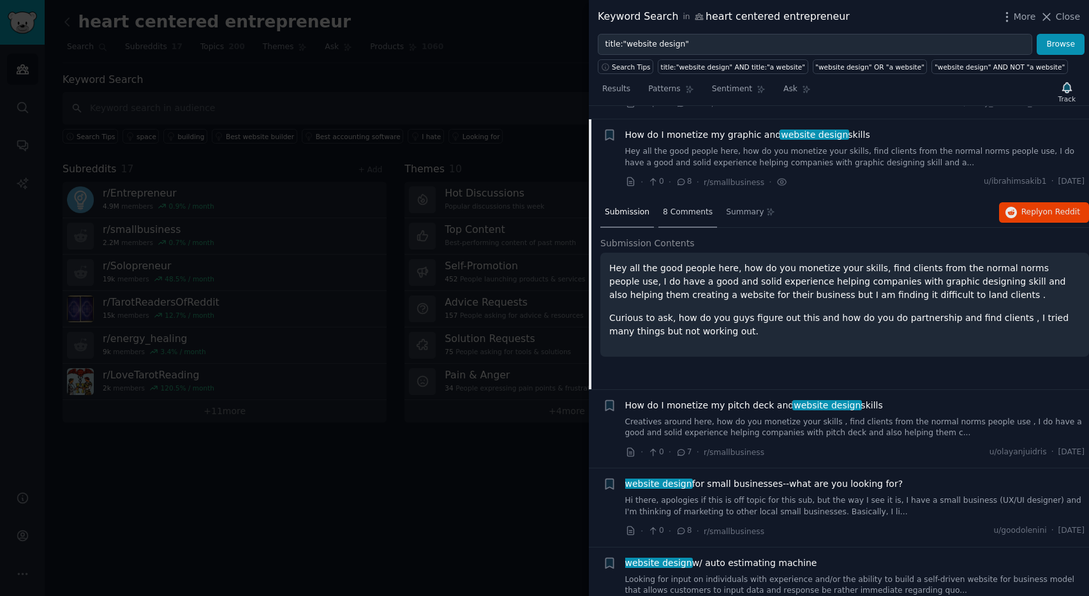
click at [666, 207] on span "8 Comments" at bounding box center [688, 212] width 50 height 11
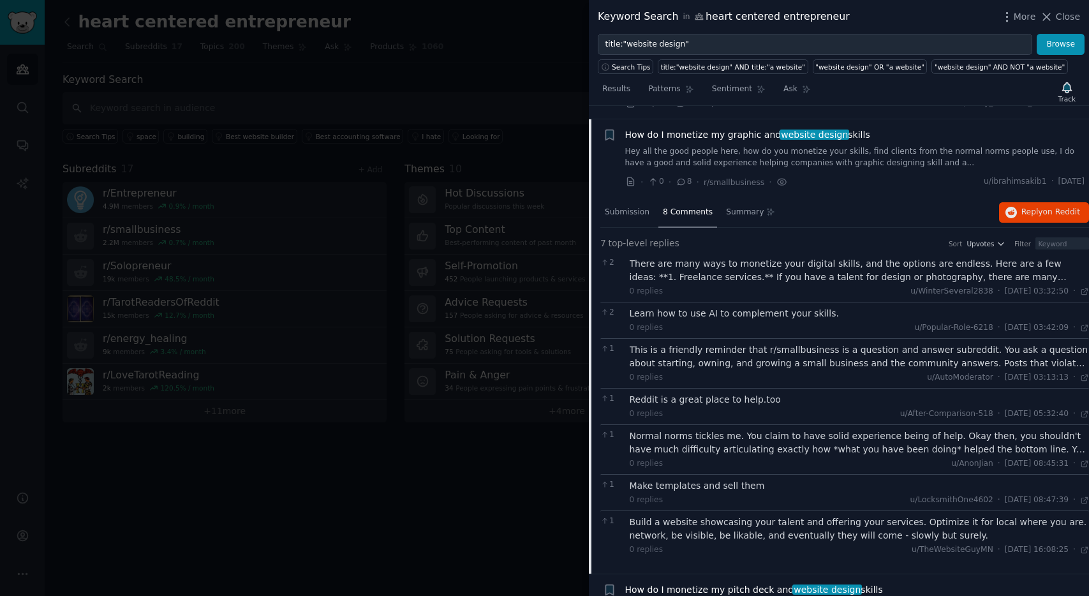
click at [715, 261] on div "There are many ways to monetize your digital skills, and the options are endles…" at bounding box center [860, 270] width 460 height 27
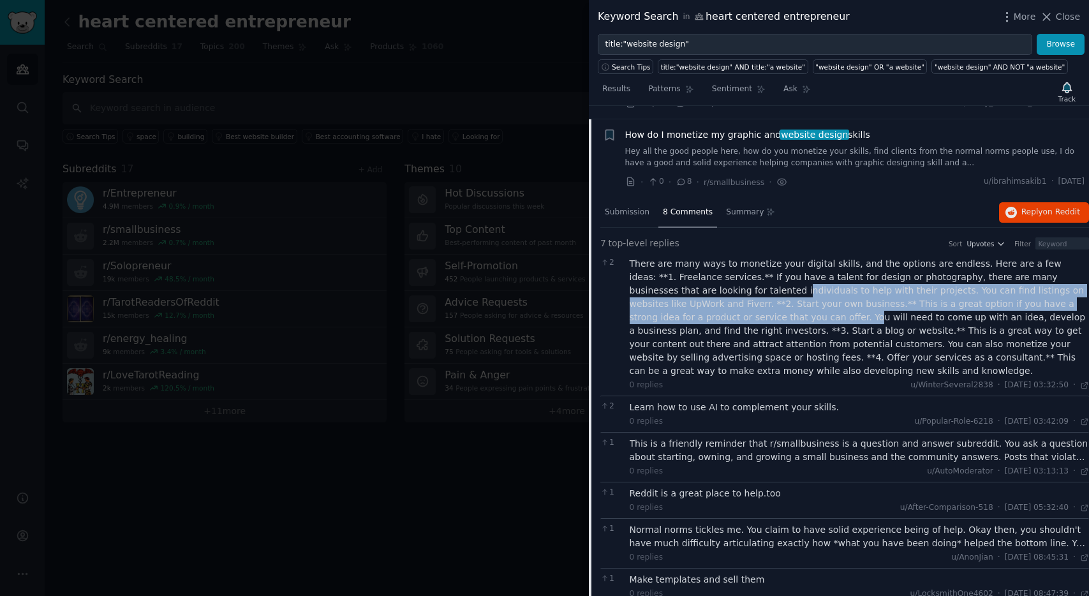
drag, startPoint x: 713, startPoint y: 277, endPoint x: 716, endPoint y: 300, distance: 23.1
click at [716, 300] on div "There are many ways to monetize your digital skills, and the options are endles…" at bounding box center [860, 317] width 460 height 121
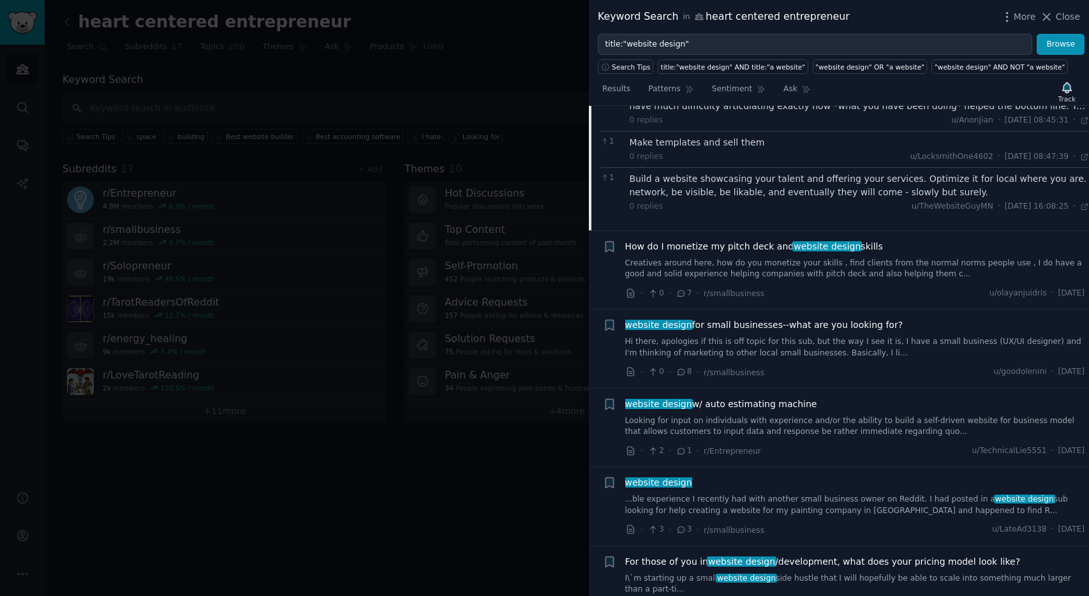
scroll to position [1118, 0]
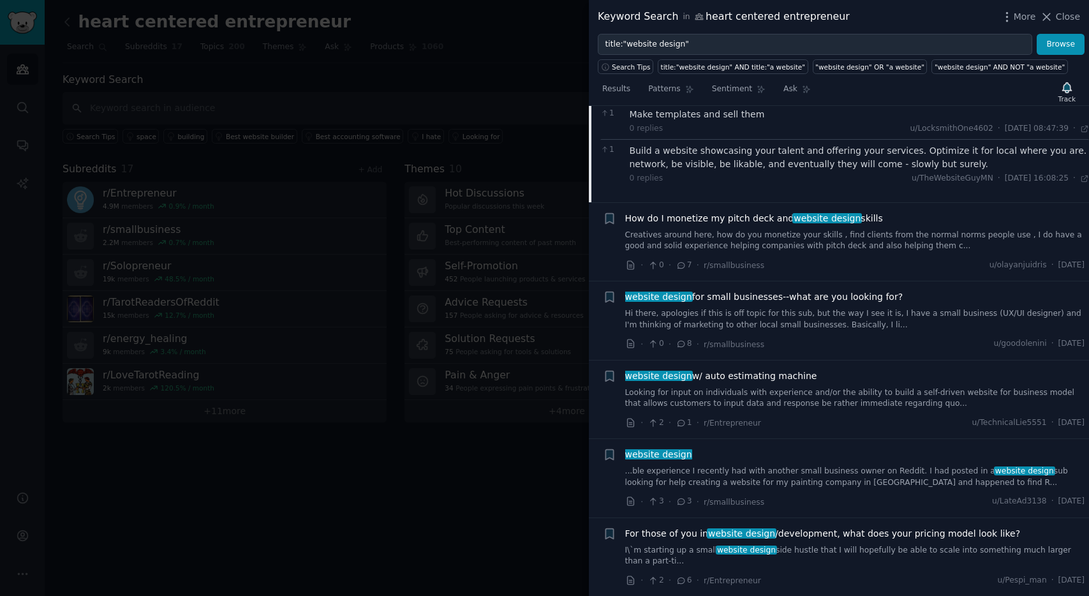
click at [775, 308] on link "Hi there, apologies if this is off topic for this sub, but the way I see it is,…" at bounding box center [855, 319] width 460 height 22
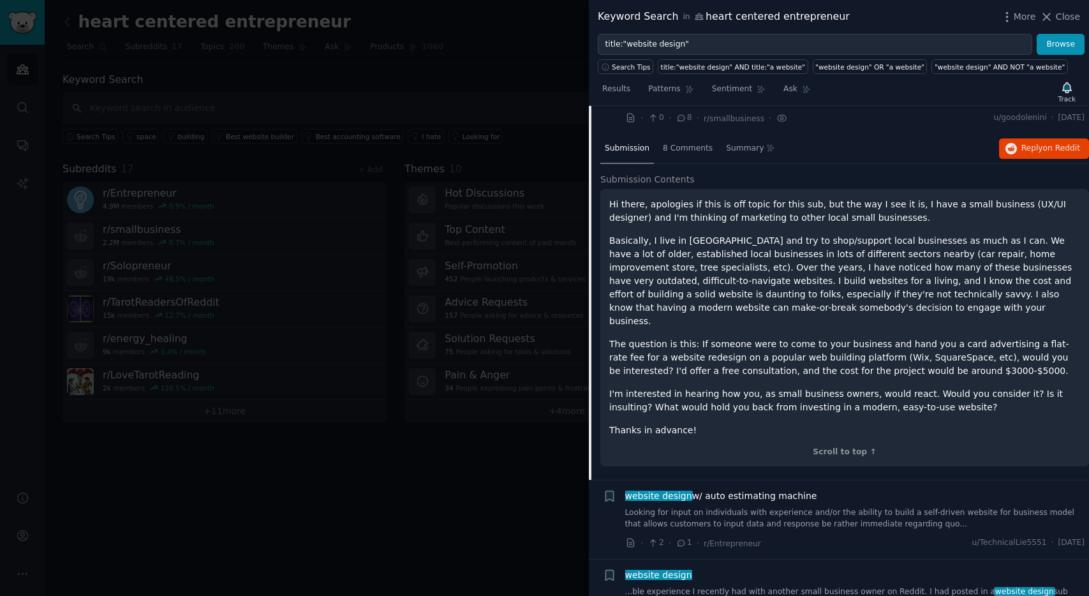
scroll to position [810, 0]
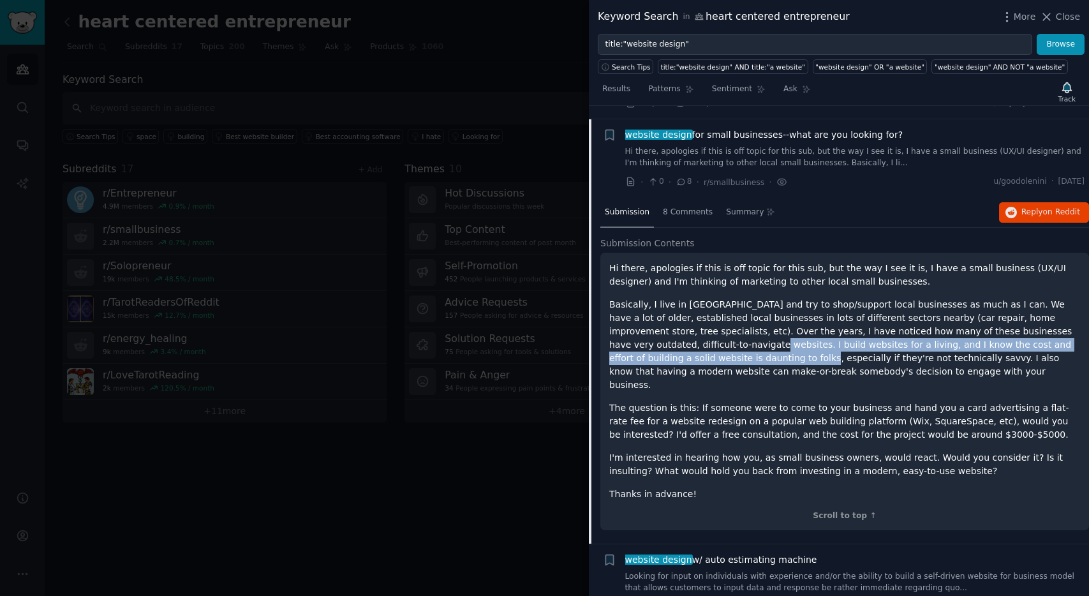
drag, startPoint x: 671, startPoint y: 326, endPoint x: 701, endPoint y: 339, distance: 33.4
click at [701, 339] on p "Basically, I live in [GEOGRAPHIC_DATA] and try to shop/support local businesses…" at bounding box center [844, 345] width 471 height 94
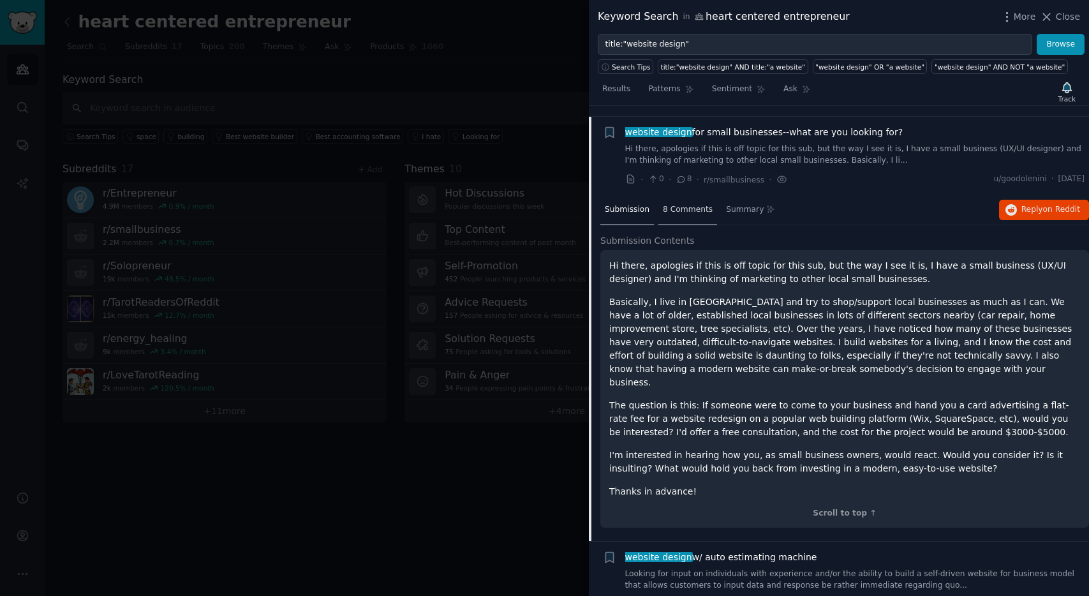
click at [704, 204] on span "8 Comments" at bounding box center [688, 209] width 50 height 11
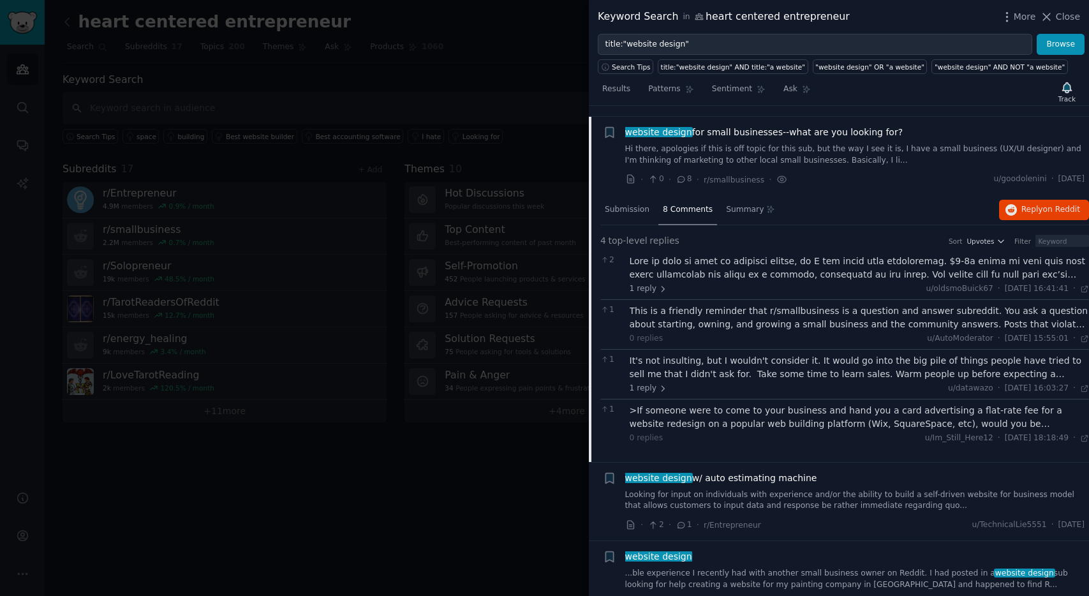
click at [670, 263] on div at bounding box center [860, 268] width 460 height 27
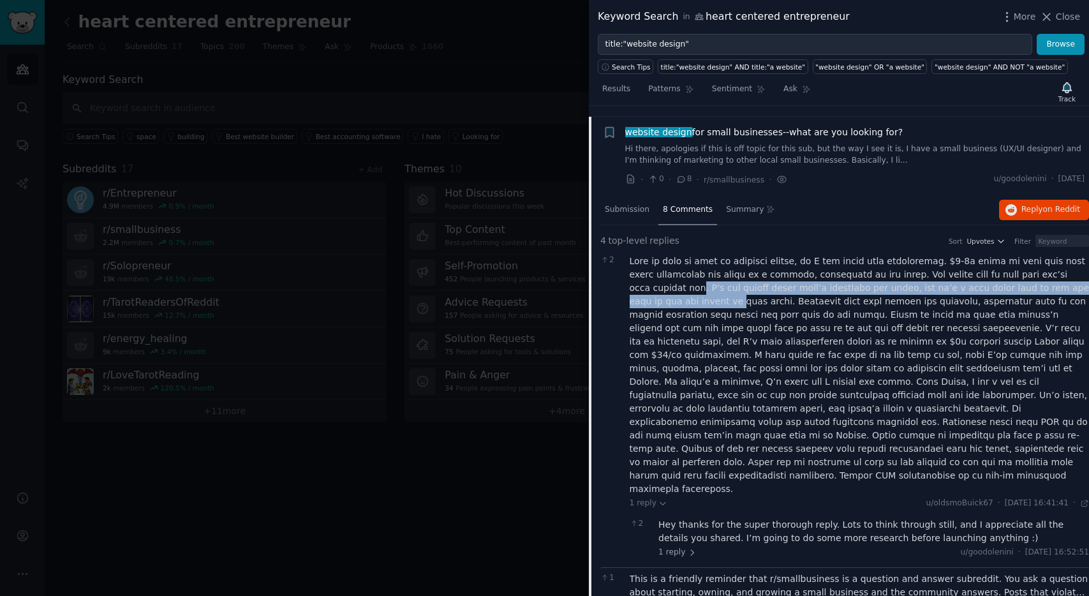
drag, startPoint x: 674, startPoint y: 271, endPoint x: 676, endPoint y: 286, distance: 14.9
click at [676, 286] on div at bounding box center [860, 375] width 460 height 241
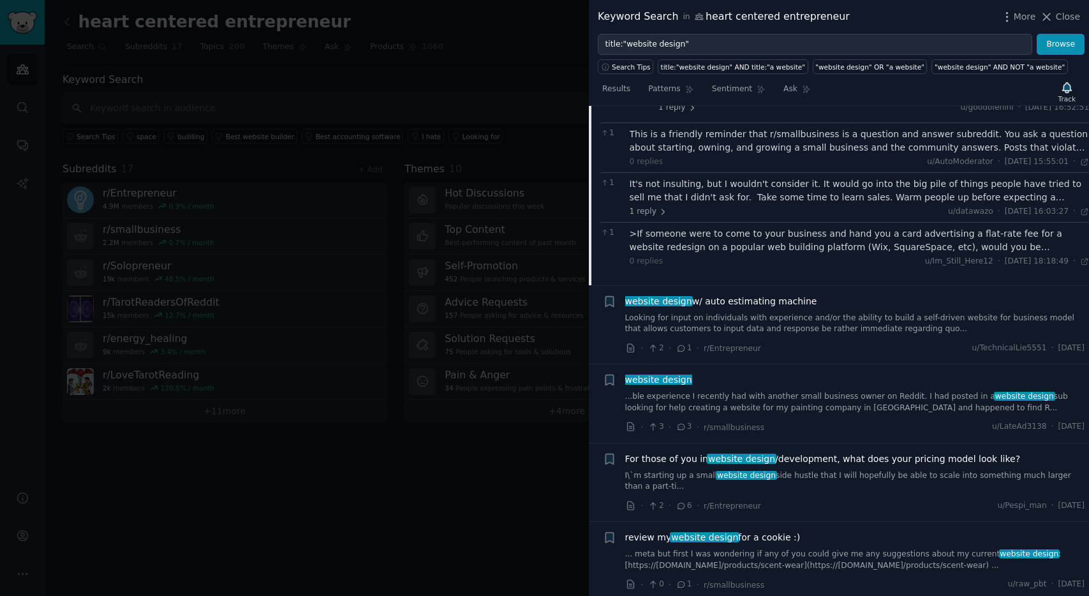
scroll to position [1299, 0]
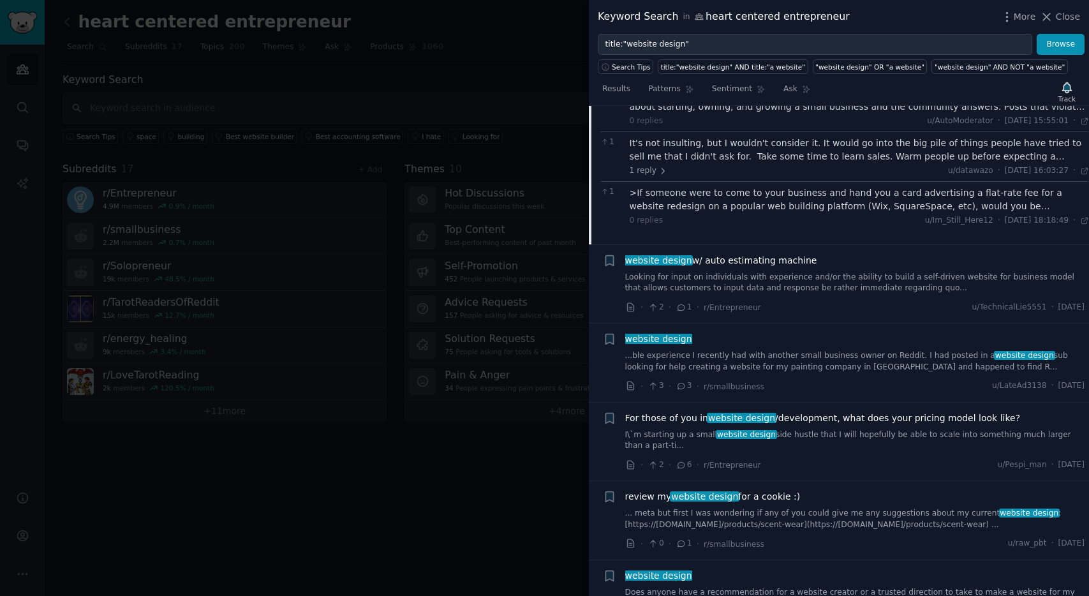
click at [746, 350] on link "...ble experience I recently had with another small business owner on Reddit. I…" at bounding box center [855, 361] width 460 height 22
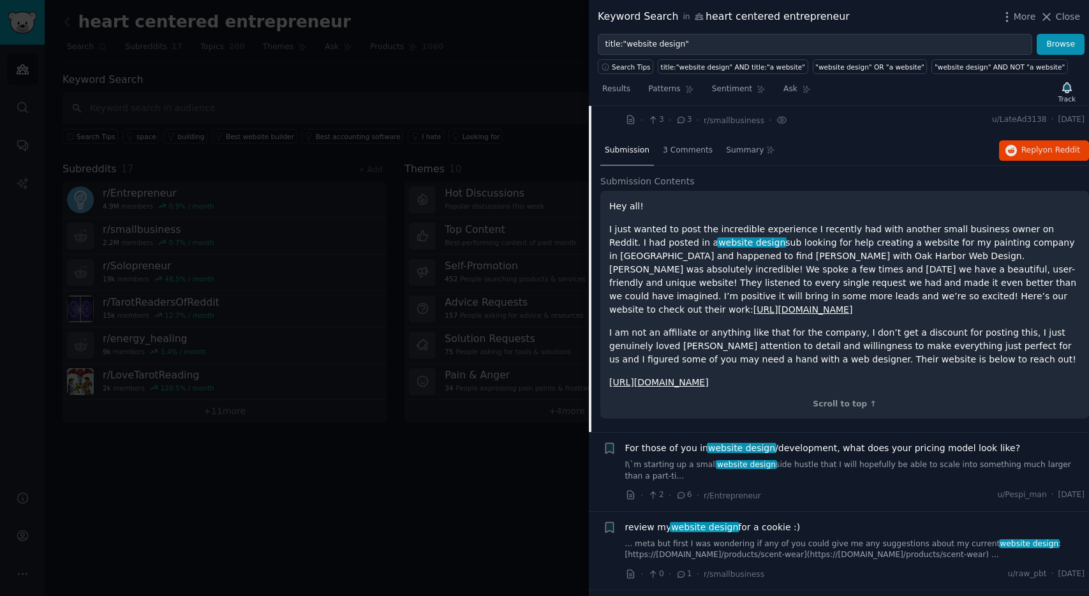
scroll to position [968, 0]
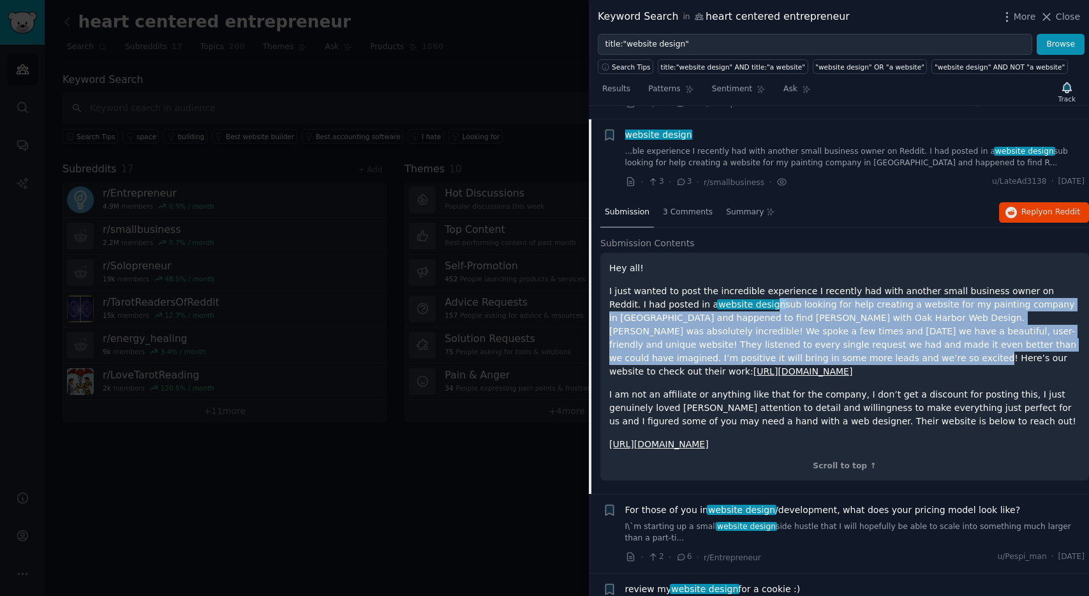
drag, startPoint x: 716, startPoint y: 292, endPoint x: 727, endPoint y: 343, distance: 52.2
click at [727, 343] on p "I just wanted to post the incredible experience I recently had with another sma…" at bounding box center [844, 332] width 471 height 94
click at [853, 366] on link "[URL][DOMAIN_NAME]" at bounding box center [804, 371] width 100 height 10
click at [709, 439] on link "[URL][DOMAIN_NAME]" at bounding box center [659, 444] width 100 height 10
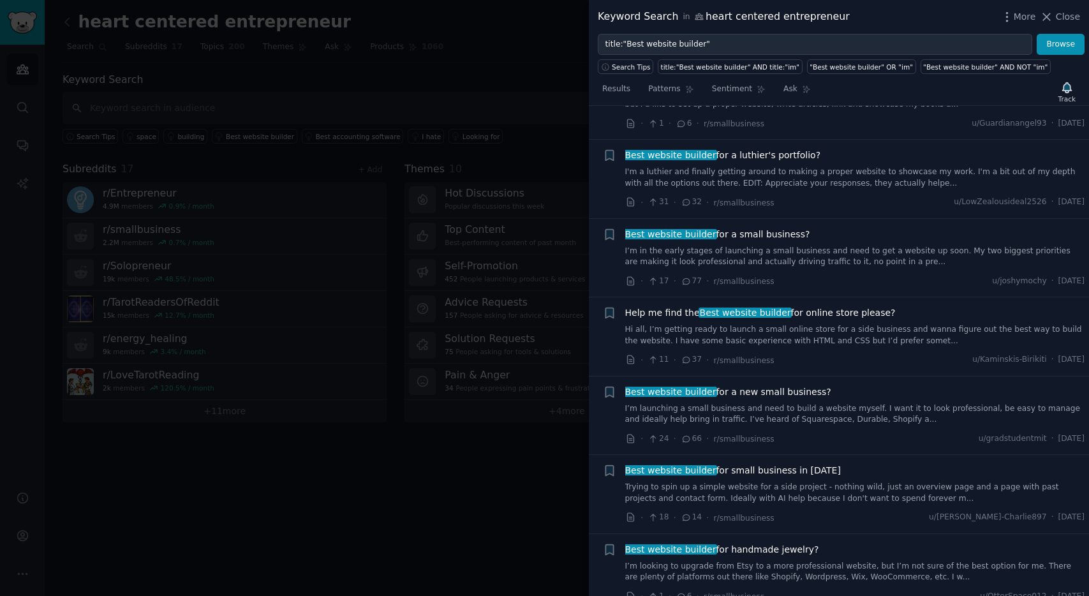
scroll to position [234, 0]
